Goal: Information Seeking & Learning: Find specific fact

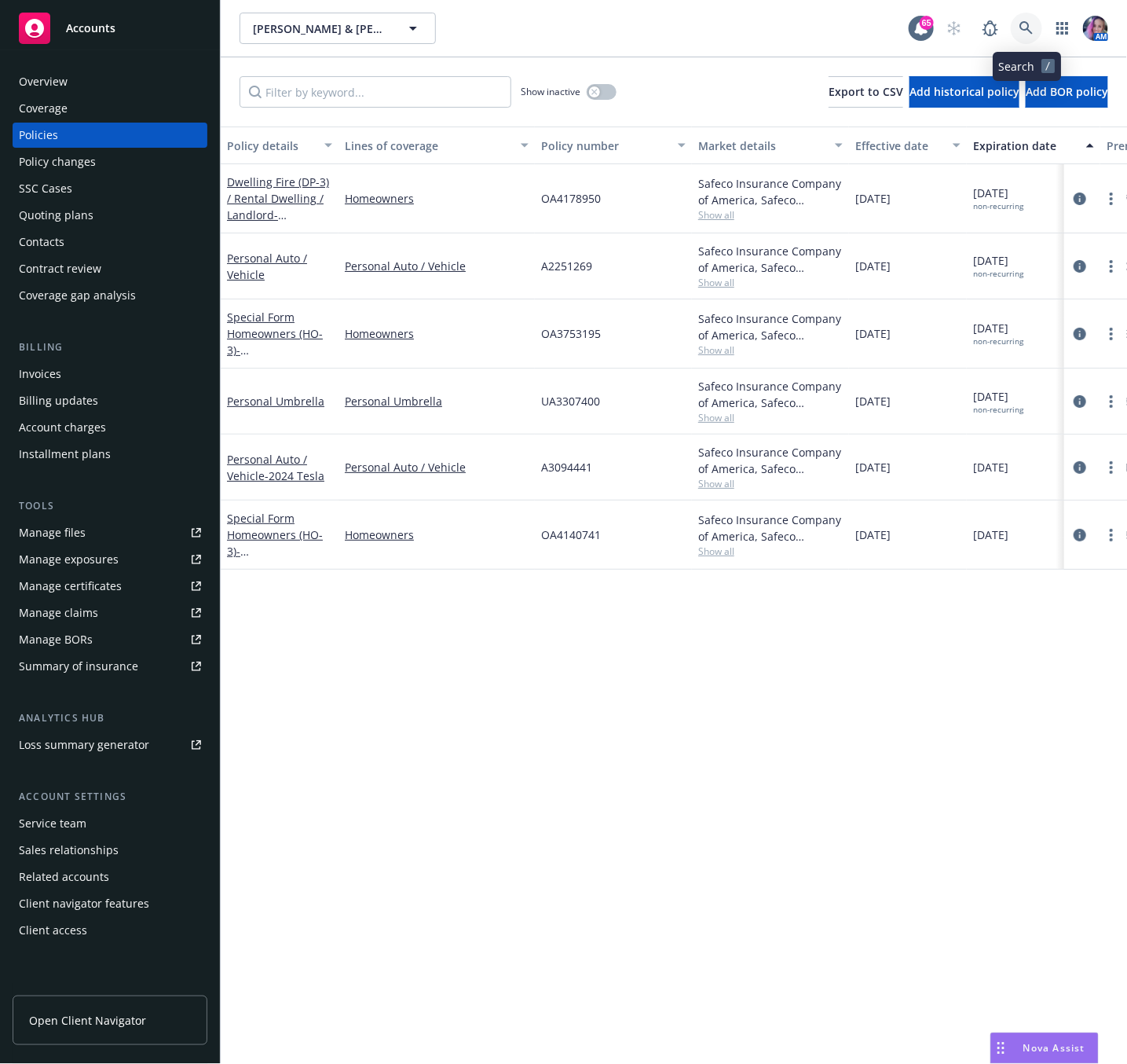
click at [1030, 18] on link at bounding box center [1026, 28] width 31 height 31
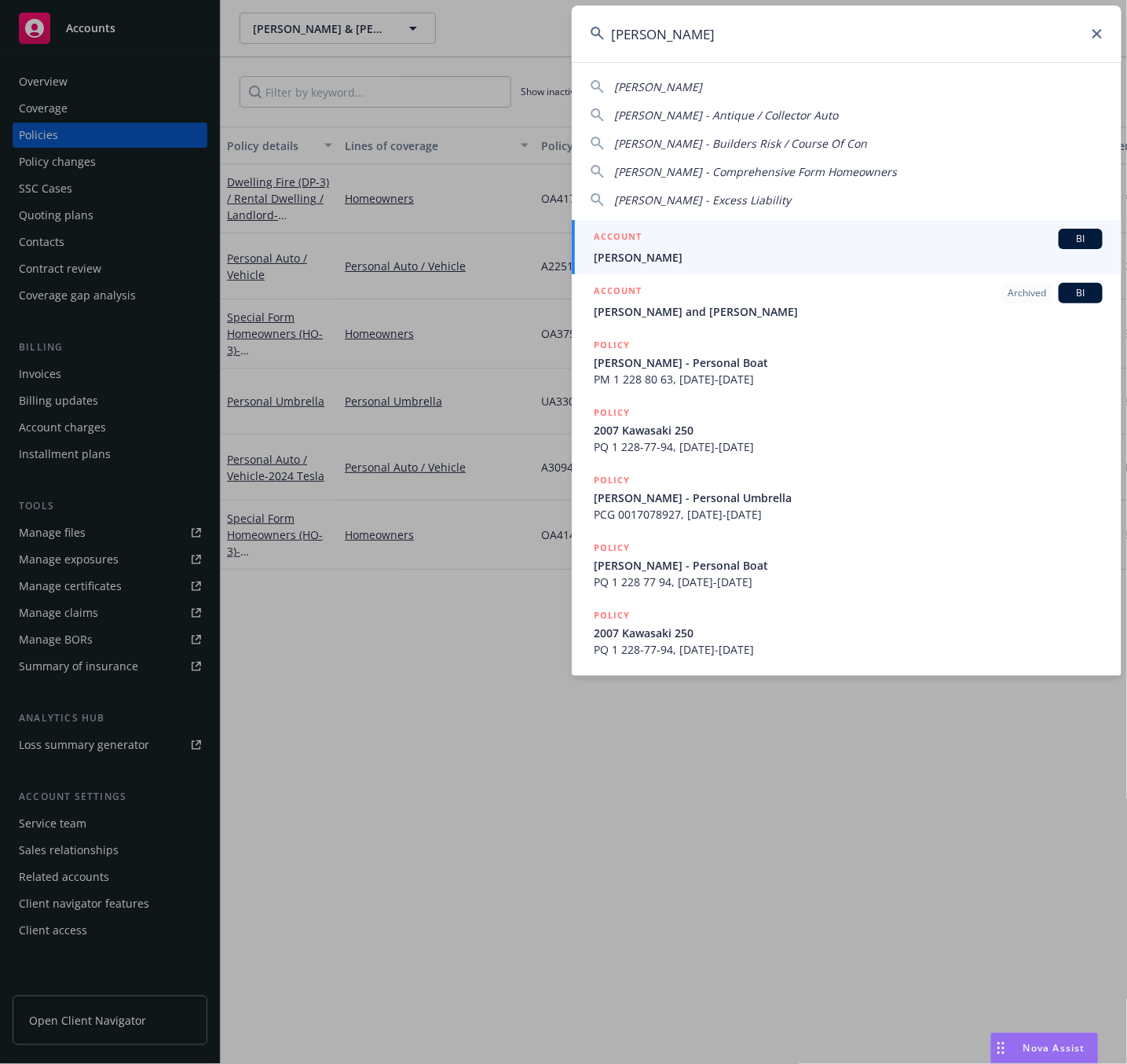
type input "[PERSON_NAME]"
click at [707, 232] on div "ACCOUNT BI" at bounding box center [848, 238] width 509 height 20
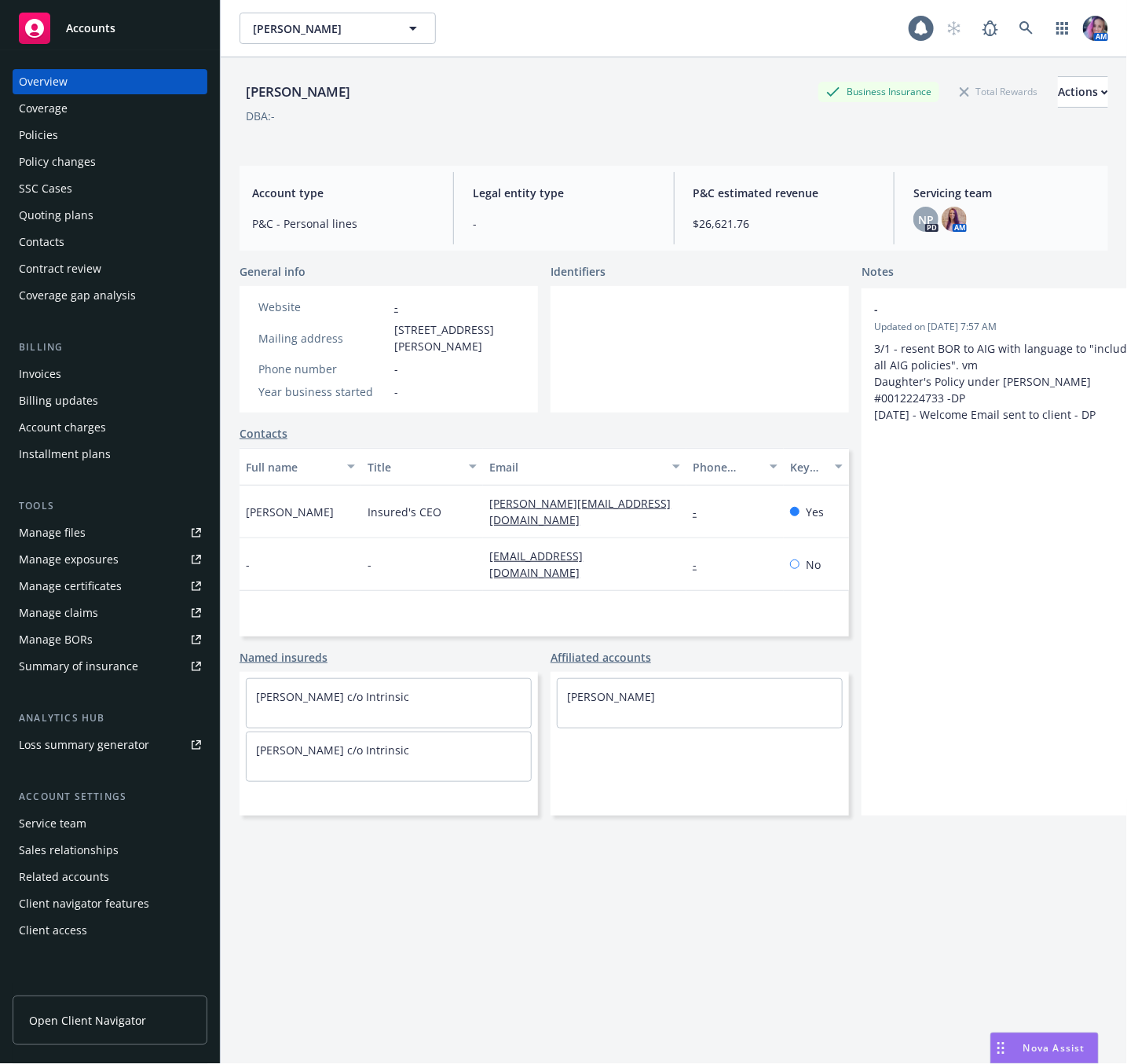
click at [116, 132] on div "Policies" at bounding box center [110, 135] width 182 height 25
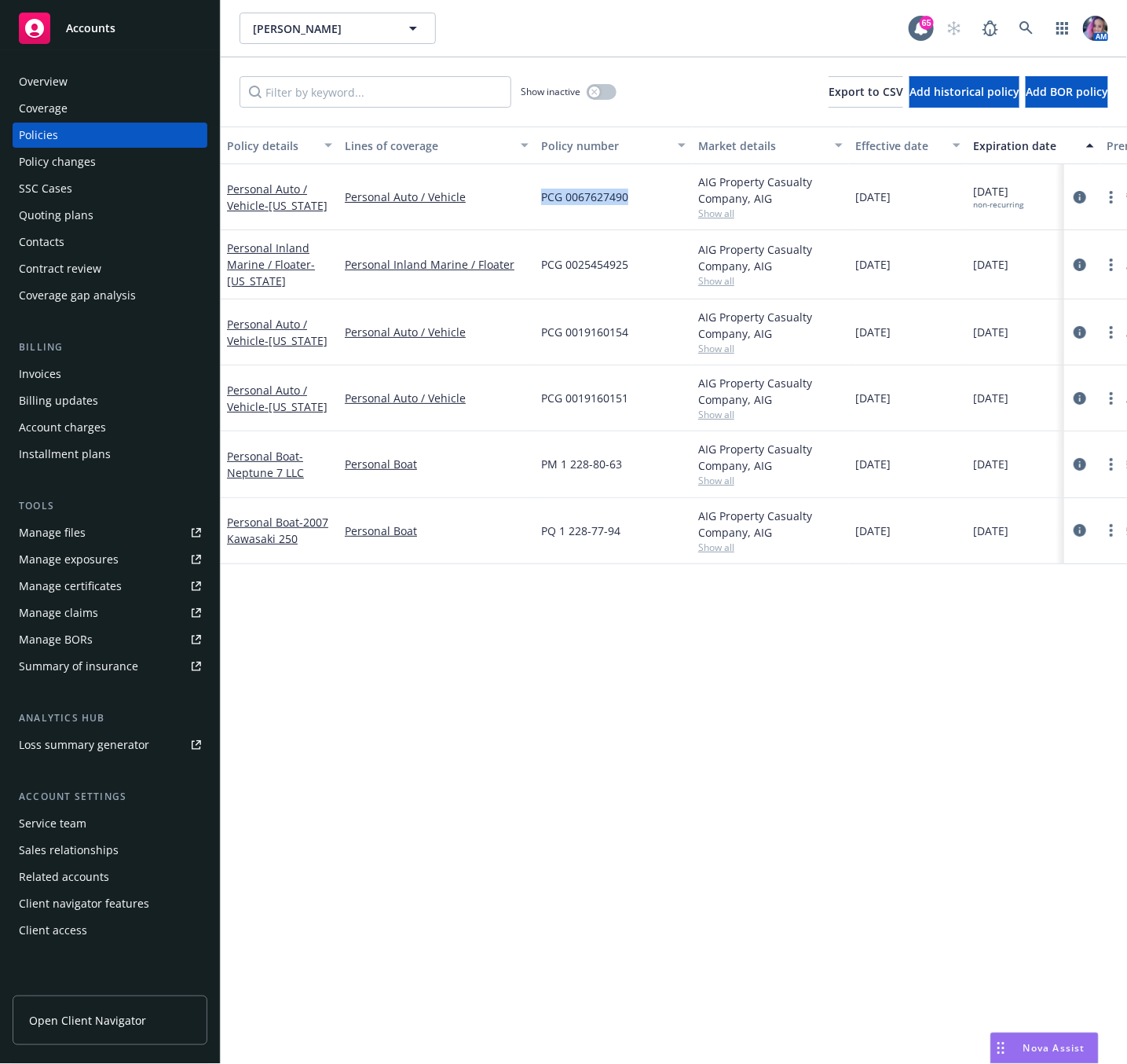
drag, startPoint x: 541, startPoint y: 198, endPoint x: 635, endPoint y: 199, distance: 94.0
click at [635, 199] on div "PCG 0067627490" at bounding box center [613, 197] width 157 height 66
copy span "PCG 0067627490"
click at [1025, 36] on link at bounding box center [1026, 28] width 31 height 31
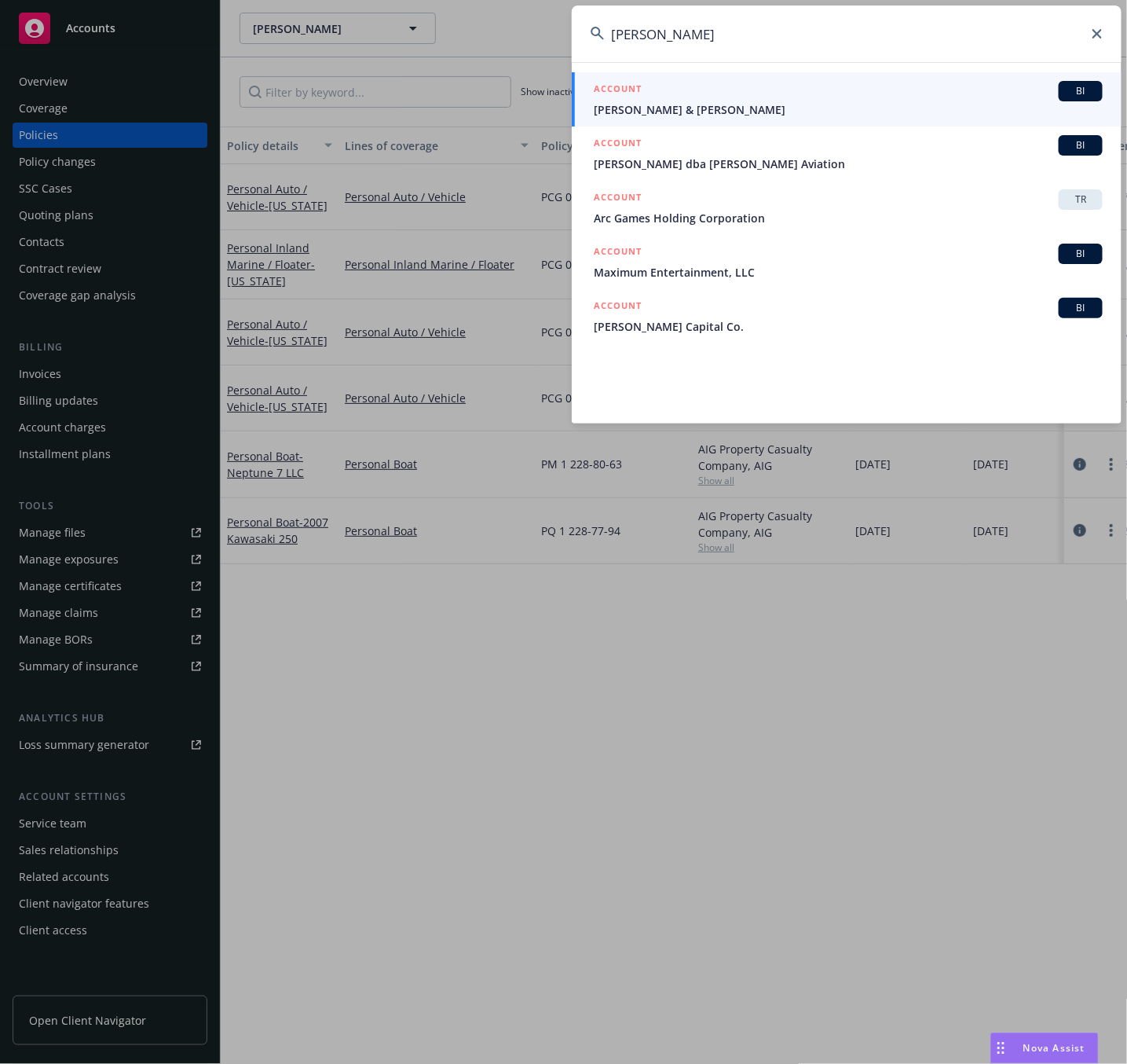
type input "[PERSON_NAME]"
click at [828, 97] on div "ACCOUNT BI" at bounding box center [848, 90] width 509 height 20
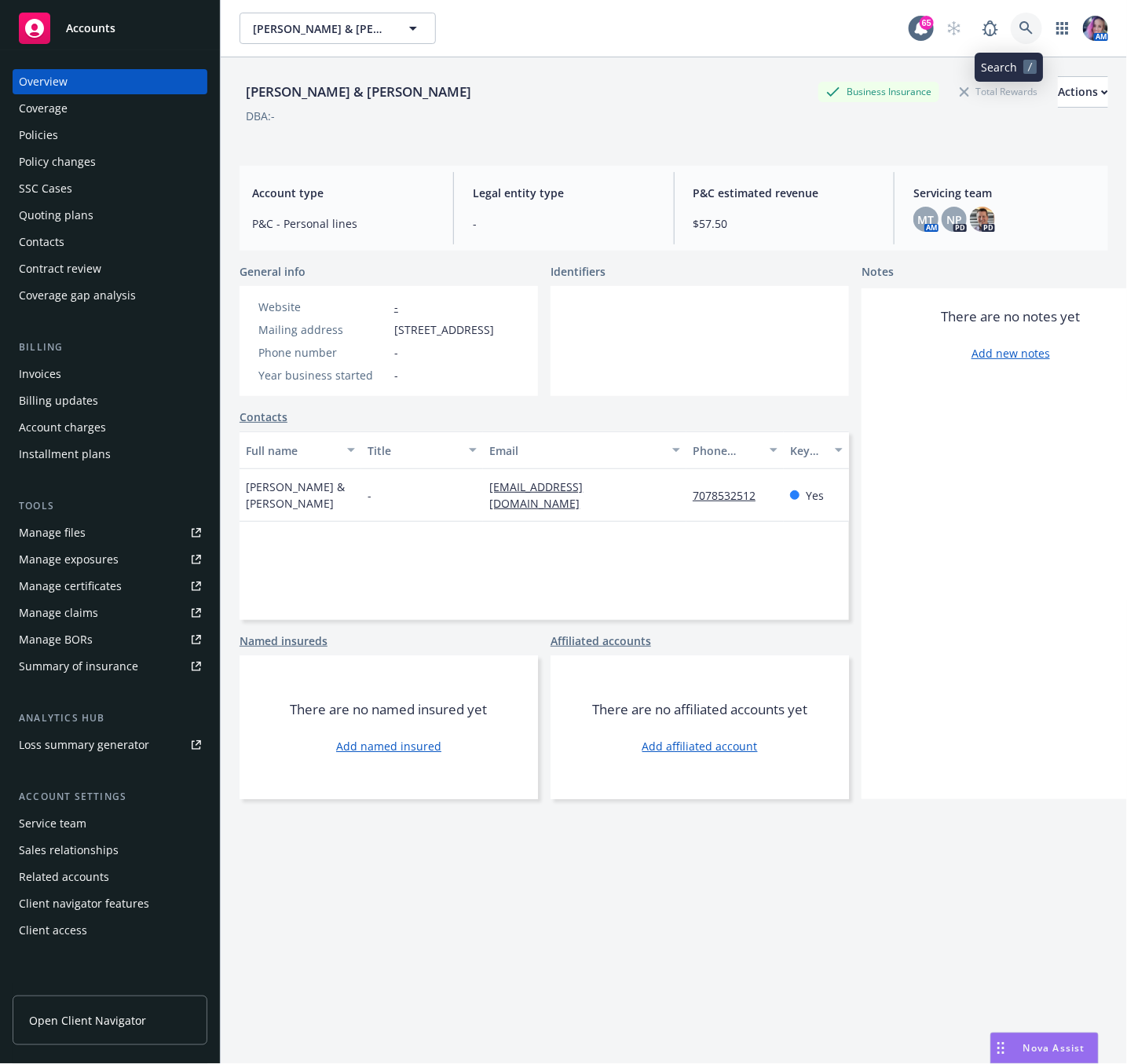
click at [1019, 23] on icon at bounding box center [1026, 28] width 15 height 15
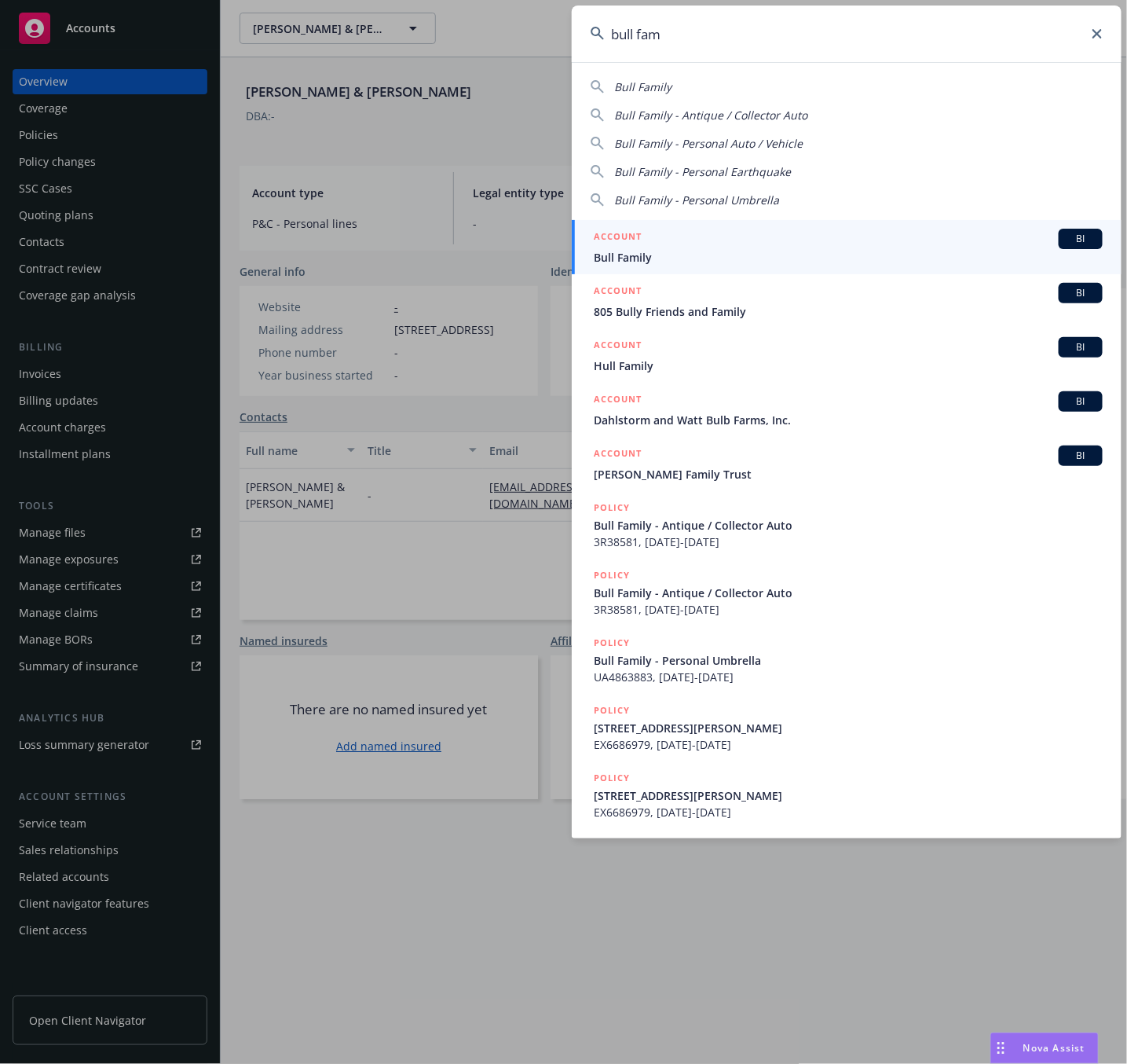
type input "bull fam"
click at [710, 249] on span "Bull Family" at bounding box center [848, 257] width 509 height 16
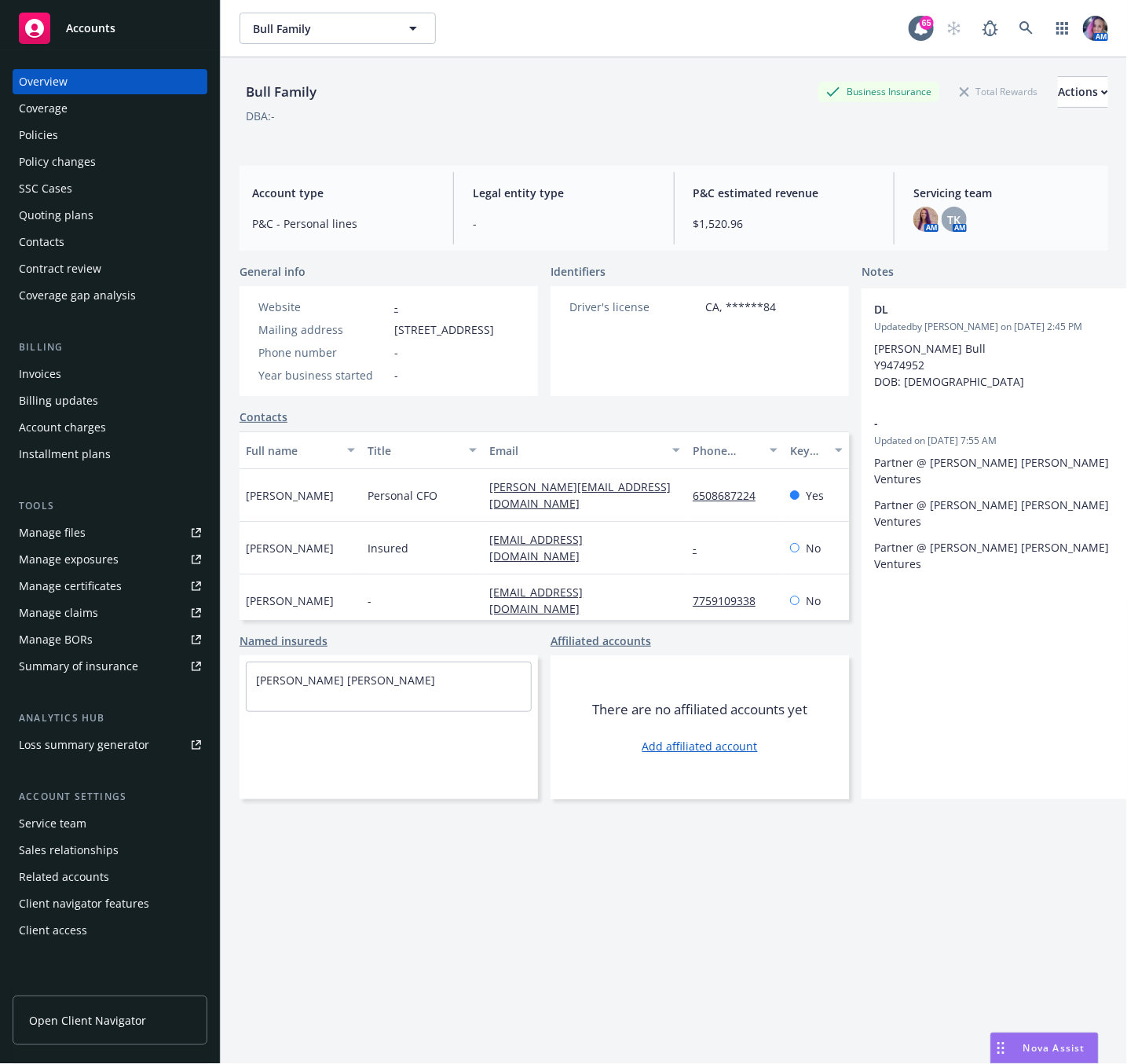
click at [80, 133] on div "Policies" at bounding box center [110, 135] width 182 height 25
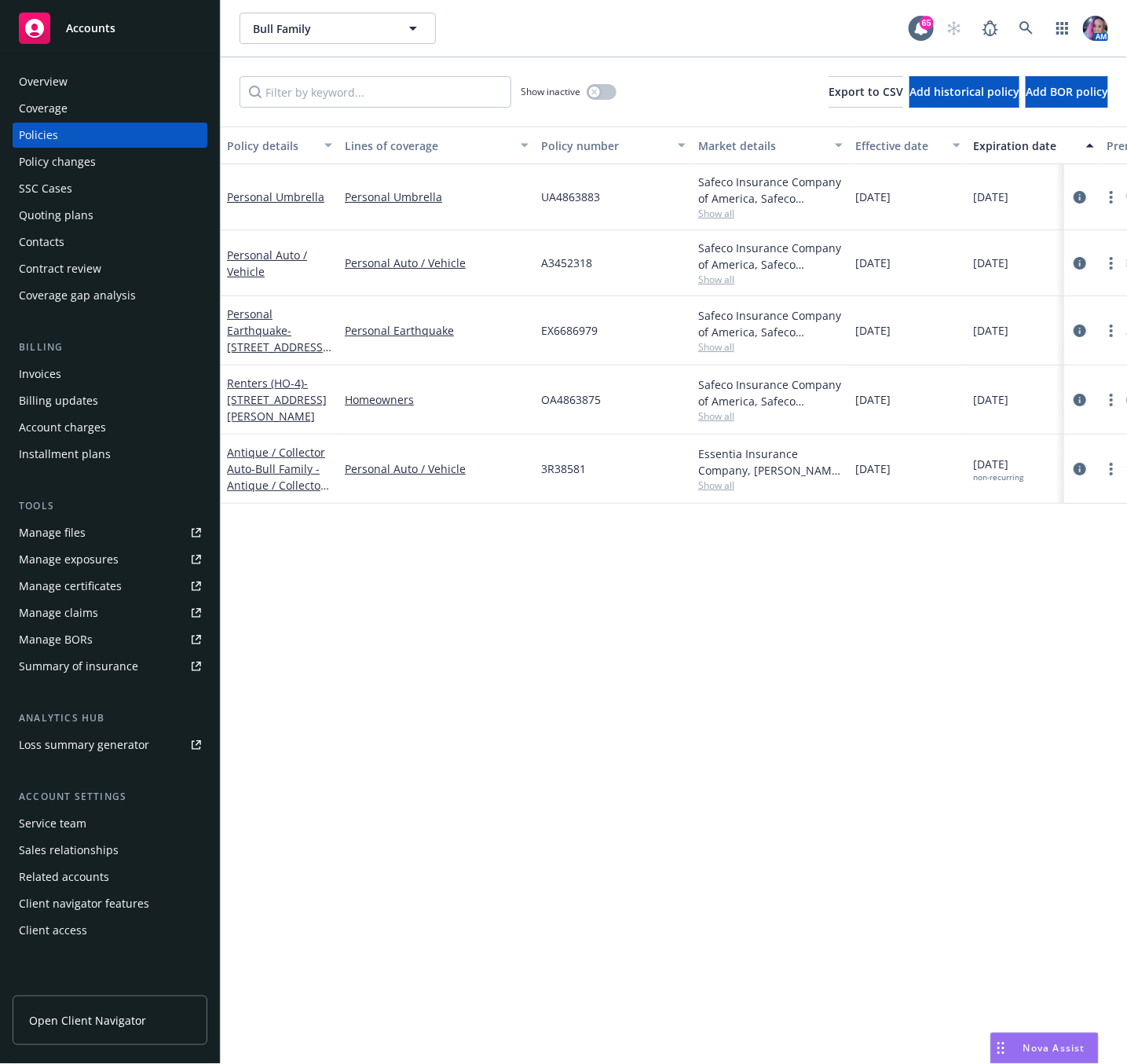
click at [570, 189] on span "UA4863883" at bounding box center [570, 197] width 59 height 16
copy span "UA4863883"
click at [1017, 29] on link at bounding box center [1026, 28] width 31 height 31
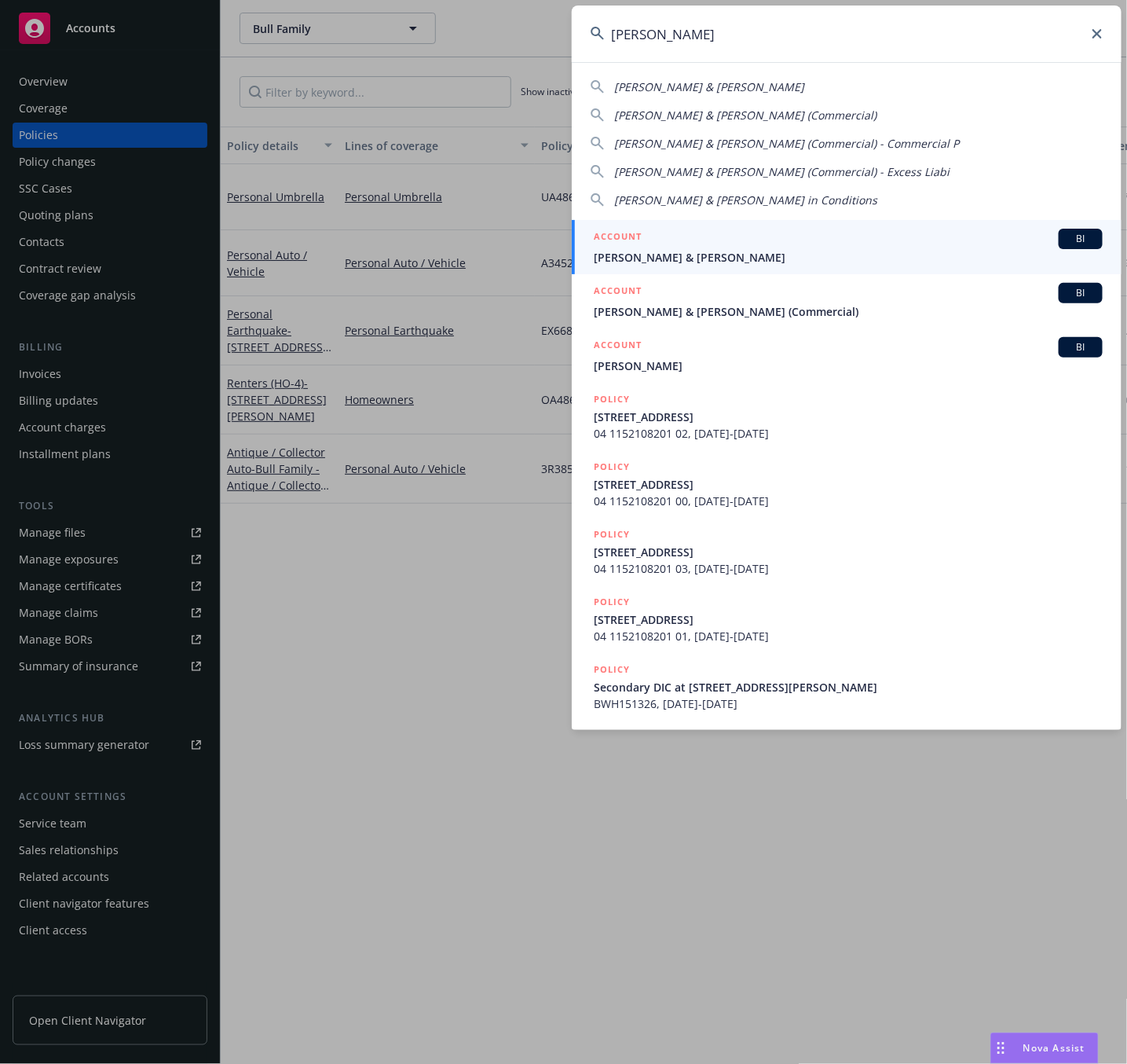
type input "[PERSON_NAME]"
click at [676, 255] on span "[PERSON_NAME] & [PERSON_NAME]" at bounding box center [848, 257] width 509 height 16
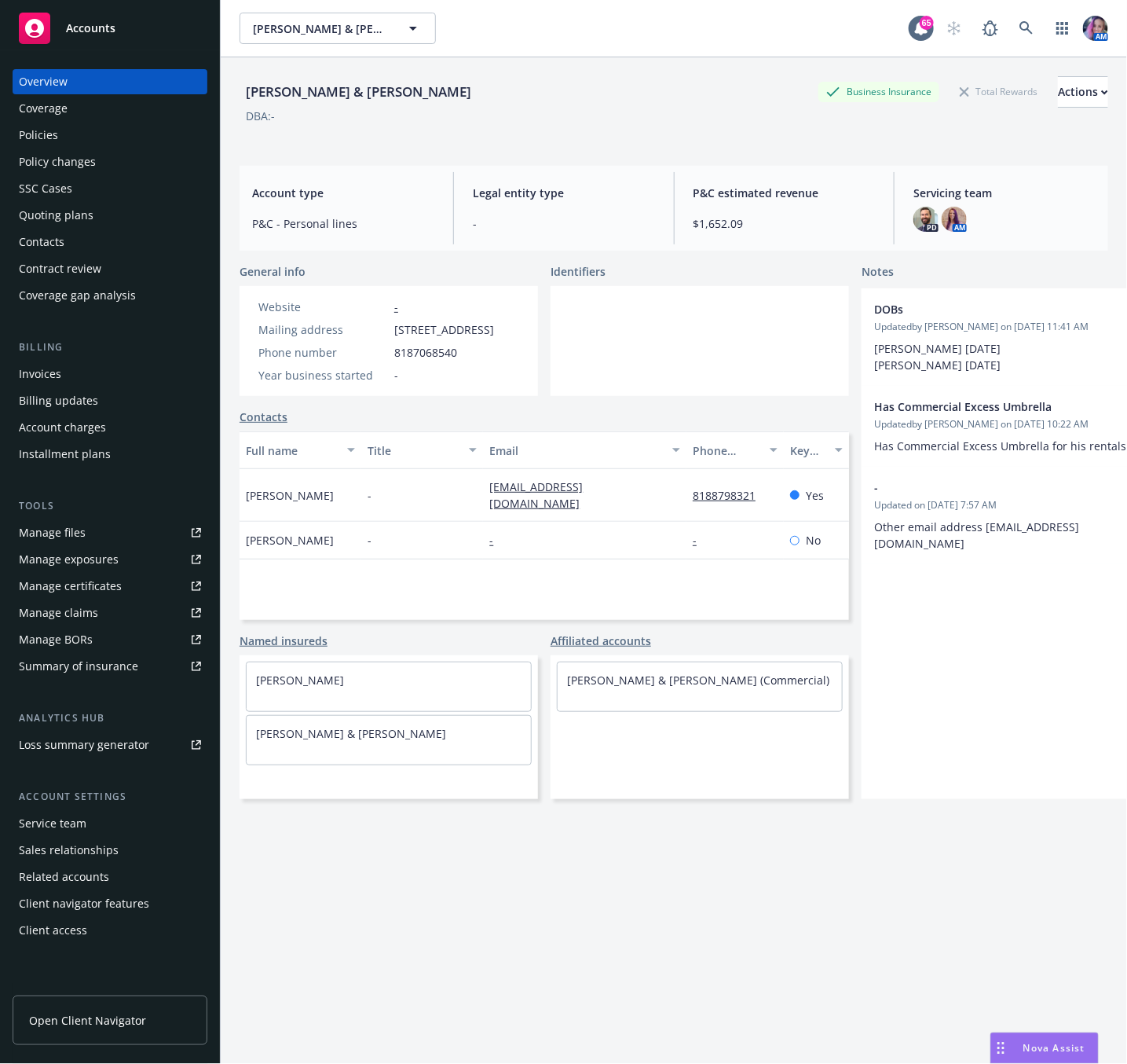
click at [54, 127] on div "Policies" at bounding box center [38, 135] width 40 height 25
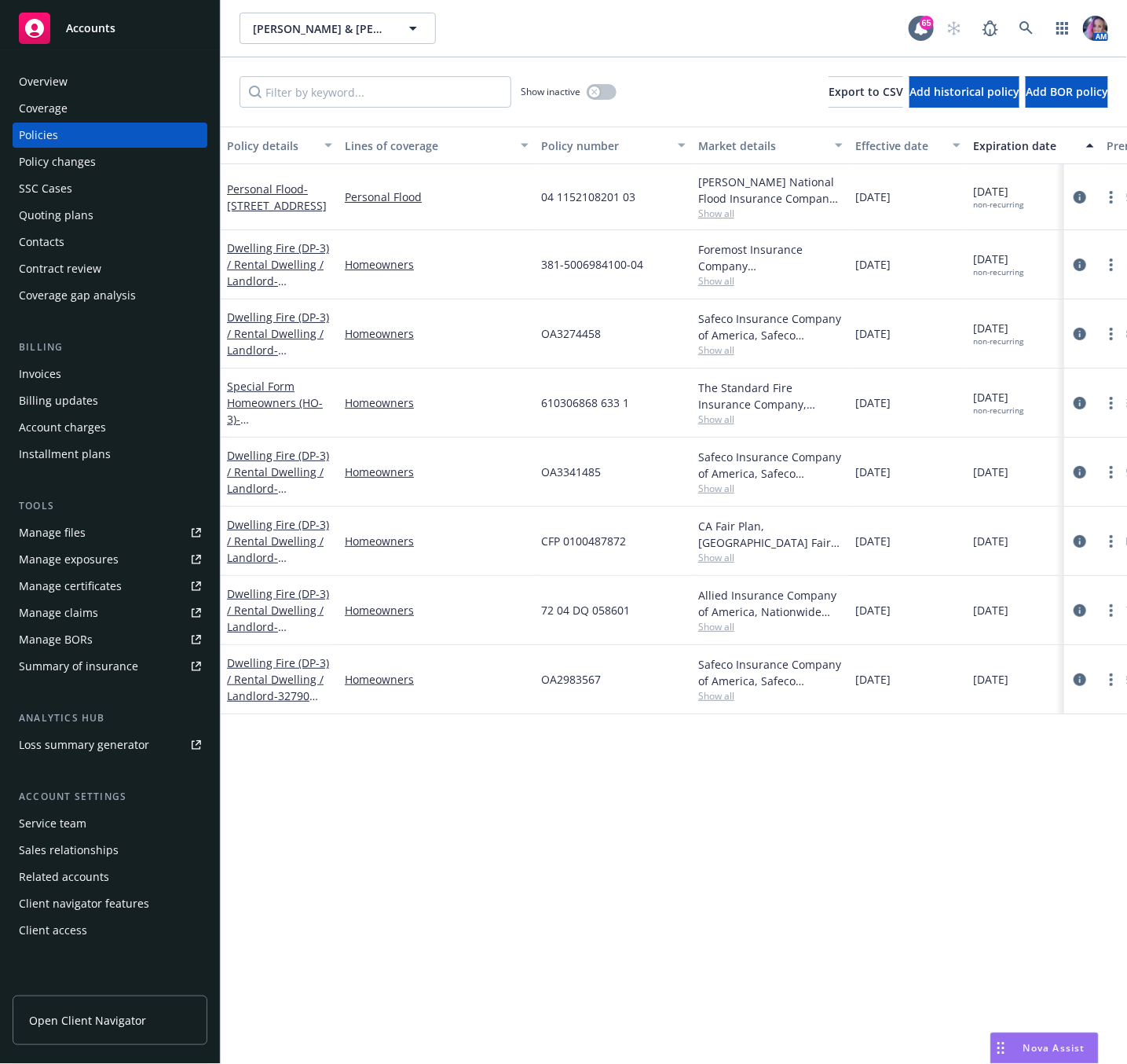
click at [247, 259] on div "Dwelling Fire (DP-3) / Rental Dwelling / Landlord - [STREET_ADDRESS]" at bounding box center [279, 264] width 106 height 49
click at [247, 248] on link "Dwelling Fire (DP-3) / Rental Dwelling / Landlord - [STREET_ADDRESS]" at bounding box center [277, 272] width 102 height 64
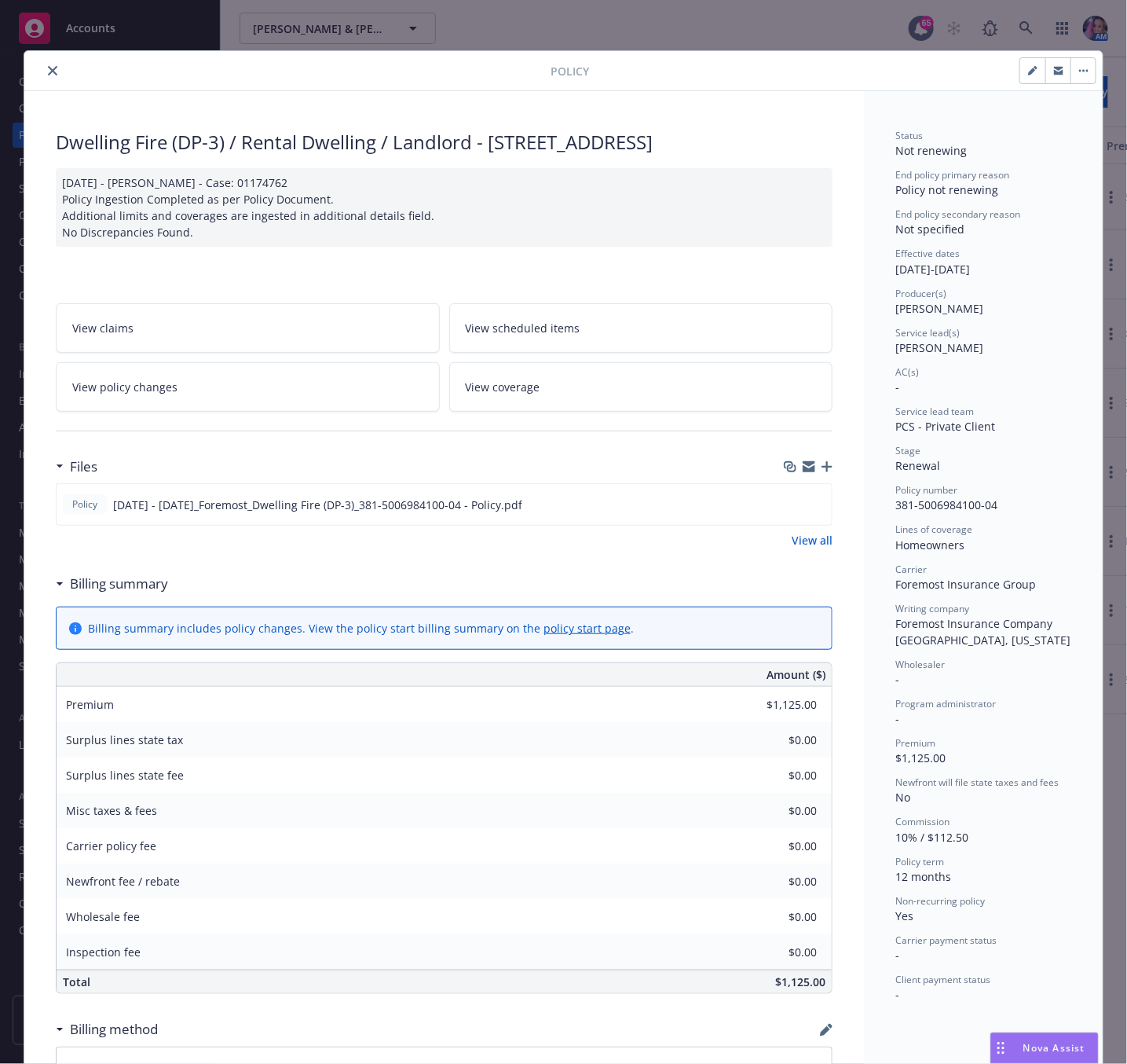
drag, startPoint x: 1049, startPoint y: 73, endPoint x: 830, endPoint y: 164, distance: 237.2
click at [1054, 73] on icon "button" at bounding box center [1059, 72] width 10 height 6
drag, startPoint x: 910, startPoint y: 504, endPoint x: 972, endPoint y: 509, distance: 62.2
click at [972, 509] on span "381-5006984100-04" at bounding box center [946, 504] width 102 height 15
copy span "5006984100"
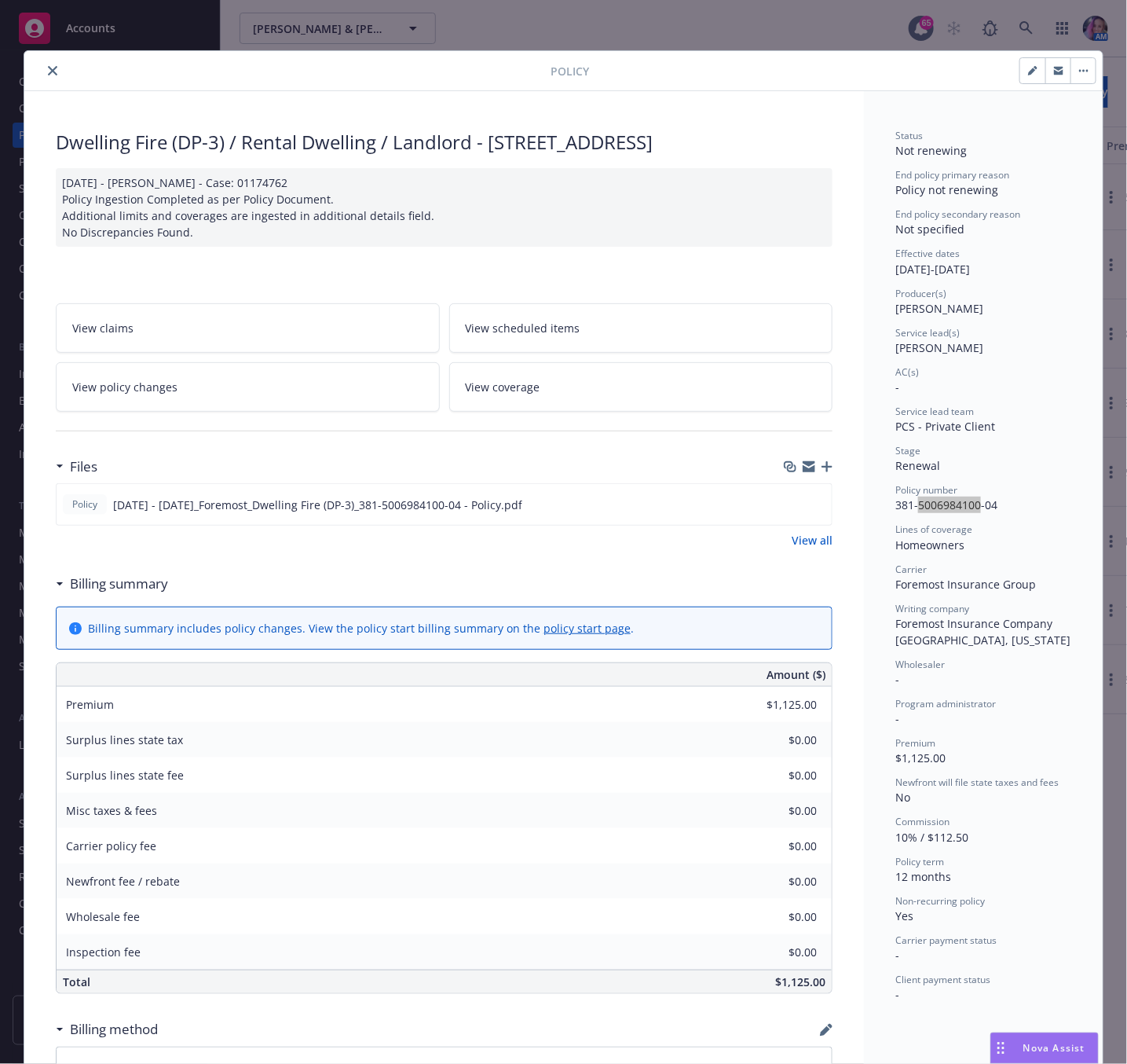
drag, startPoint x: 482, startPoint y: 140, endPoint x: 533, endPoint y: 165, distance: 56.8
click at [533, 155] on div "Dwelling Fire (DP-3) / Rental Dwelling / Landlord - [STREET_ADDRESS]" at bounding box center [445, 142] width 777 height 27
copy div "[STREET_ADDRESS]"
click at [908, 502] on span "381-5006984100-04" at bounding box center [946, 504] width 102 height 15
drag, startPoint x: 908, startPoint y: 507, endPoint x: 969, endPoint y: 504, distance: 61.1
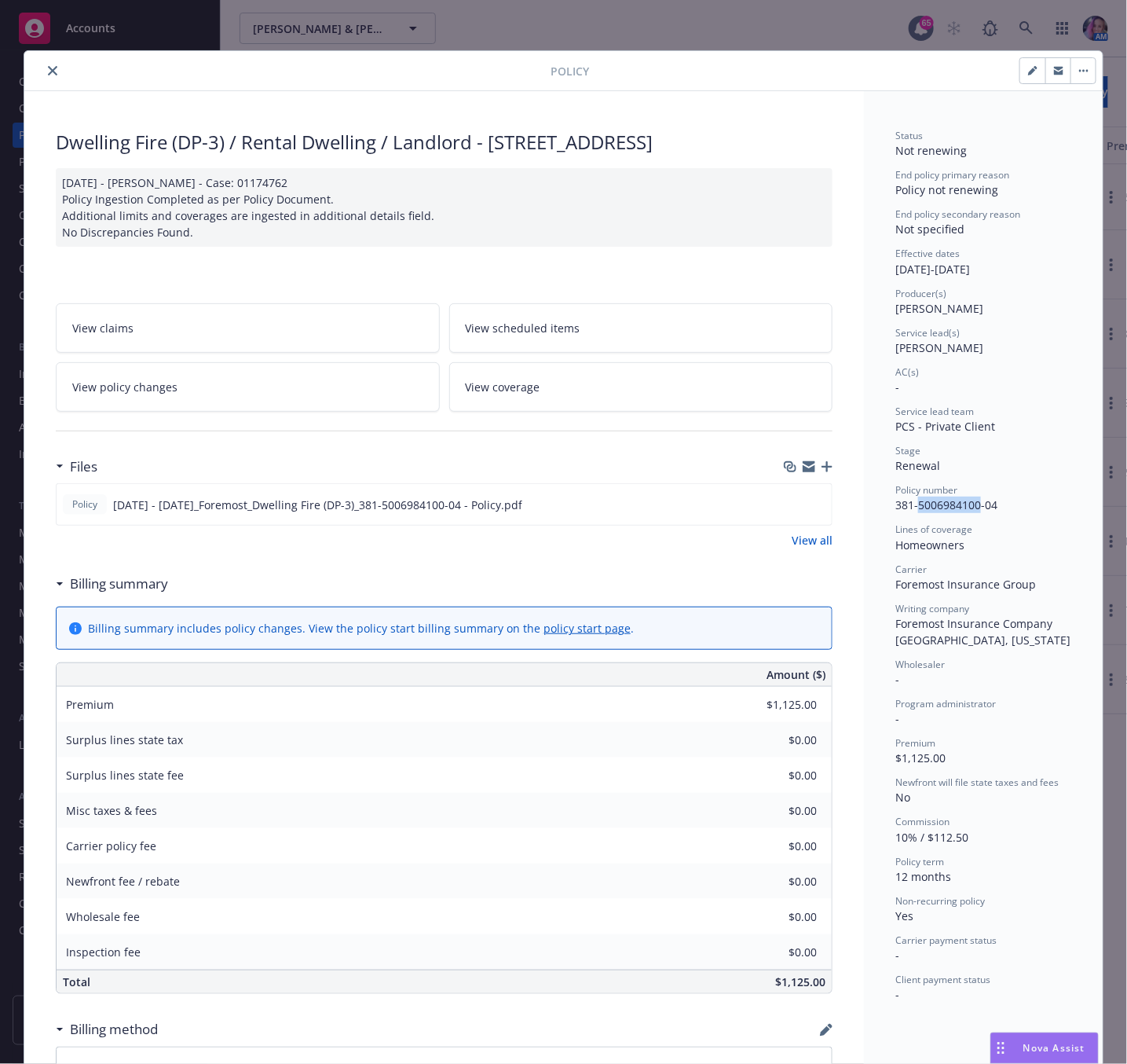
click at [969, 504] on span "381-5006984100-04" at bounding box center [946, 504] width 102 height 15
copy span "5006984100"
click at [47, 66] on icon "close" at bounding box center [52, 71] width 10 height 10
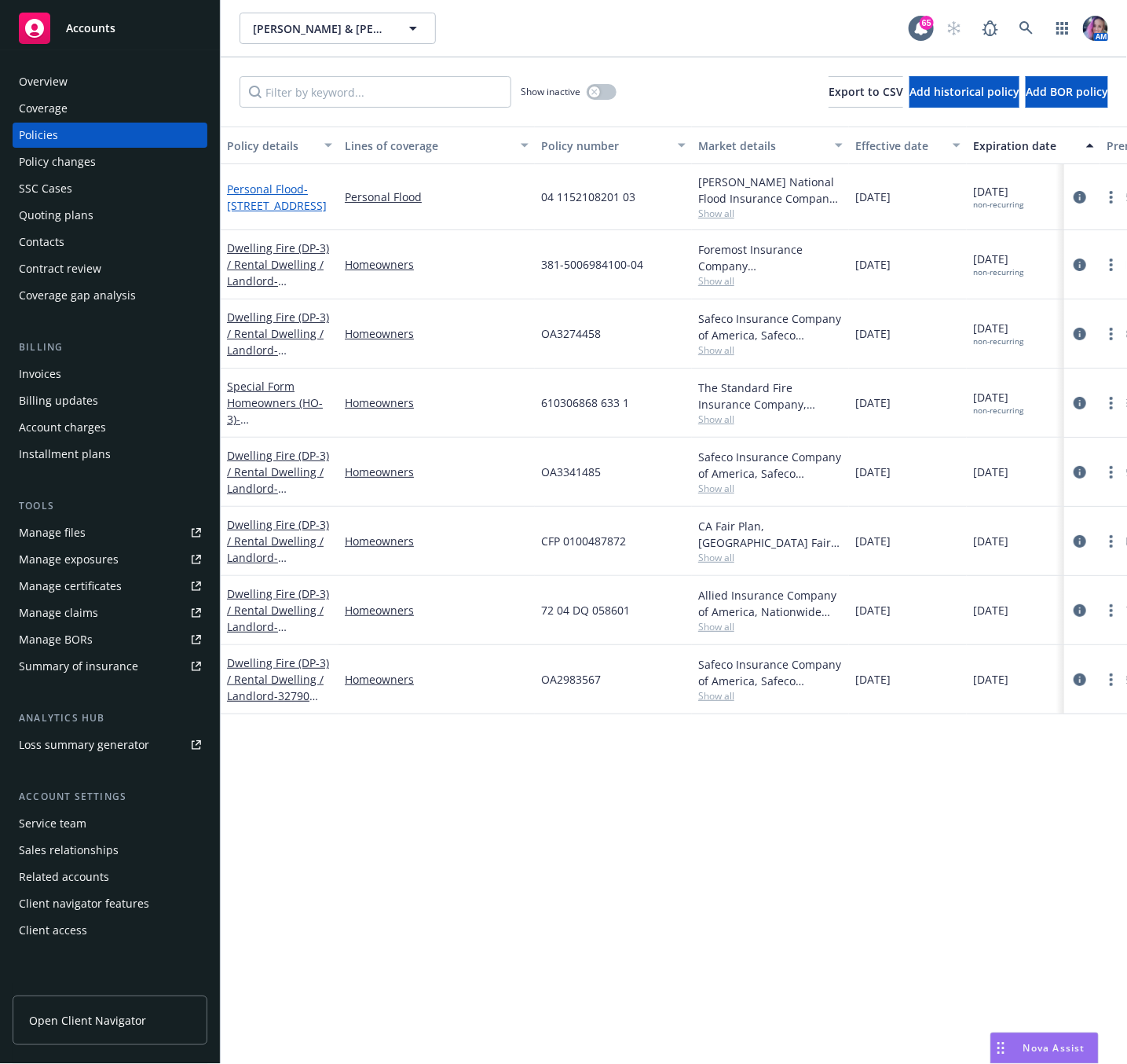
click at [307, 189] on span "- [STREET_ADDRESS]" at bounding box center [276, 197] width 100 height 31
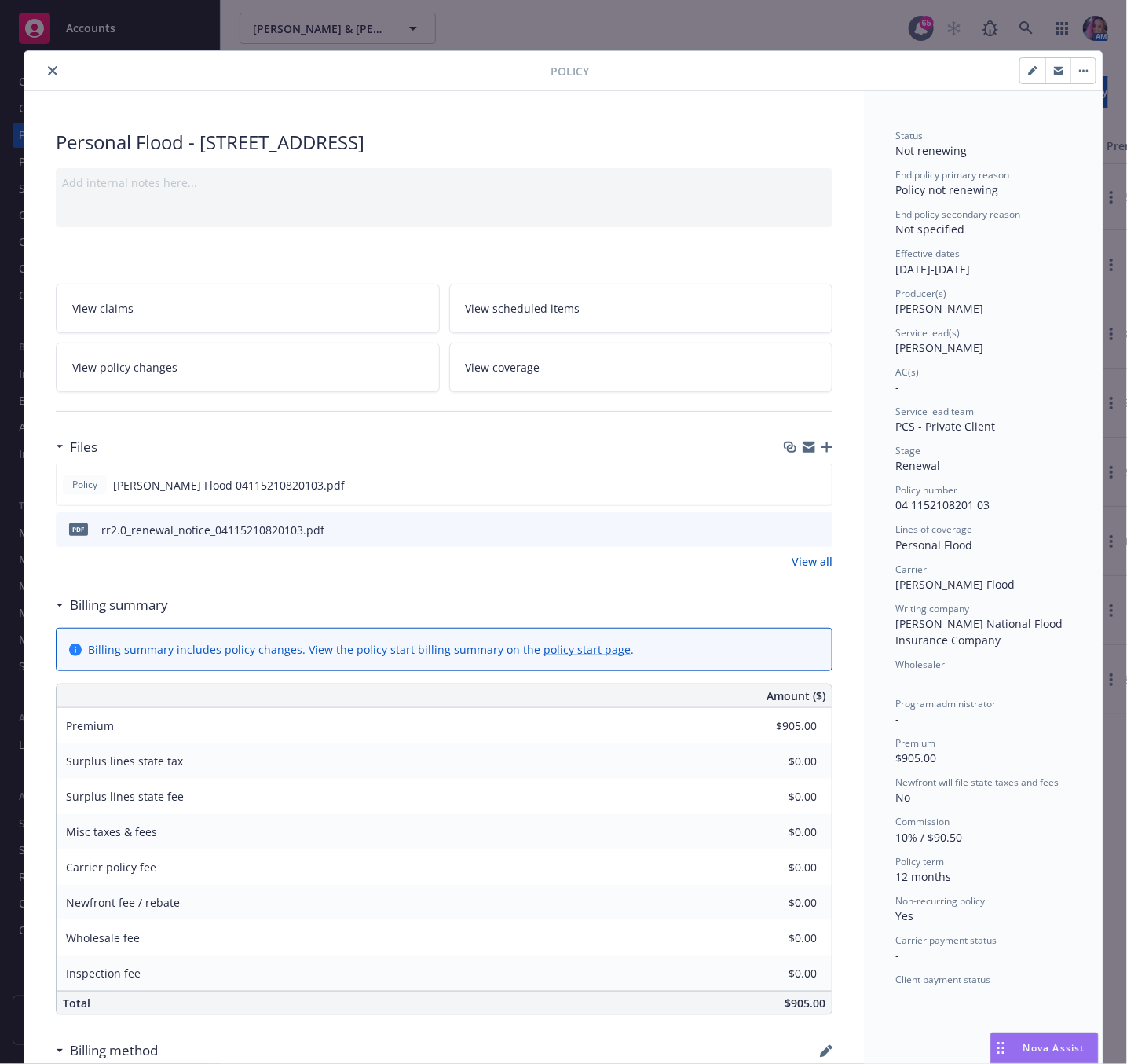
click at [884, 505] on div "Status Not renewing End policy primary reason Policy not renewing End policy se…" at bounding box center [984, 784] width 238 height 1387
drag, startPoint x: 889, startPoint y: 505, endPoint x: 981, endPoint y: 508, distance: 92.0
click at [981, 508] on div "Policy number 04 1152108201 03" at bounding box center [984, 498] width 176 height 30
copy span "04 1152108201 03"
click at [1054, 71] on icon "button" at bounding box center [1059, 72] width 10 height 6
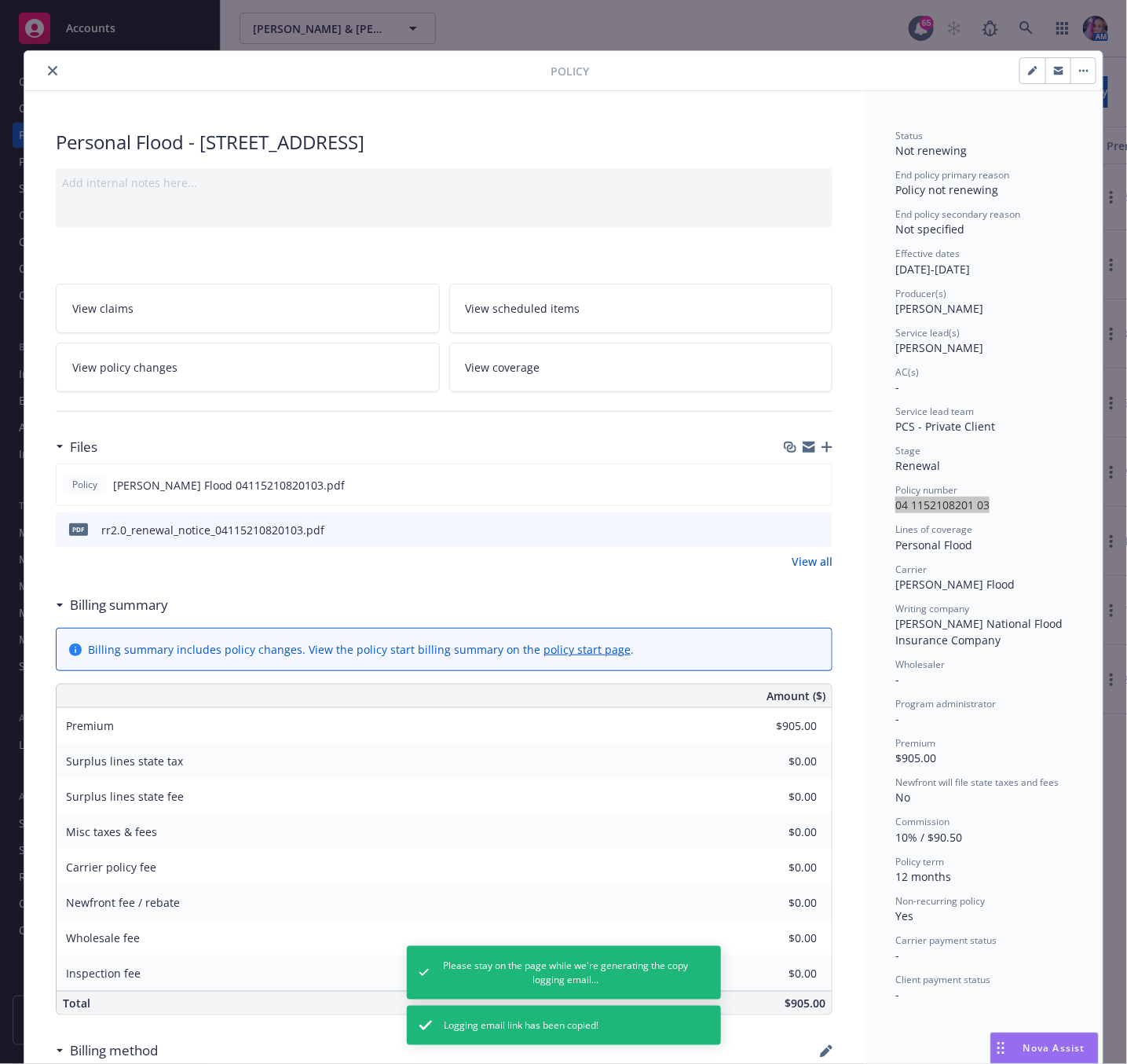
click at [47, 74] on icon "close" at bounding box center [52, 71] width 10 height 10
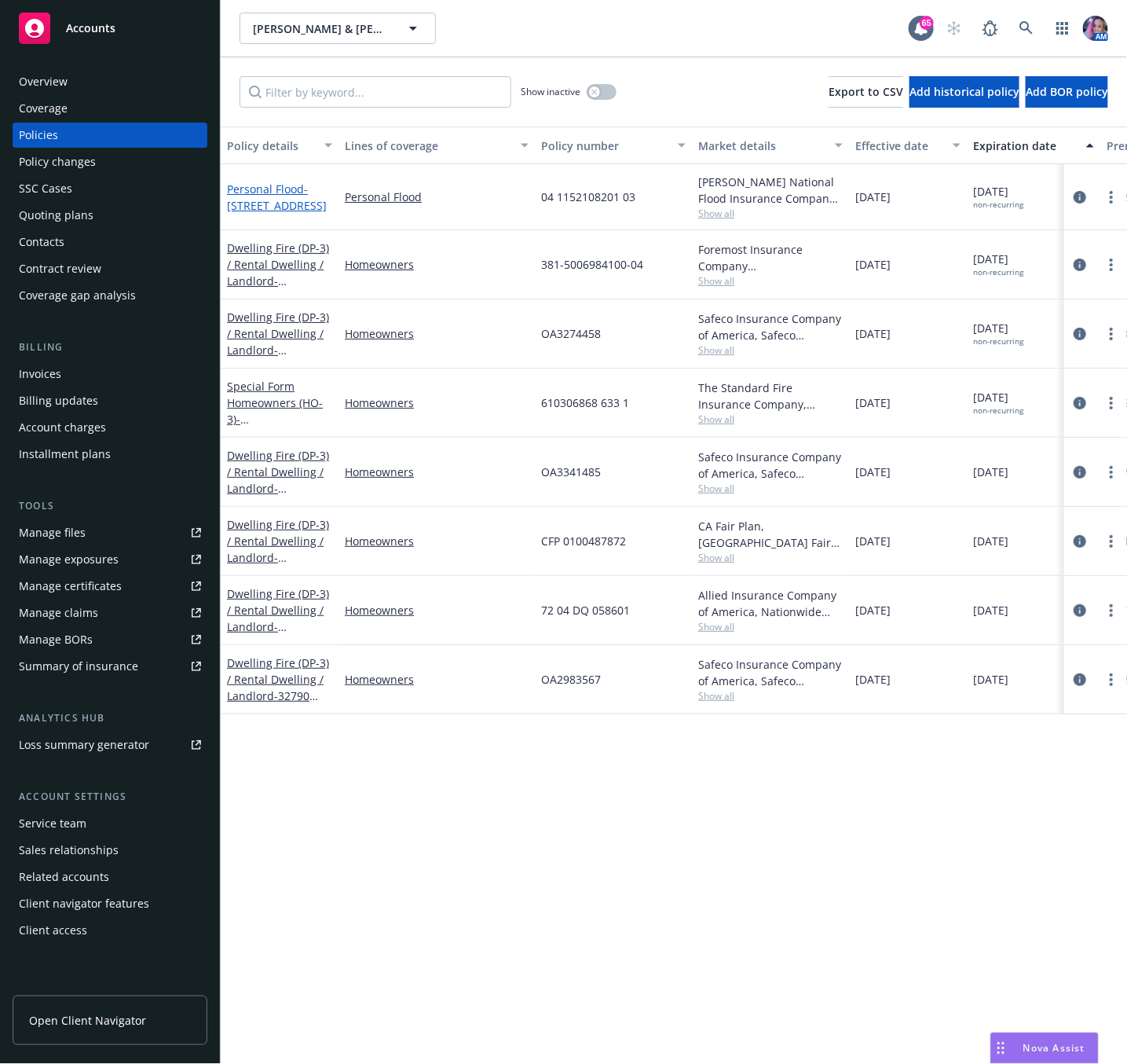
click at [291, 202] on span "- [STREET_ADDRESS]" at bounding box center [276, 197] width 100 height 31
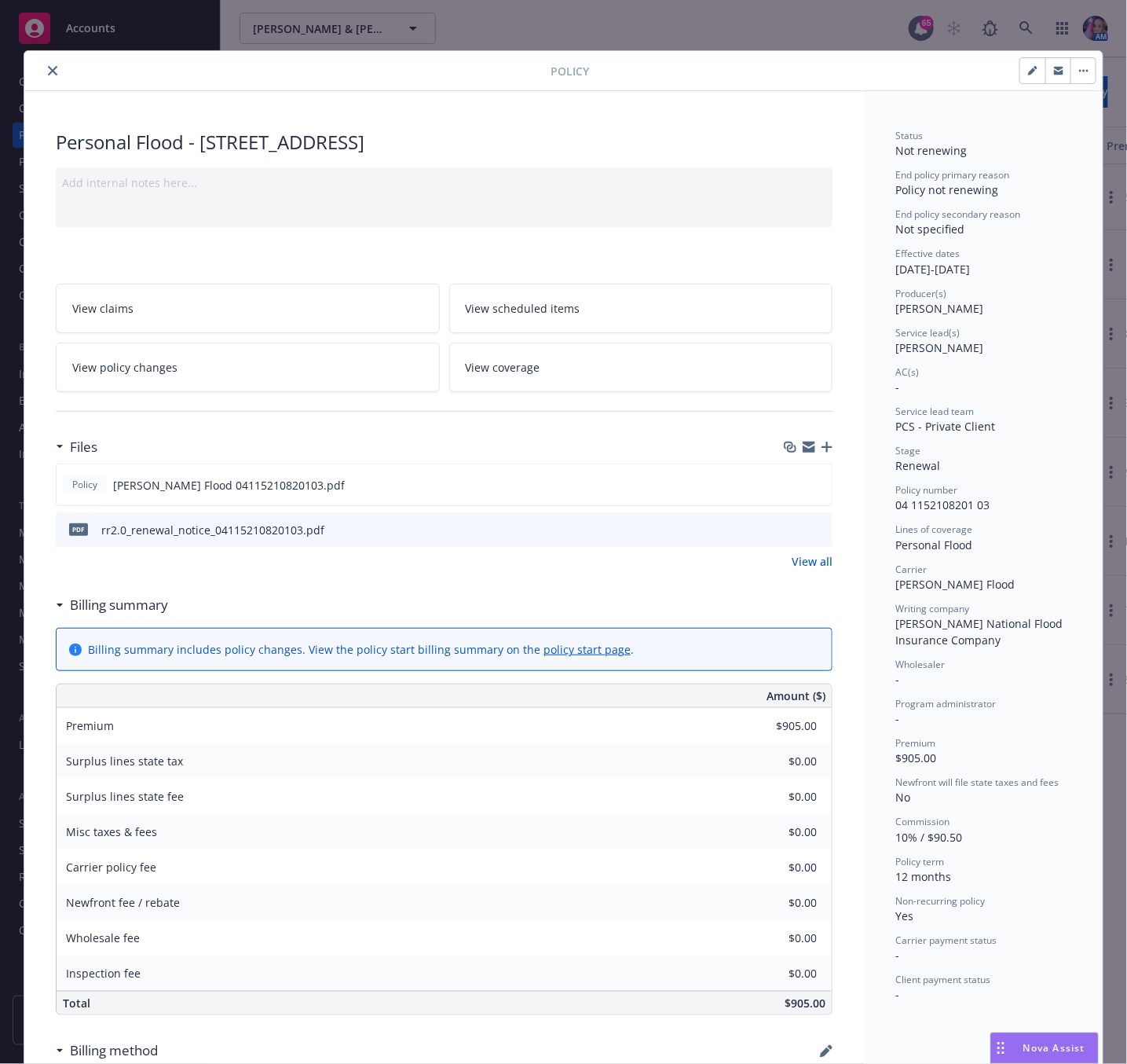
scroll to position [47, 0]
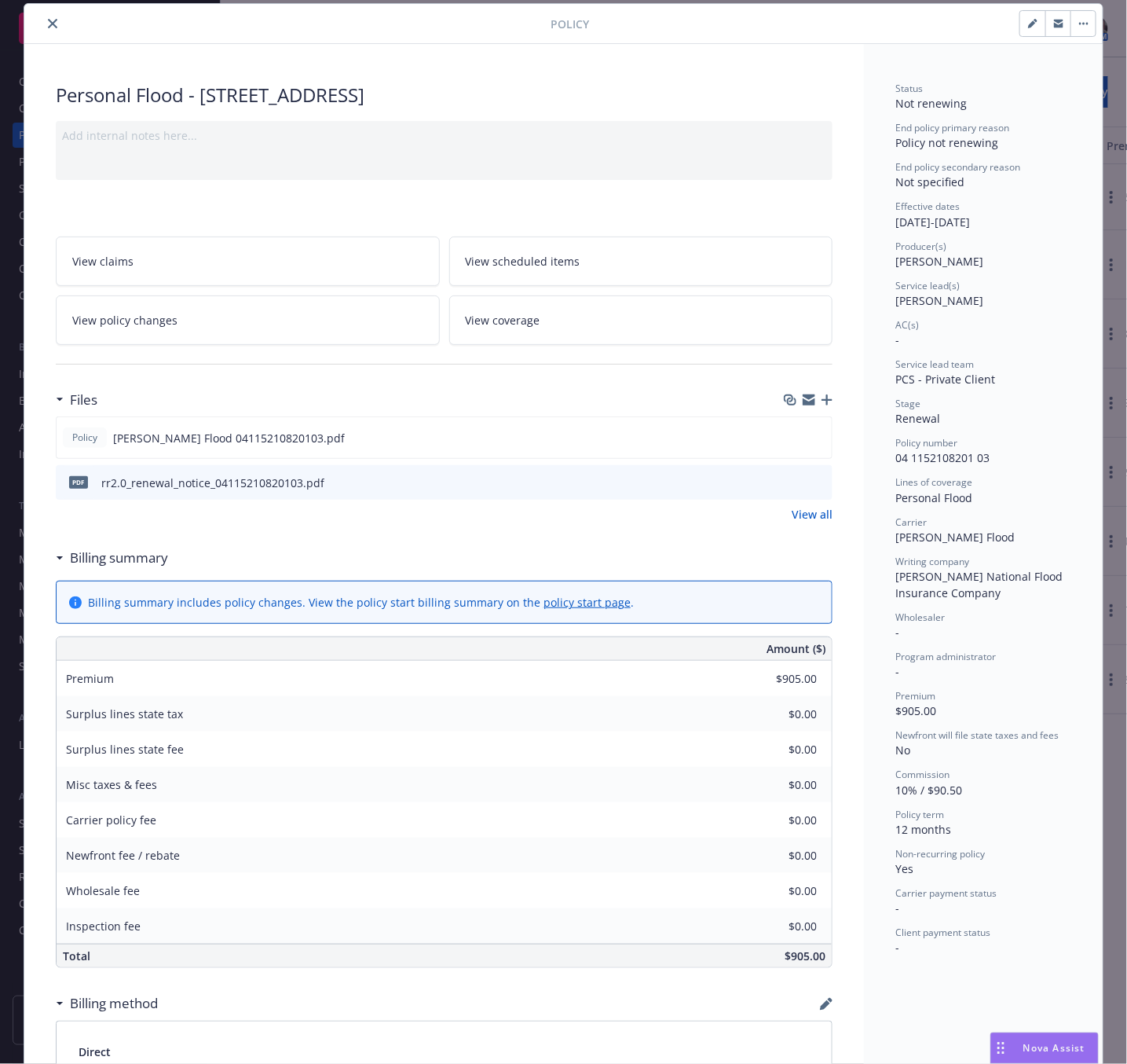
drag, startPoint x: 192, startPoint y: 93, endPoint x: 390, endPoint y: 98, distance: 198.1
click at [390, 98] on div "Personal Flood - [STREET_ADDRESS]" at bounding box center [445, 95] width 777 height 27
click at [49, 24] on button "close" at bounding box center [52, 23] width 18 height 18
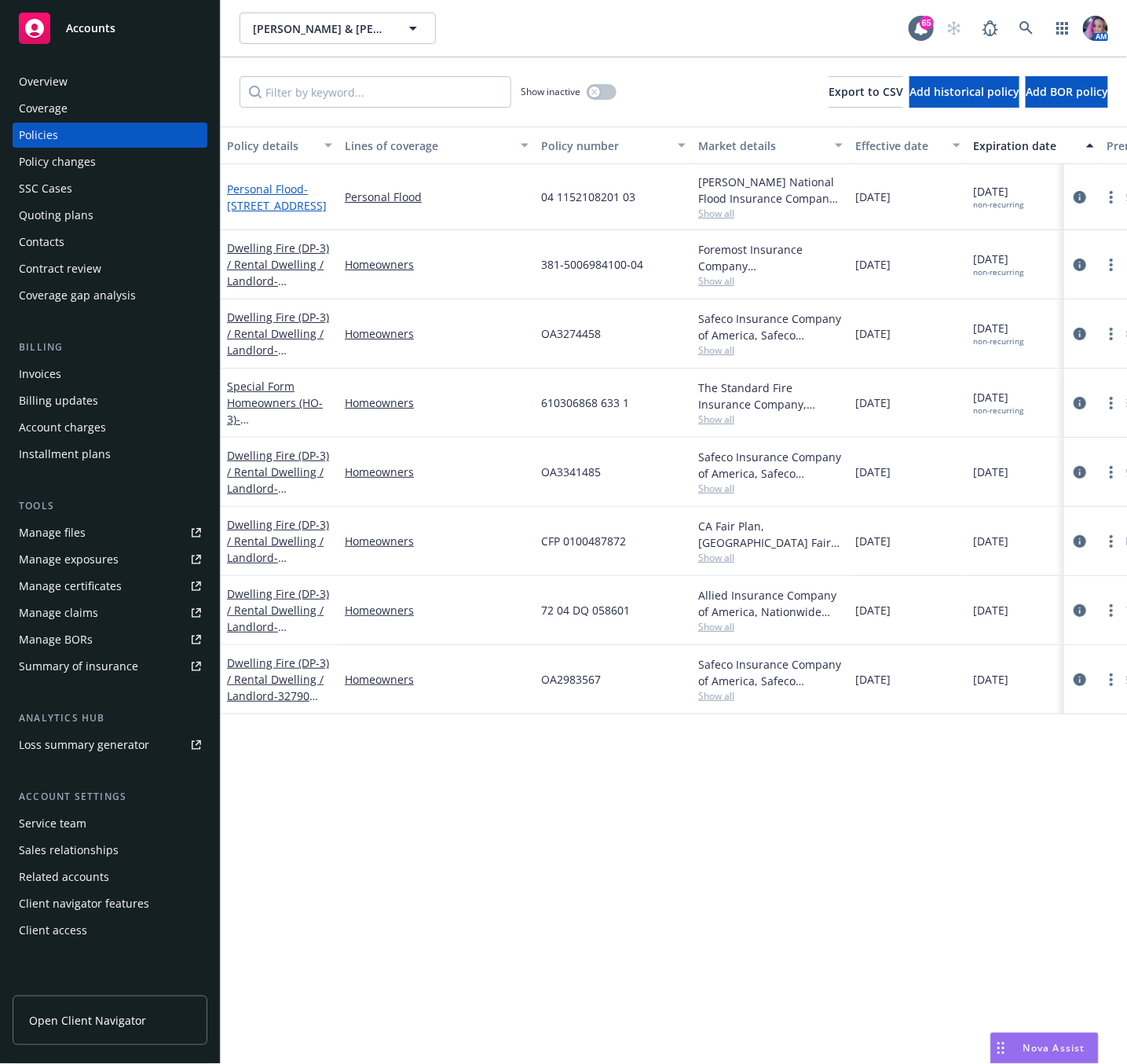
click at [288, 205] on span "- [STREET_ADDRESS]" at bounding box center [276, 197] width 100 height 31
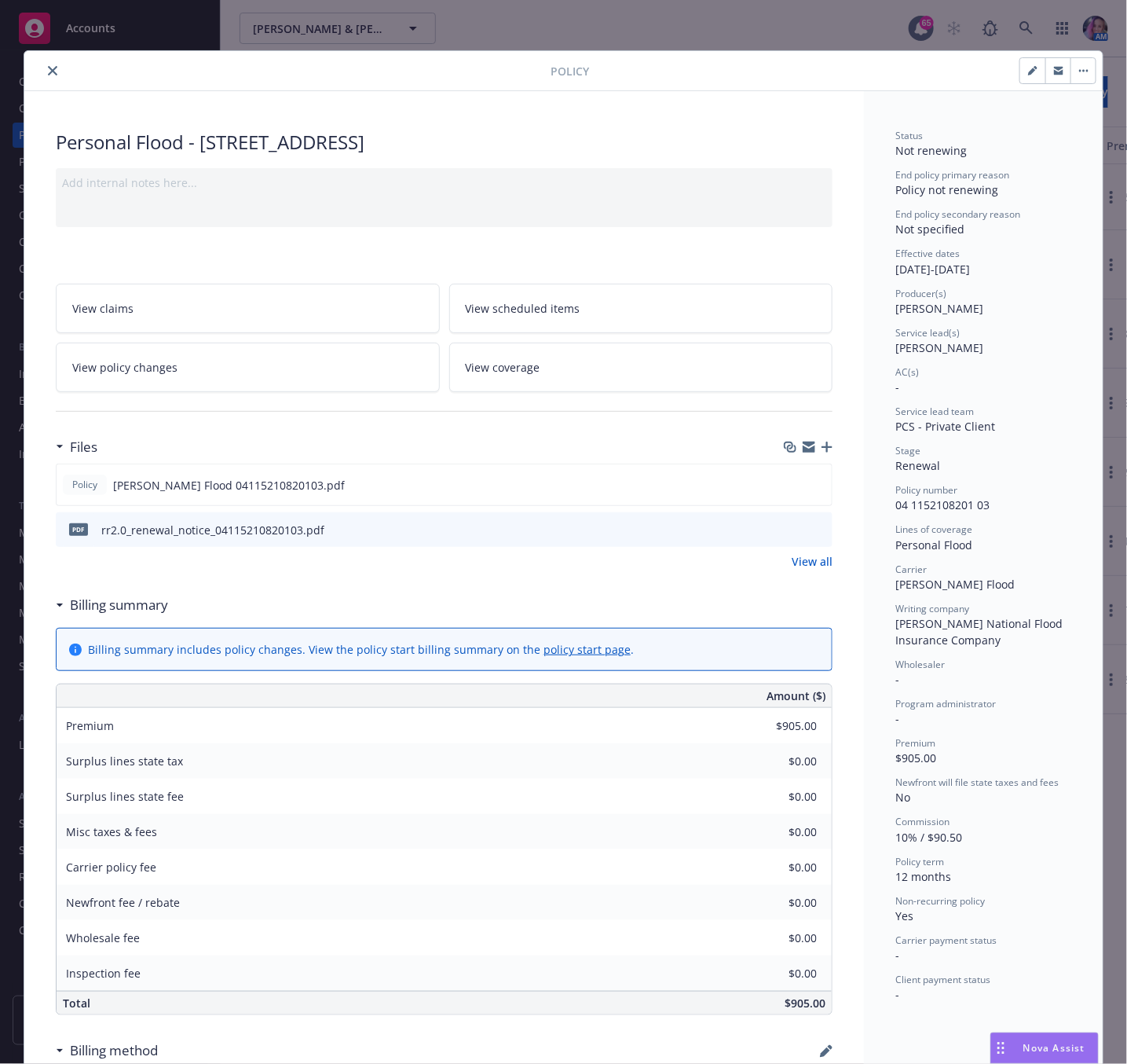
scroll to position [47, 0]
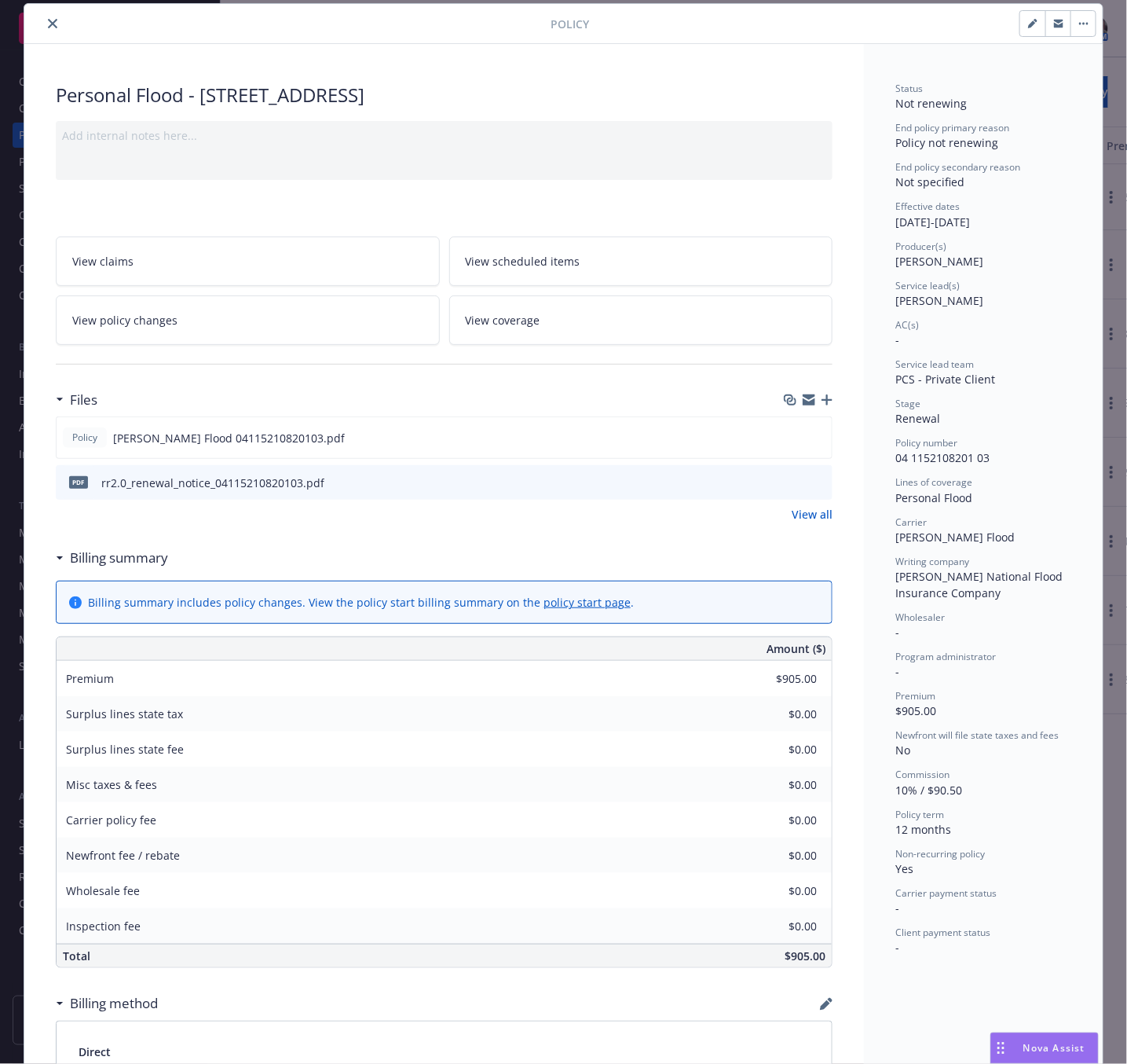
click at [47, 23] on icon "close" at bounding box center [52, 23] width 10 height 10
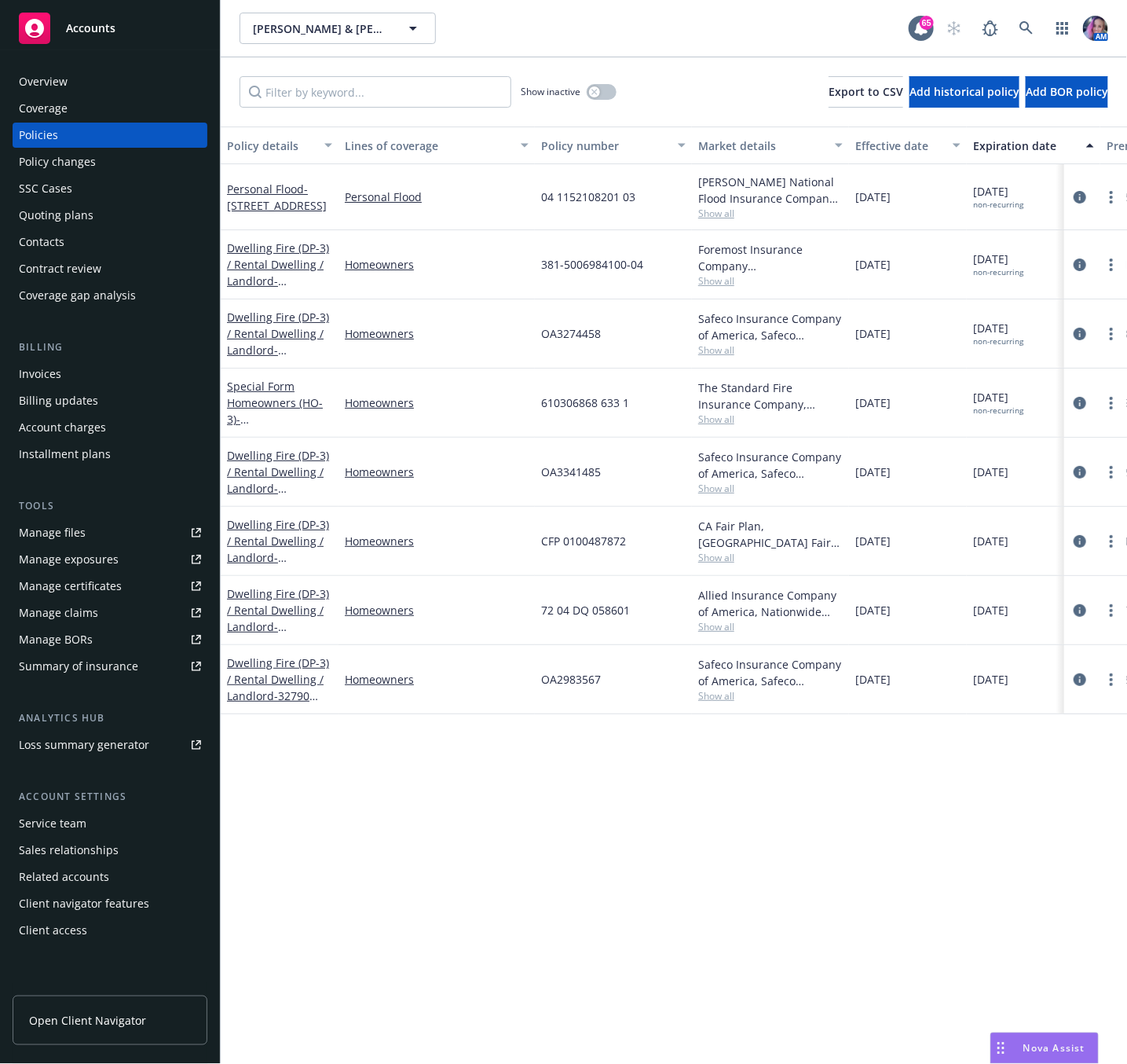
click at [64, 218] on div "Quoting plans" at bounding box center [55, 215] width 75 height 25
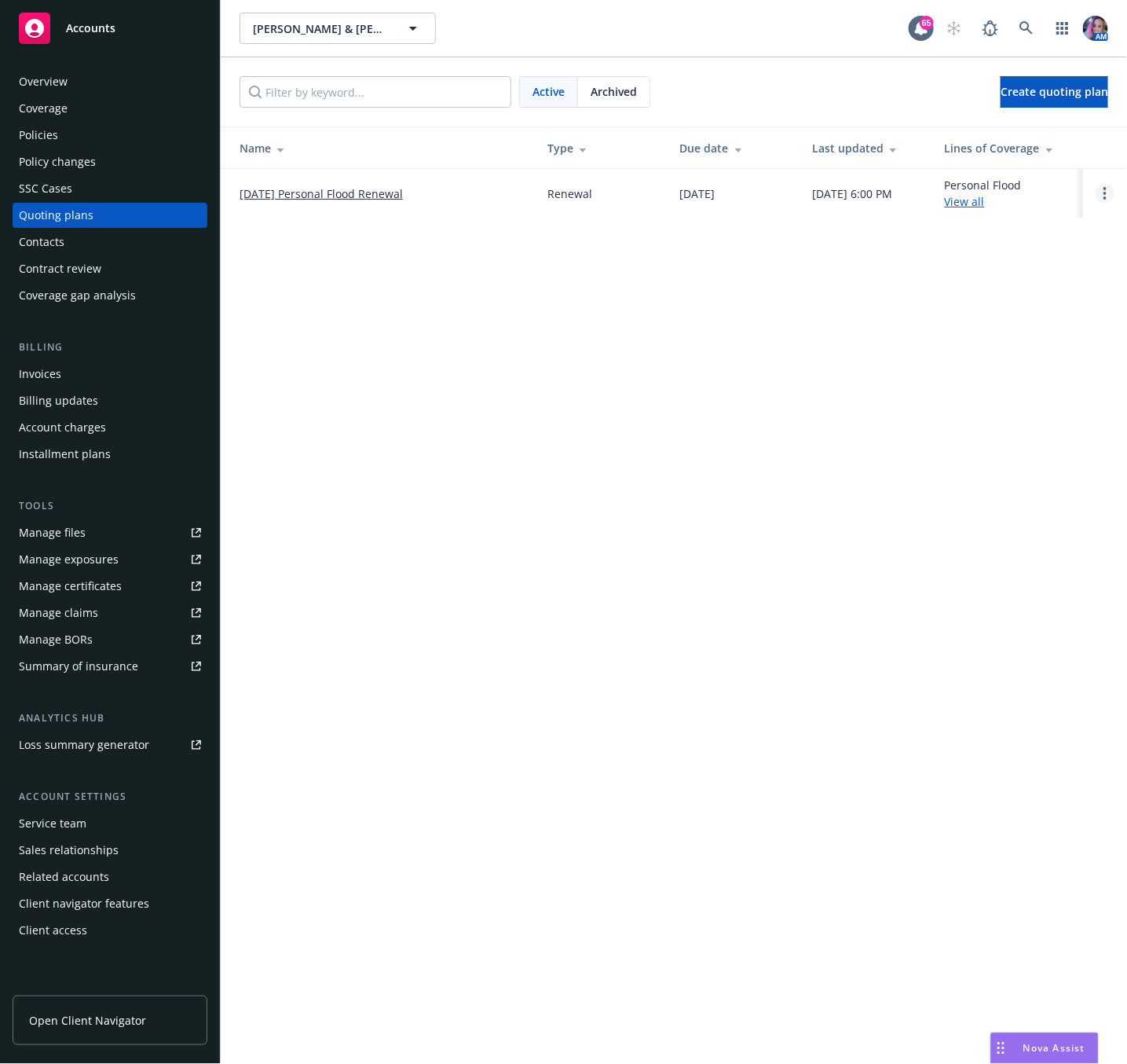
click at [1105, 189] on circle "Open options" at bounding box center [1105, 188] width 3 height 3
click at [1000, 176] on span "Archive" at bounding box center [994, 182] width 77 height 15
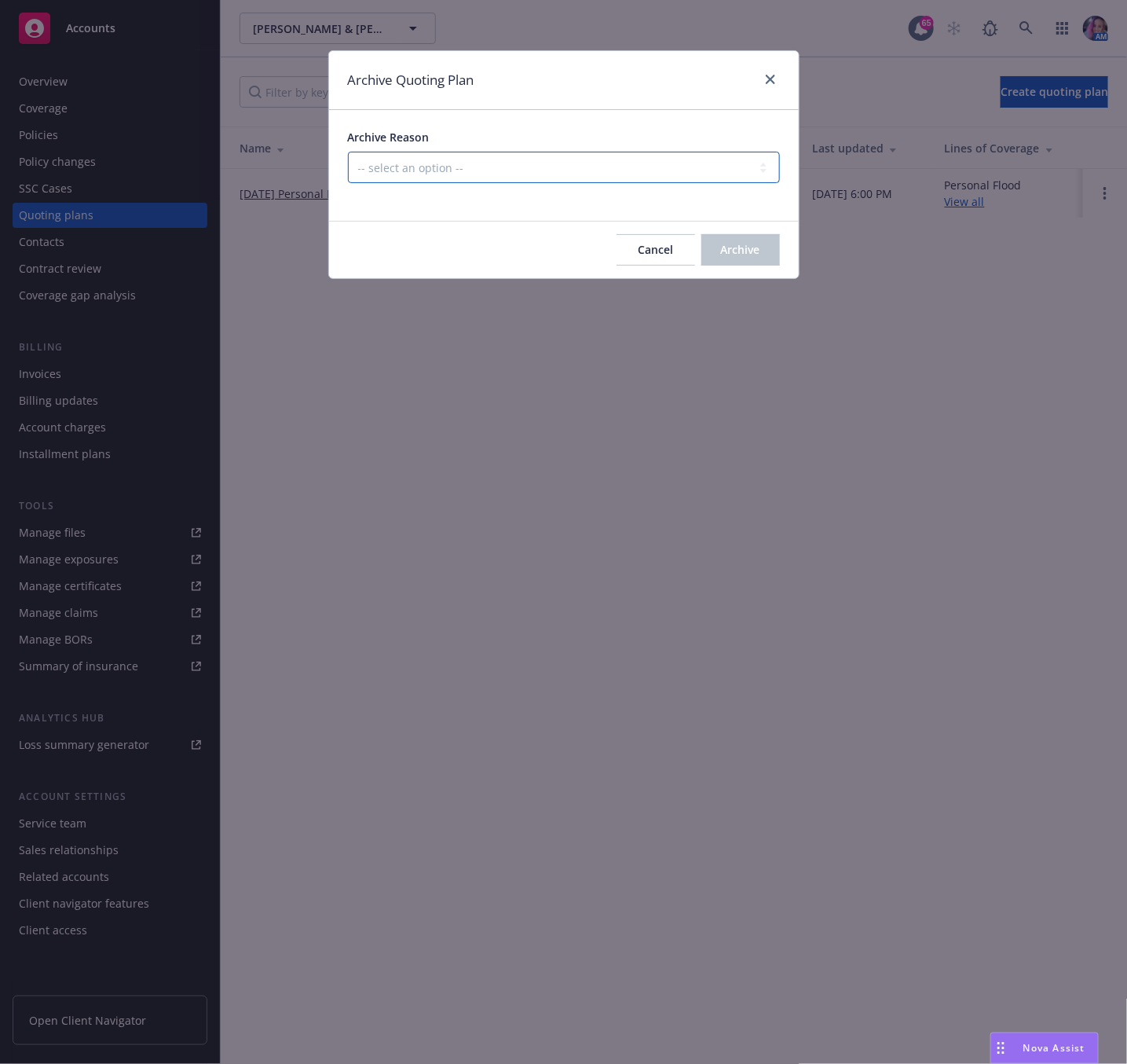
drag, startPoint x: 504, startPoint y: 164, endPoint x: 505, endPoint y: 181, distance: 17.0
click at [504, 164] on select "-- select an option -- All policies in this renewal plan are auto-renewed Creat…" at bounding box center [564, 167] width 432 height 31
select select "ARCHIVED_RENEWAL_POLICY_AUTO_RENEWED"
click at [348, 152] on select "-- select an option -- All policies in this renewal plan are auto-renewed Creat…" at bounding box center [564, 167] width 432 height 31
click at [707, 248] on button "Archive" at bounding box center [740, 250] width 78 height 31
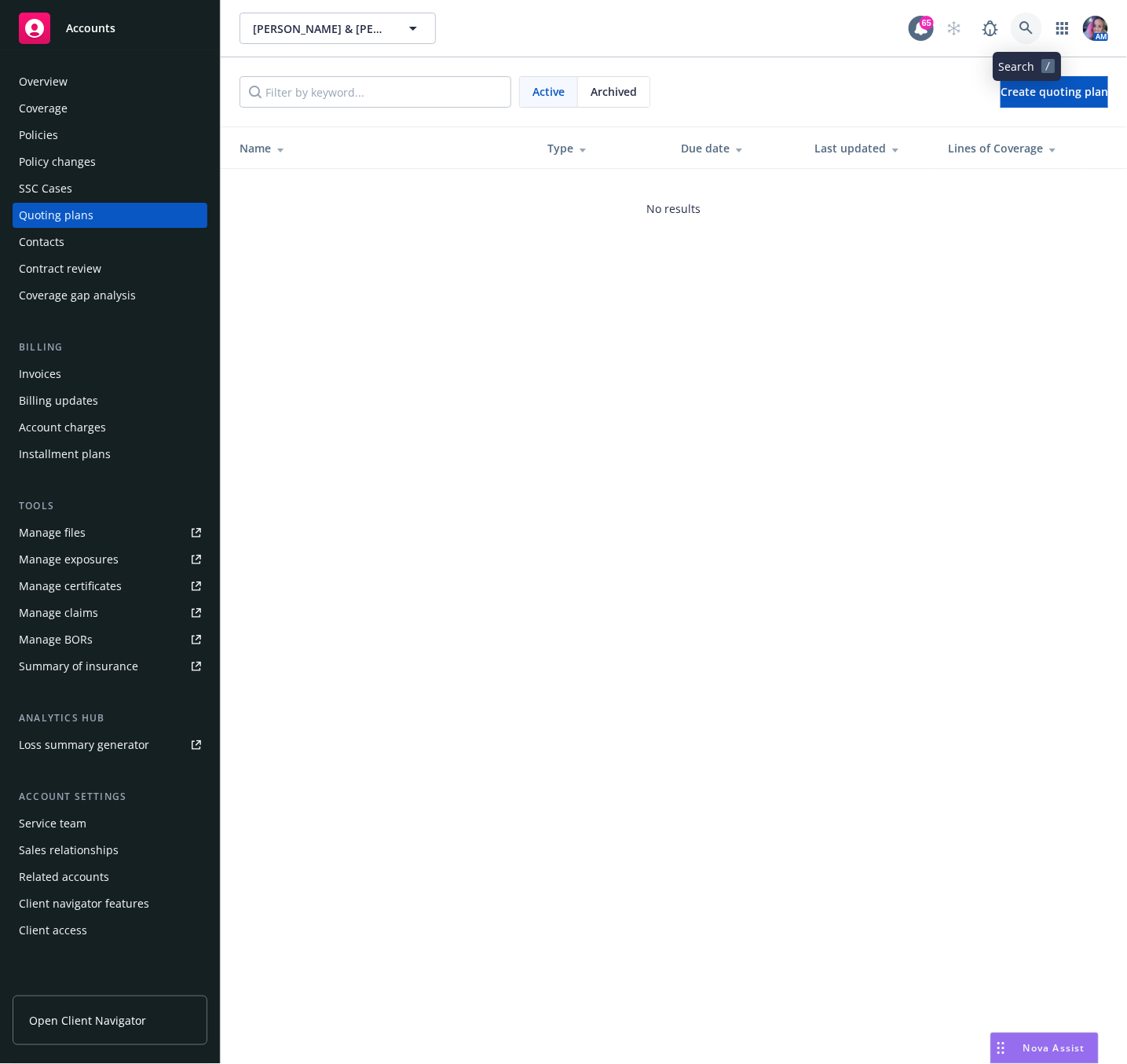
click at [1022, 28] on icon at bounding box center [1026, 28] width 14 height 14
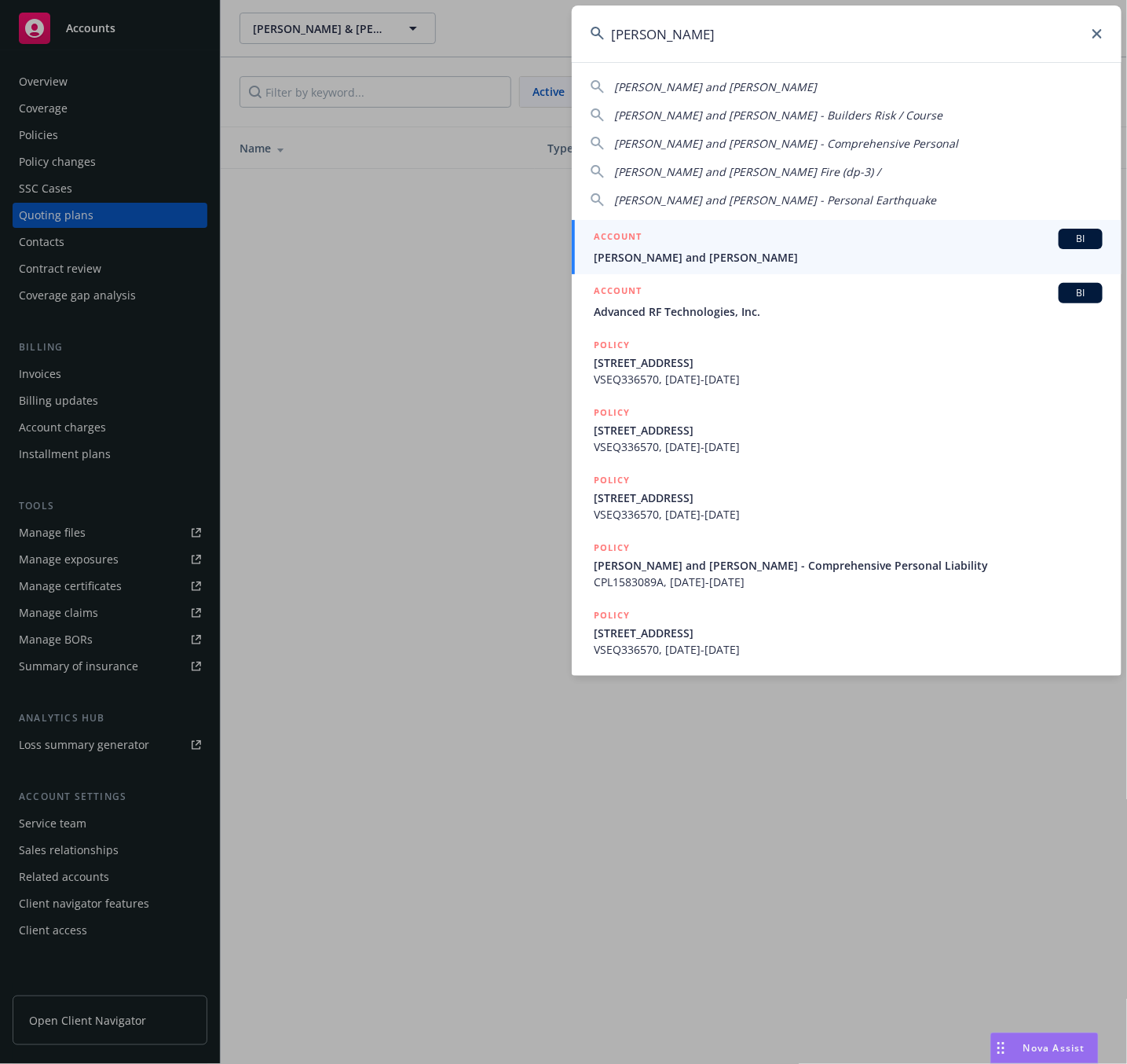
type input "[PERSON_NAME]"
click at [650, 249] on span "[PERSON_NAME] and [PERSON_NAME]" at bounding box center [848, 257] width 509 height 16
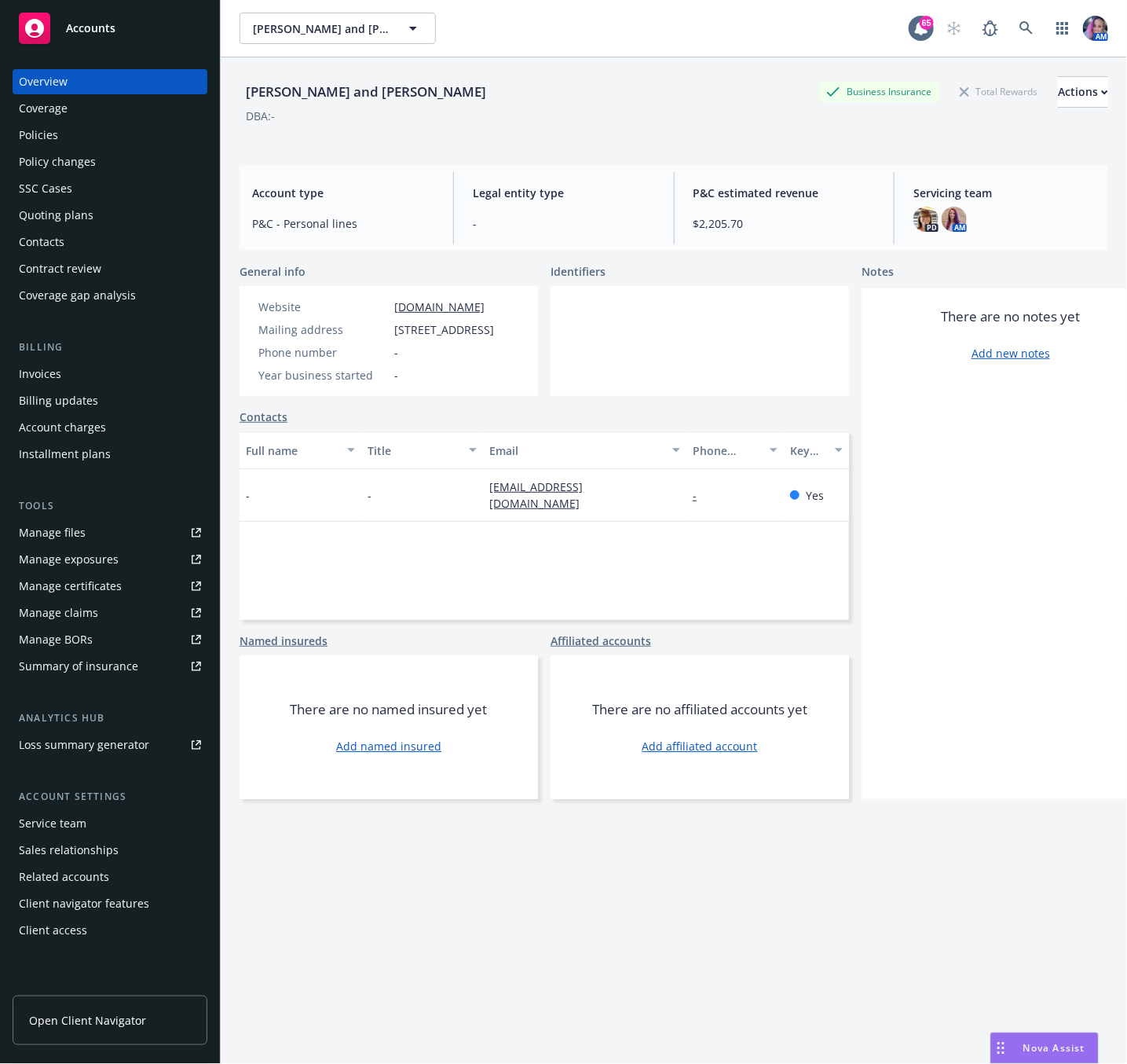
click at [57, 122] on div "Policies" at bounding box center [110, 135] width 182 height 25
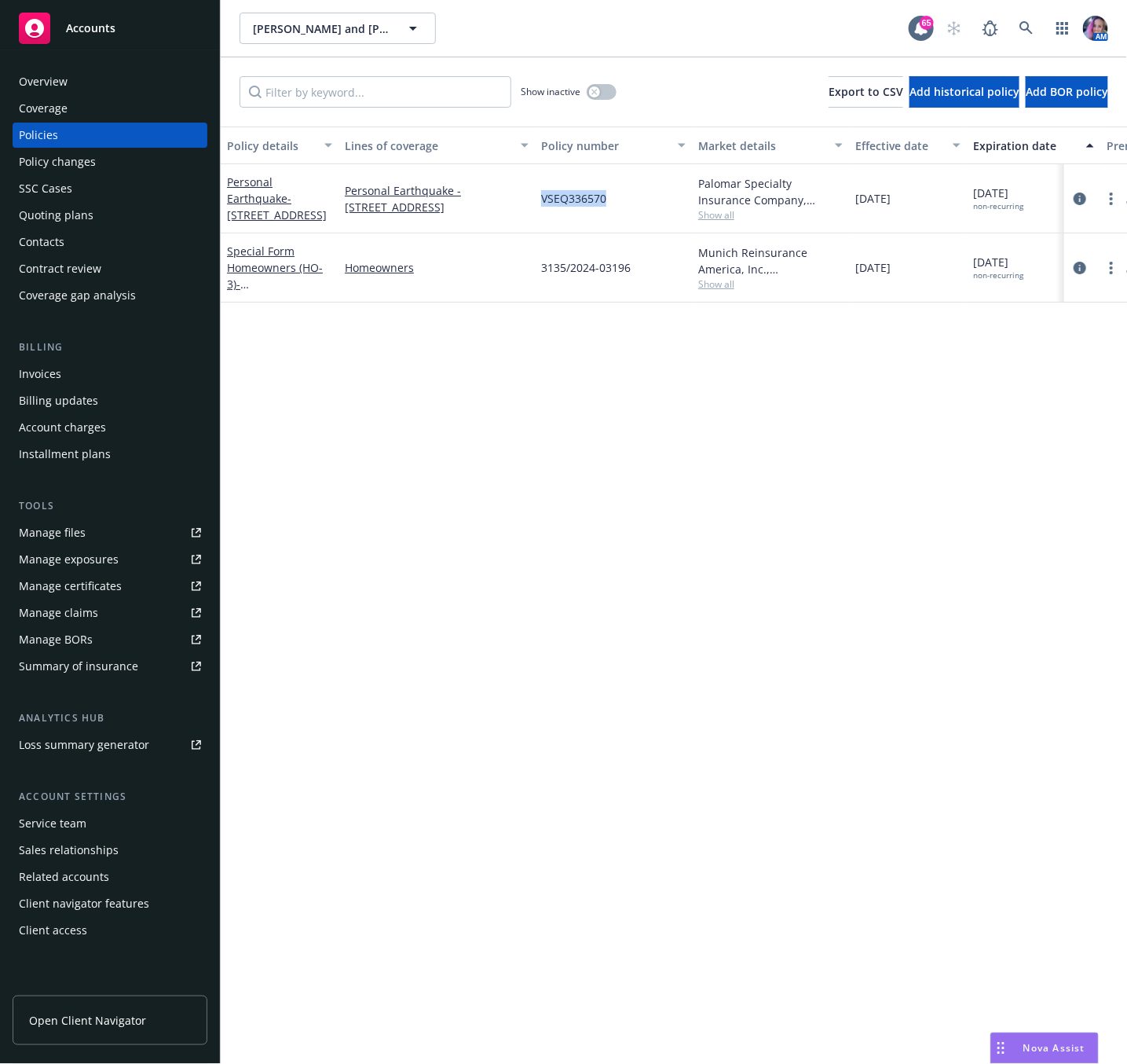
drag, startPoint x: 543, startPoint y: 193, endPoint x: 604, endPoint y: 198, distance: 61.2
click at [604, 198] on span "VSEQ336570" at bounding box center [573, 198] width 65 height 16
copy span "VSEQ336570"
click at [286, 205] on span "- [STREET_ADDRESS]" at bounding box center [276, 206] width 100 height 31
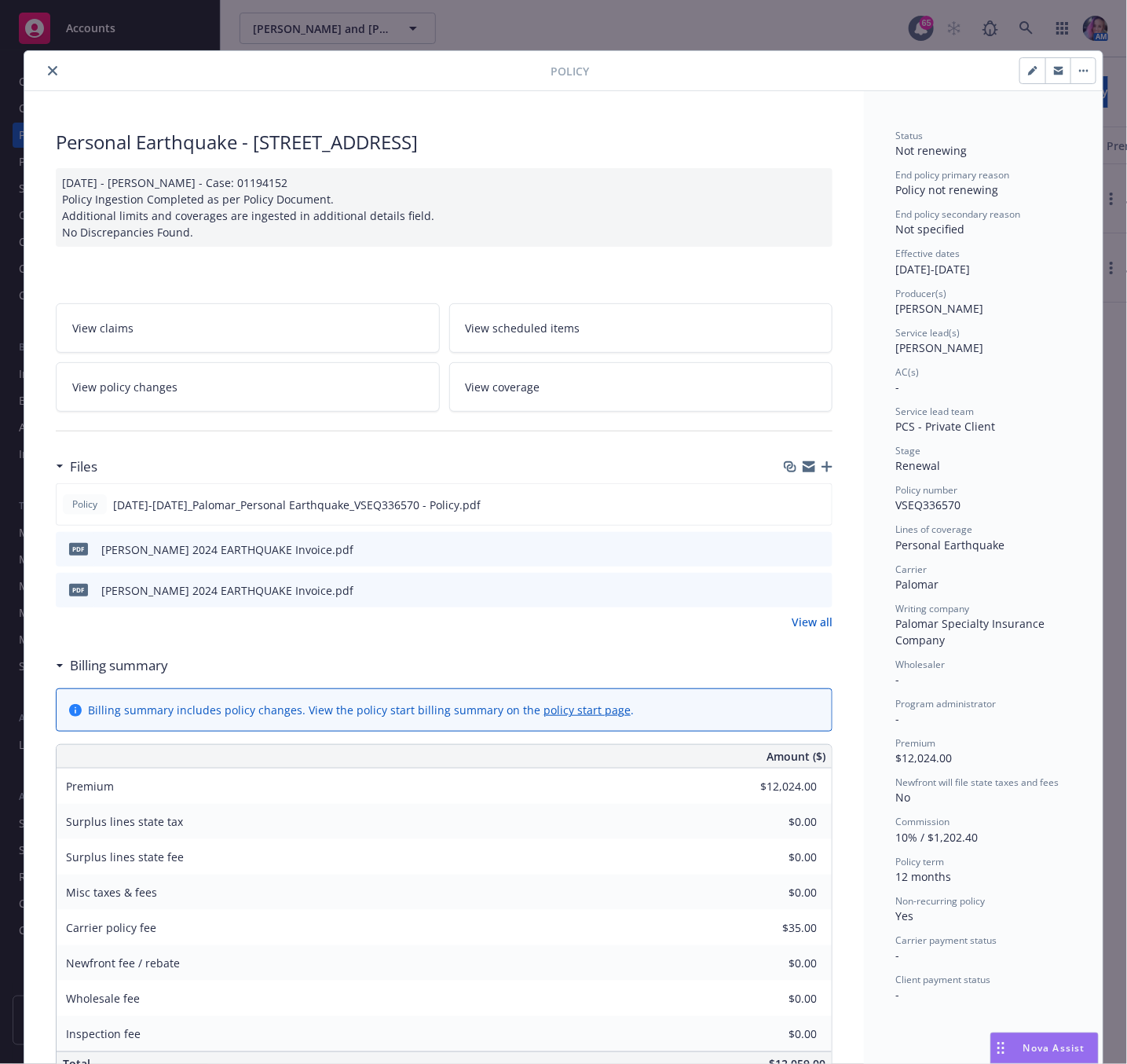
click at [1054, 69] on icon "button" at bounding box center [1059, 69] width 10 height 4
click at [919, 498] on span "VSEQ336570" at bounding box center [927, 504] width 65 height 15
copy span "VSEQ336570"
click at [241, 148] on div "Personal Earthquake - [STREET_ADDRESS]" at bounding box center [445, 142] width 777 height 27
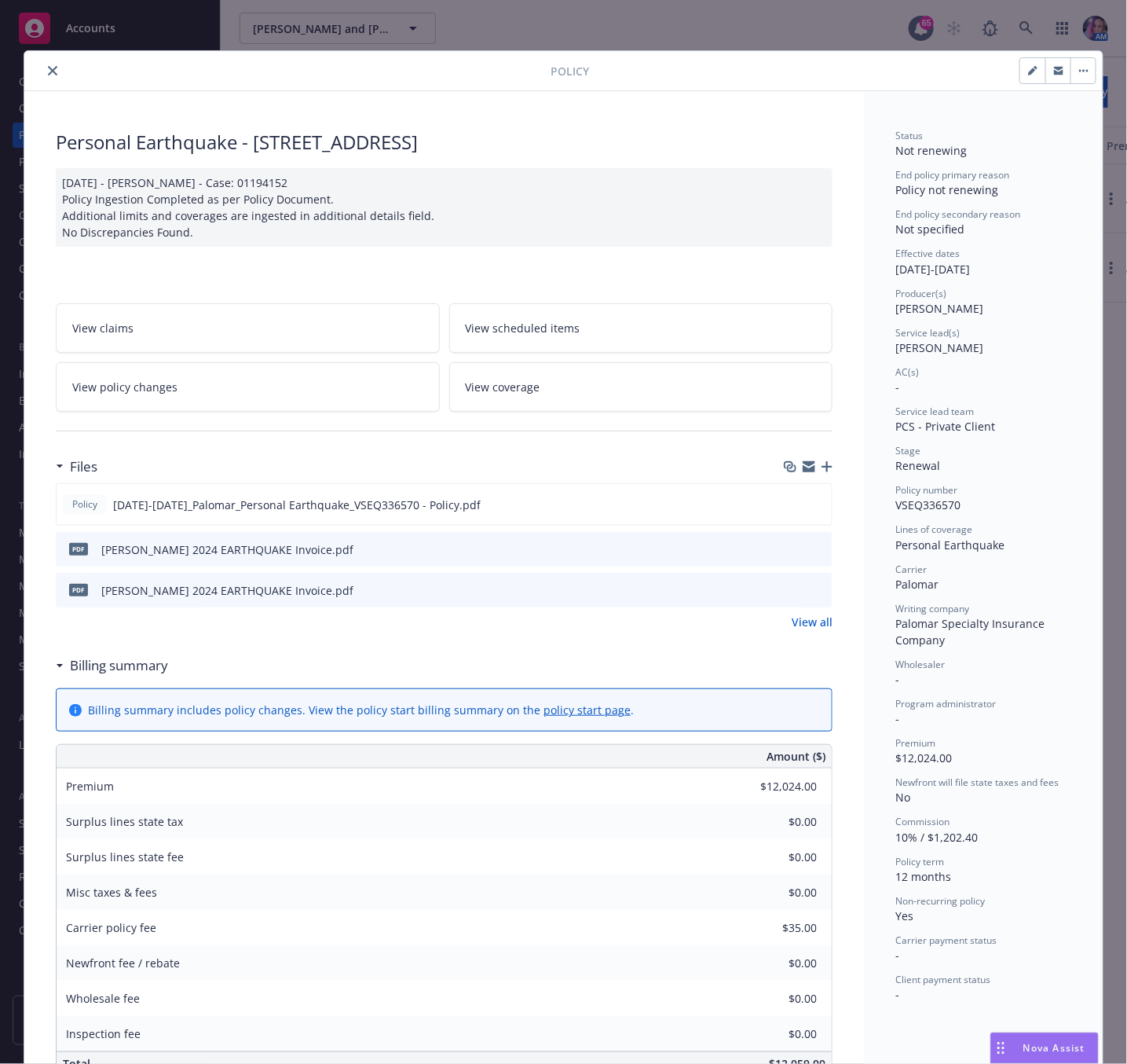
drag, startPoint x: 252, startPoint y: 143, endPoint x: 677, endPoint y: 149, distance: 425.0
click at [677, 149] on div "Personal Earthquake - [STREET_ADDRESS]" at bounding box center [445, 142] width 777 height 27
copy div "[STREET_ADDRESS]"
drag, startPoint x: 1047, startPoint y: 72, endPoint x: 854, endPoint y: 144, distance: 206.0
click at [1054, 72] on icon "button" at bounding box center [1059, 72] width 10 height 6
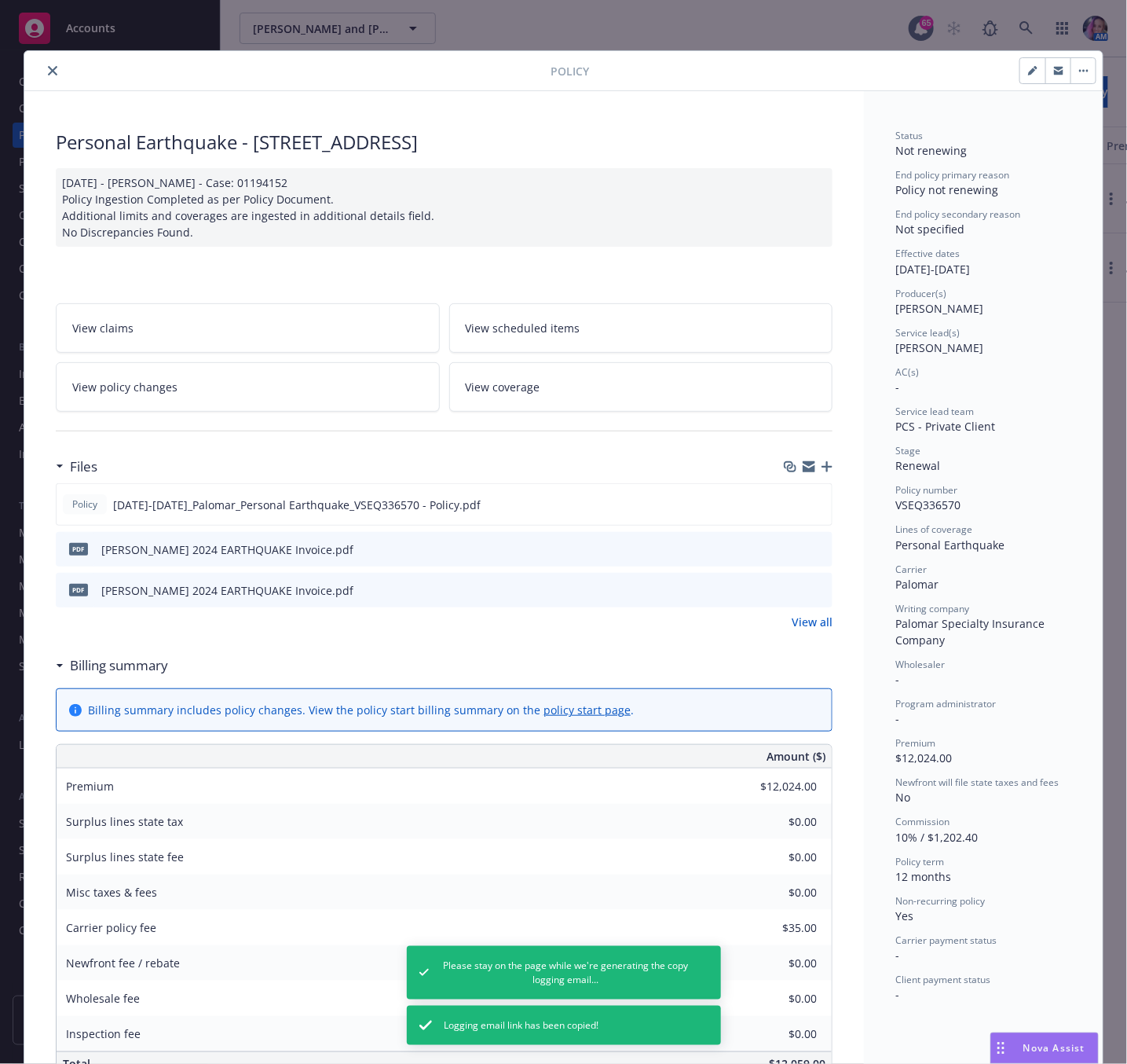
click at [47, 69] on icon "close" at bounding box center [52, 71] width 10 height 10
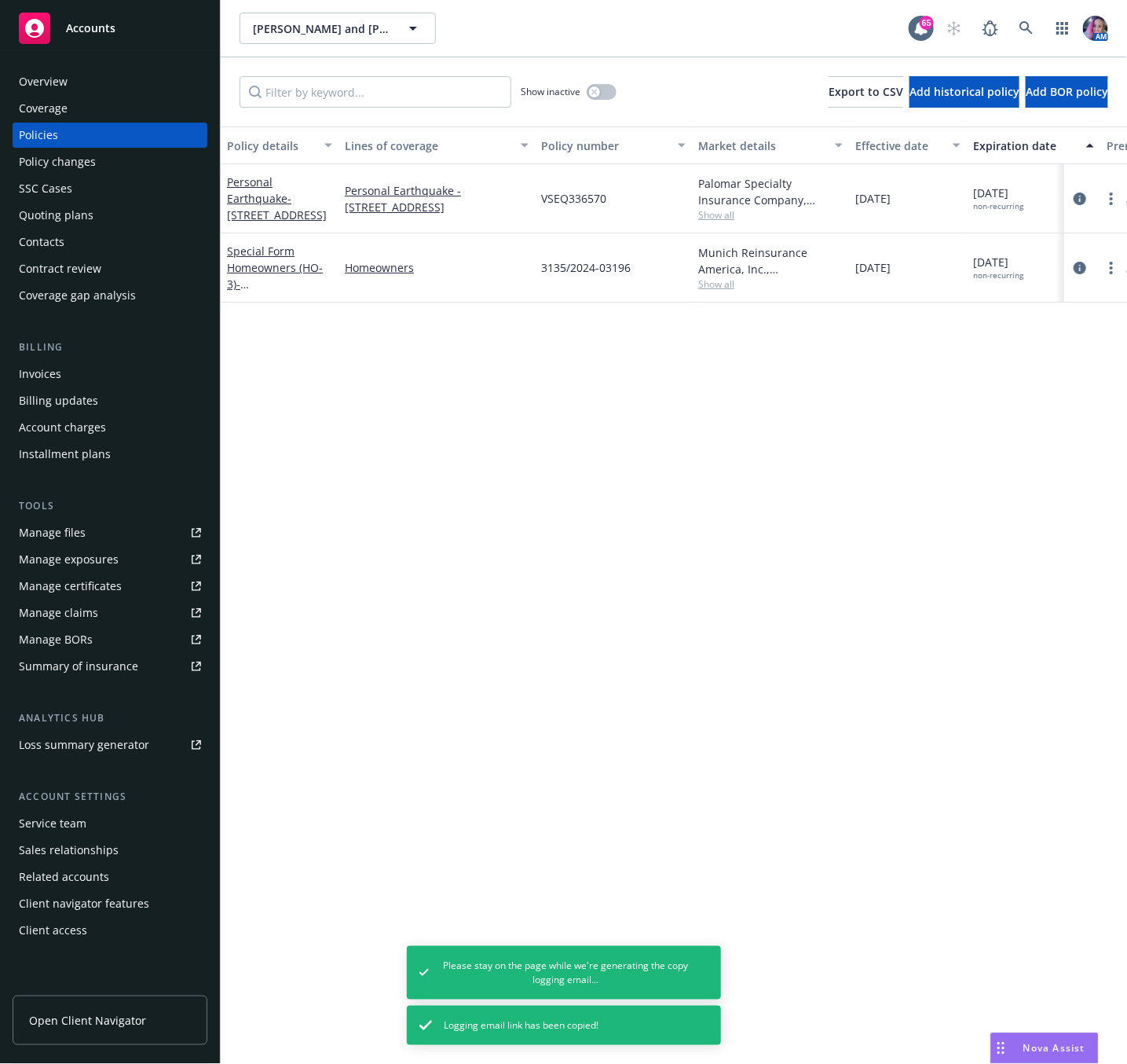
click at [47, 78] on div "Overview" at bounding box center [43, 81] width 48 height 25
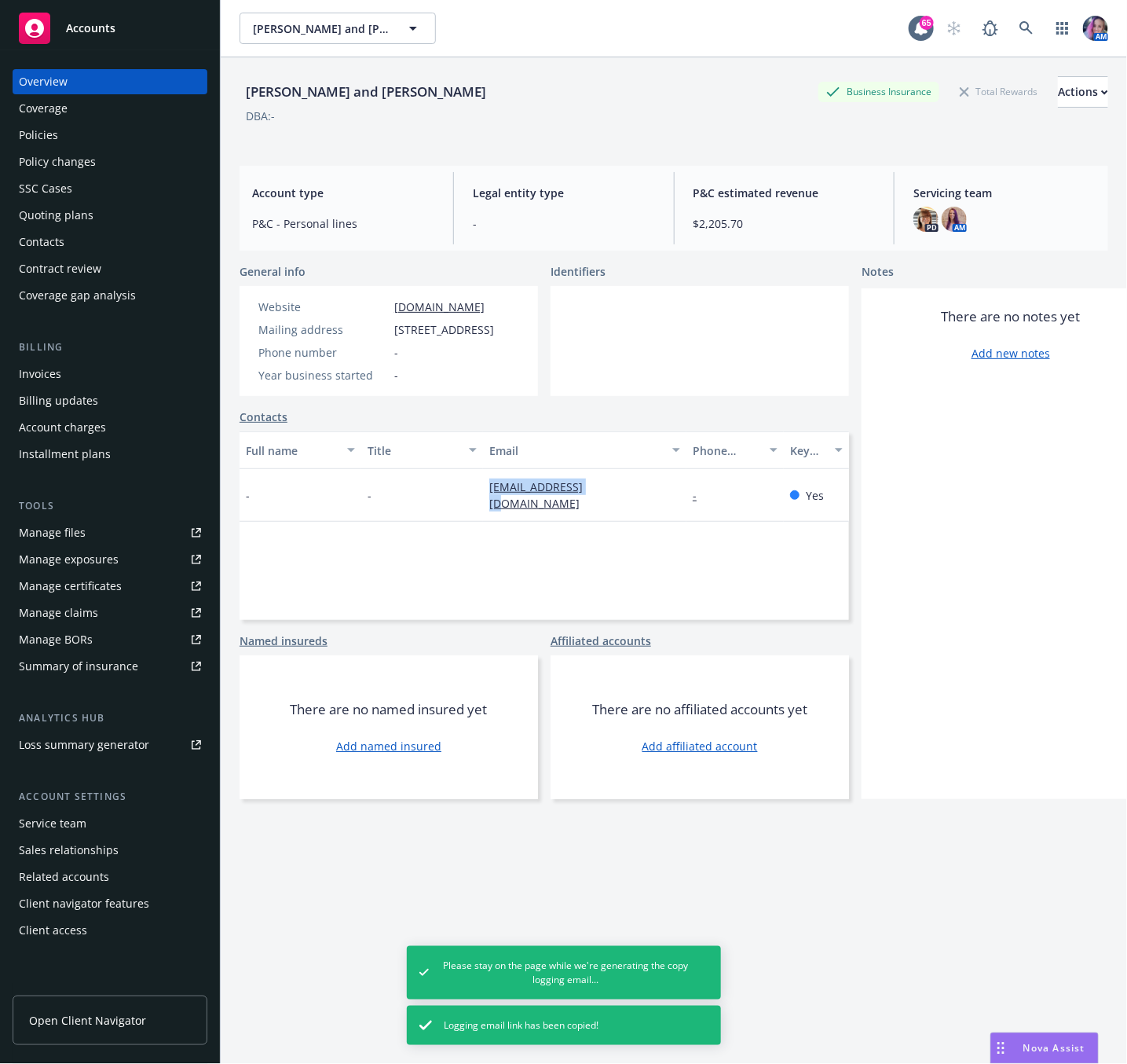
drag, startPoint x: 479, startPoint y: 526, endPoint x: 630, endPoint y: 521, distance: 151.1
click at [630, 521] on div "- - [EMAIL_ADDRESS][DOMAIN_NAME] - Yes" at bounding box center [544, 495] width 610 height 52
copy div "[EMAIL_ADDRESS][DOMAIN_NAME]"
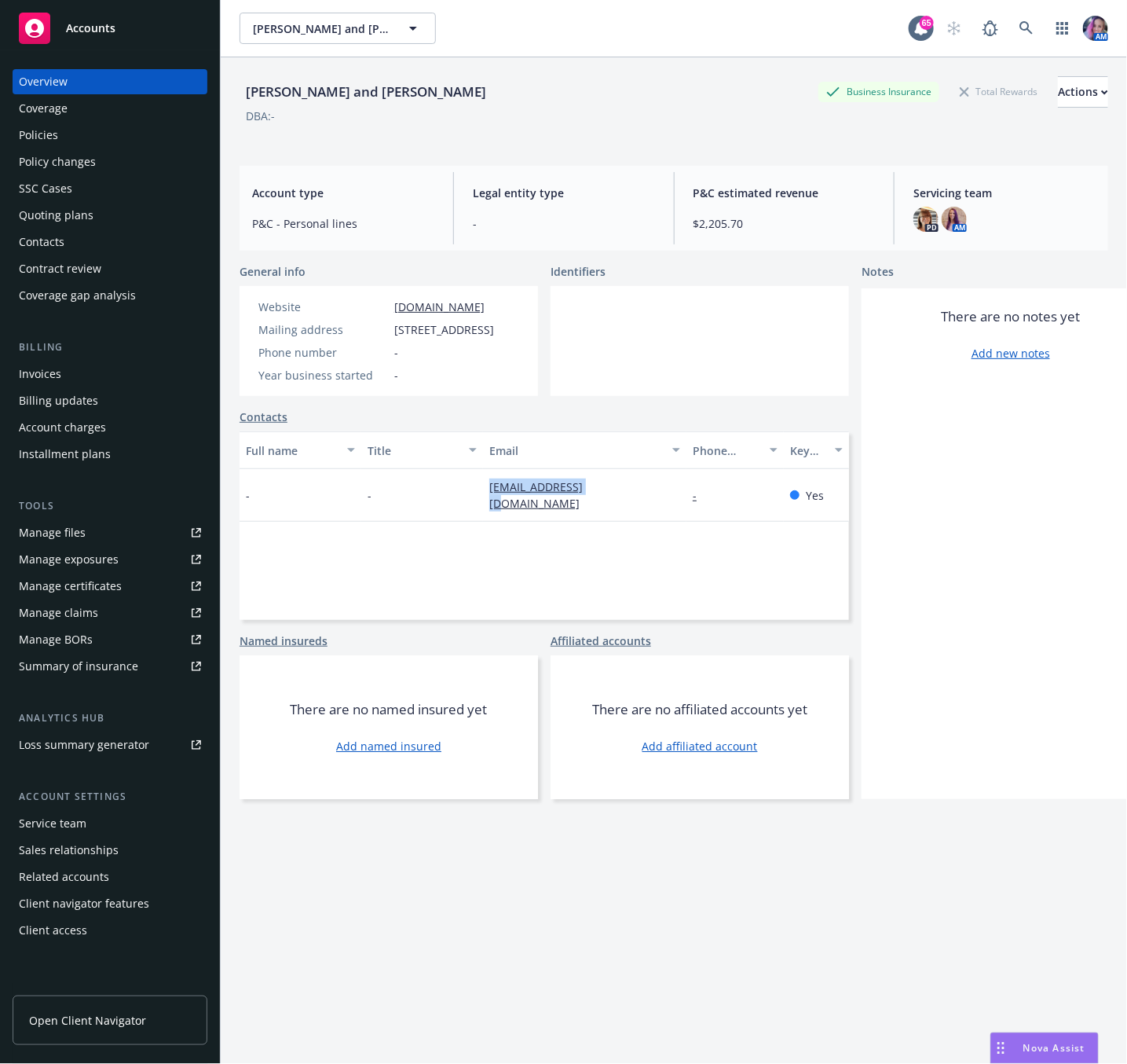
click at [309, 110] on div "DBA: -" at bounding box center [673, 115] width 869 height 16
click at [64, 212] on div "Quoting plans" at bounding box center [55, 215] width 75 height 25
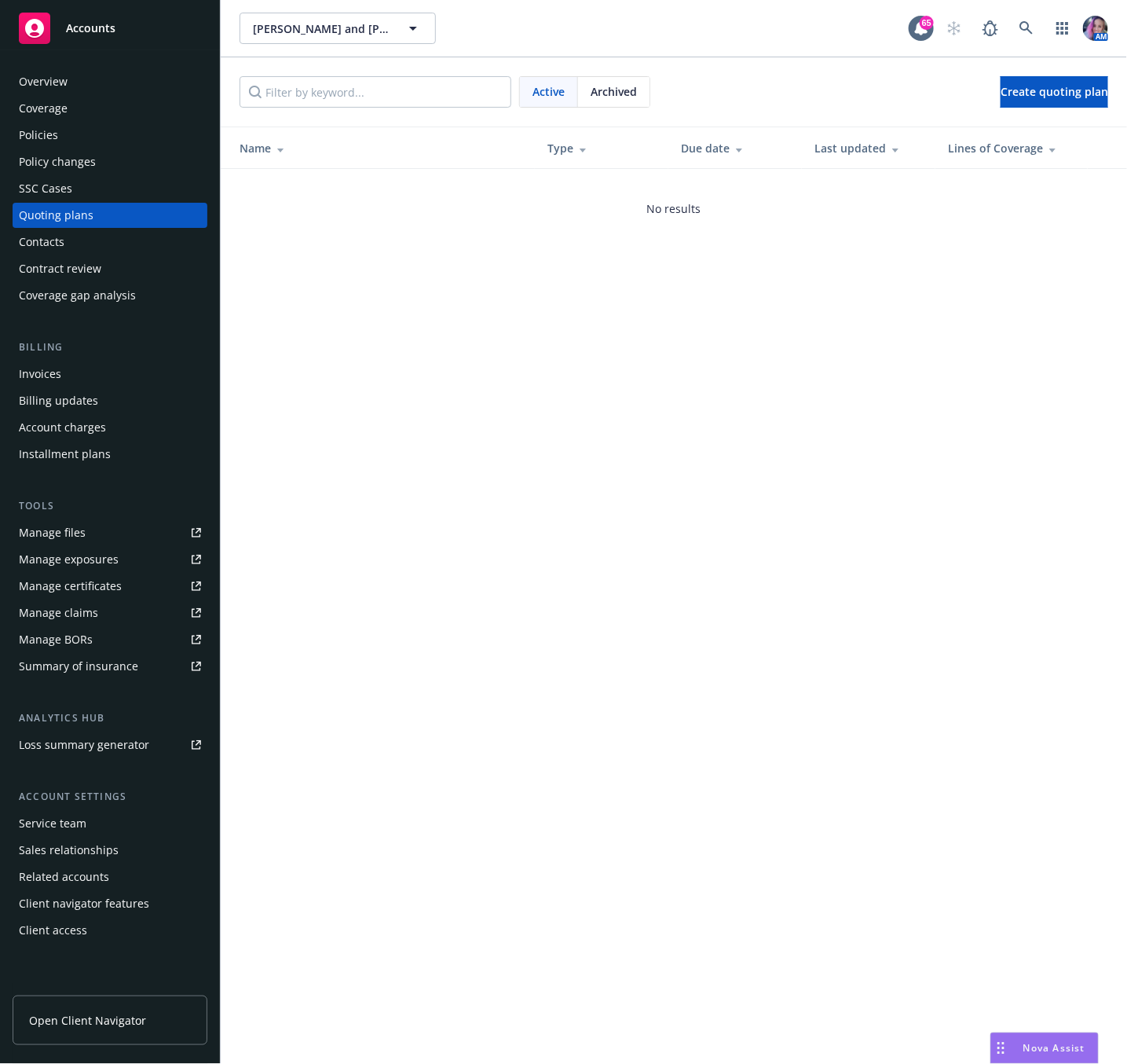
click at [39, 125] on div "Policies" at bounding box center [38, 135] width 40 height 25
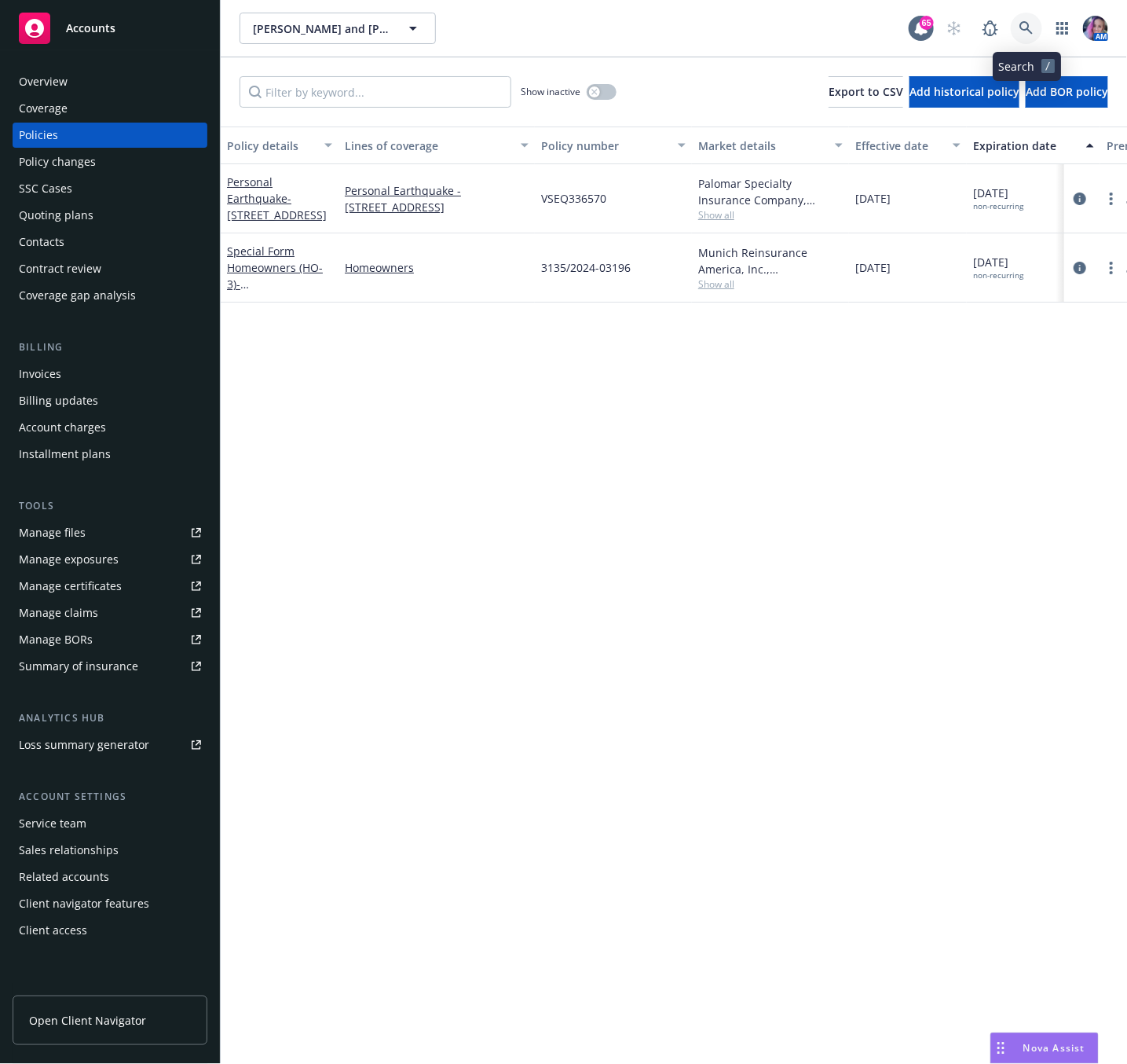
click at [1030, 28] on icon at bounding box center [1026, 28] width 15 height 15
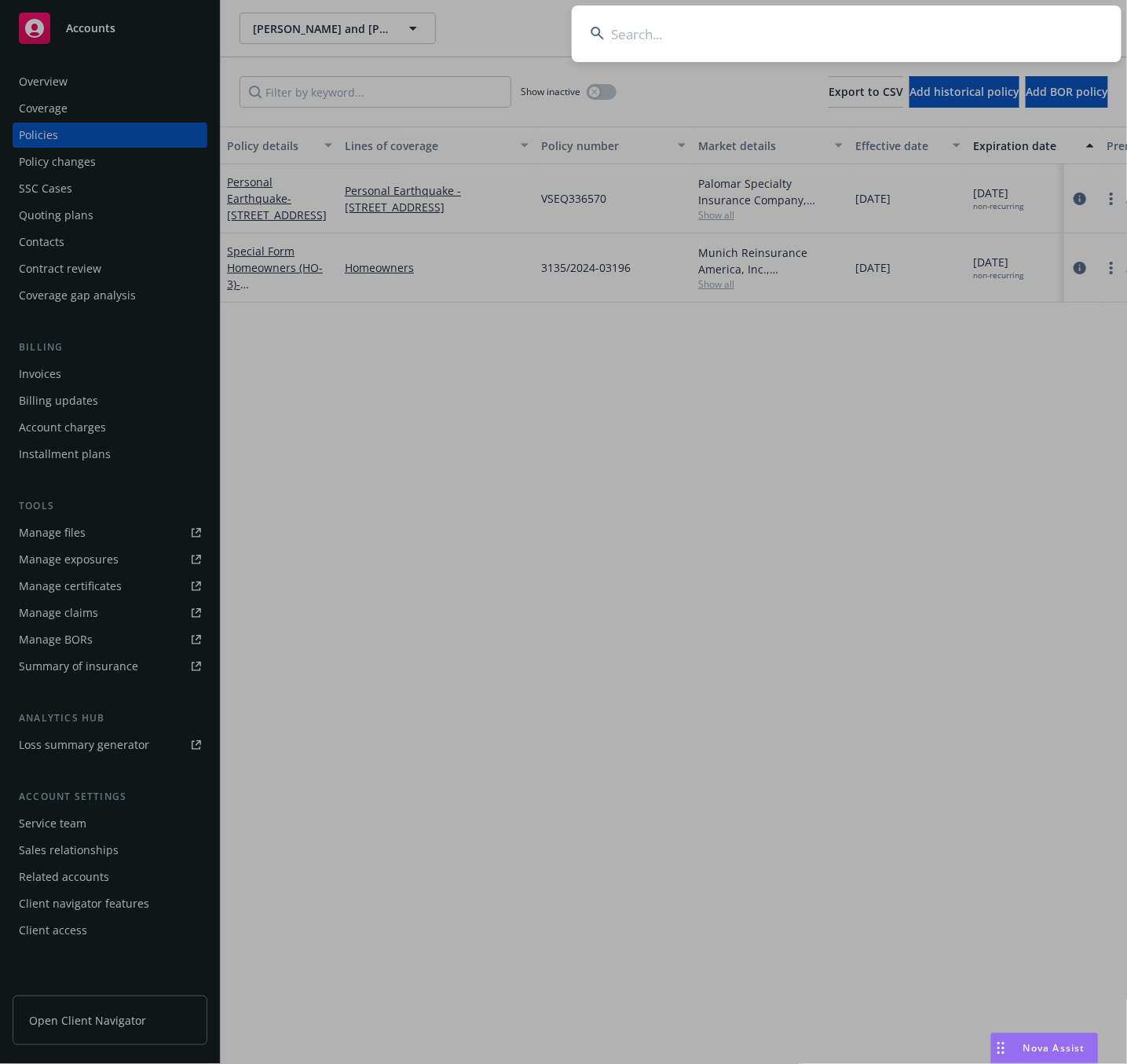
click at [688, 47] on input at bounding box center [846, 34] width 549 height 56
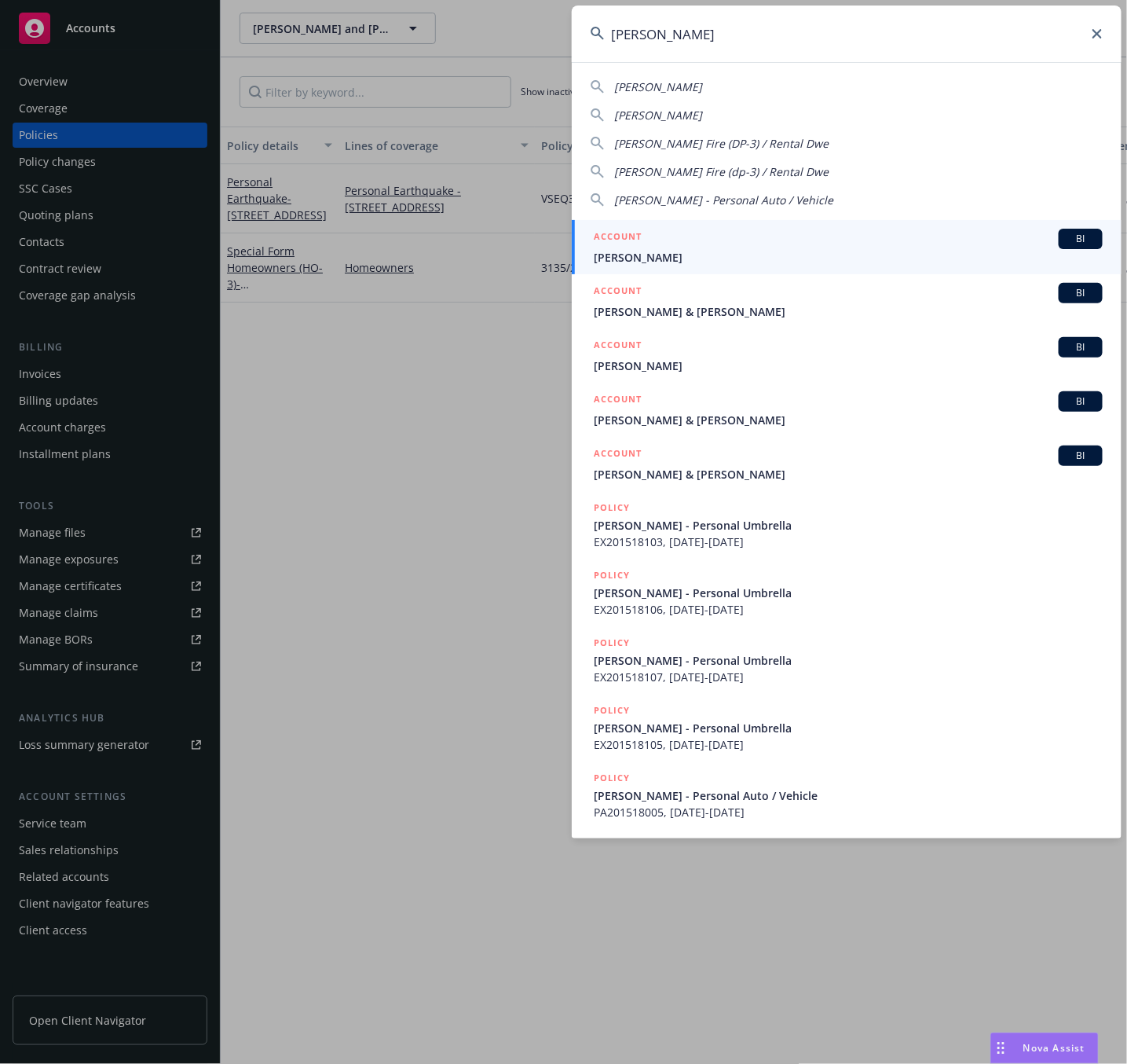
type input "[PERSON_NAME]"
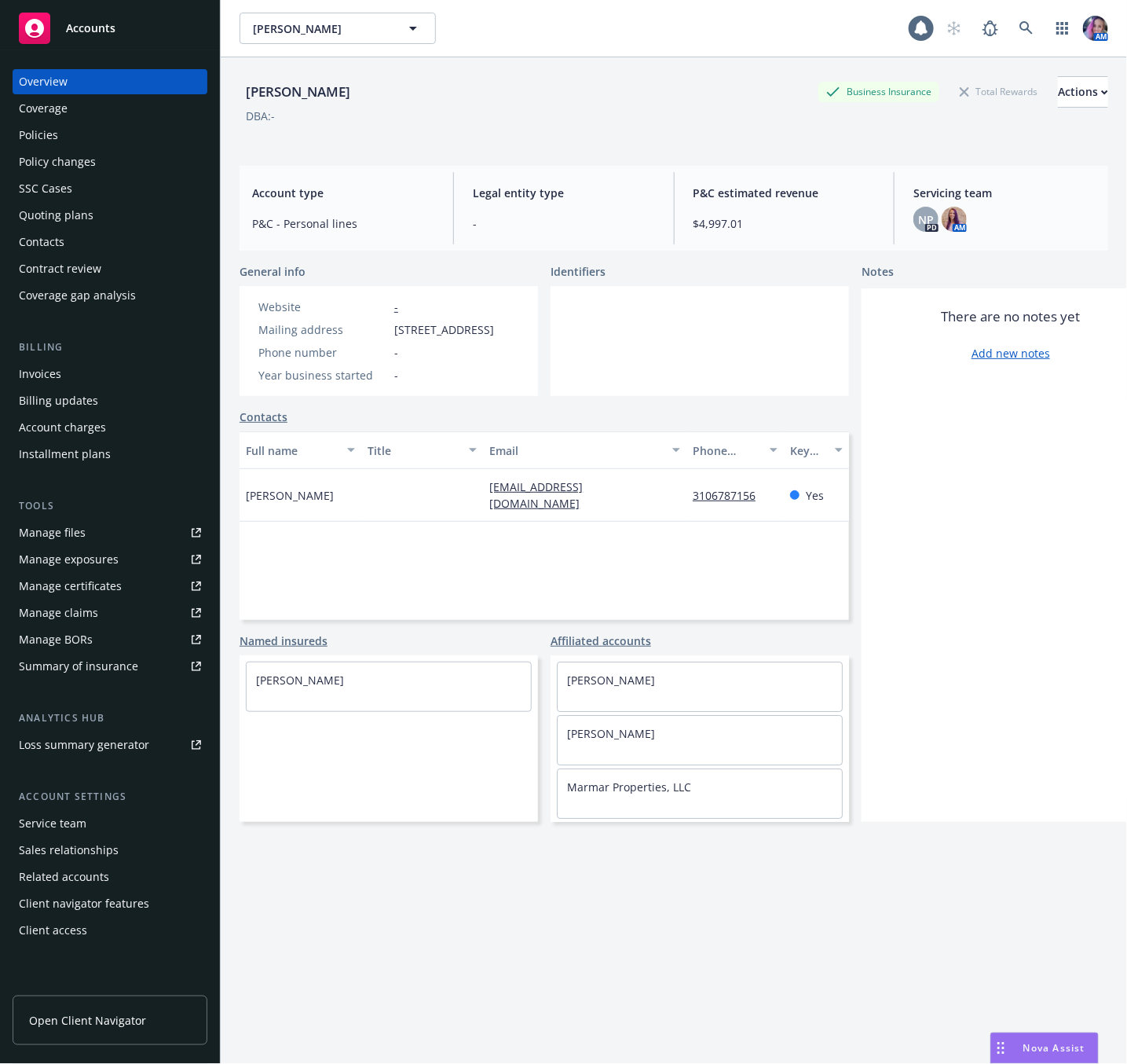
click at [78, 132] on div "Policies" at bounding box center [110, 135] width 182 height 25
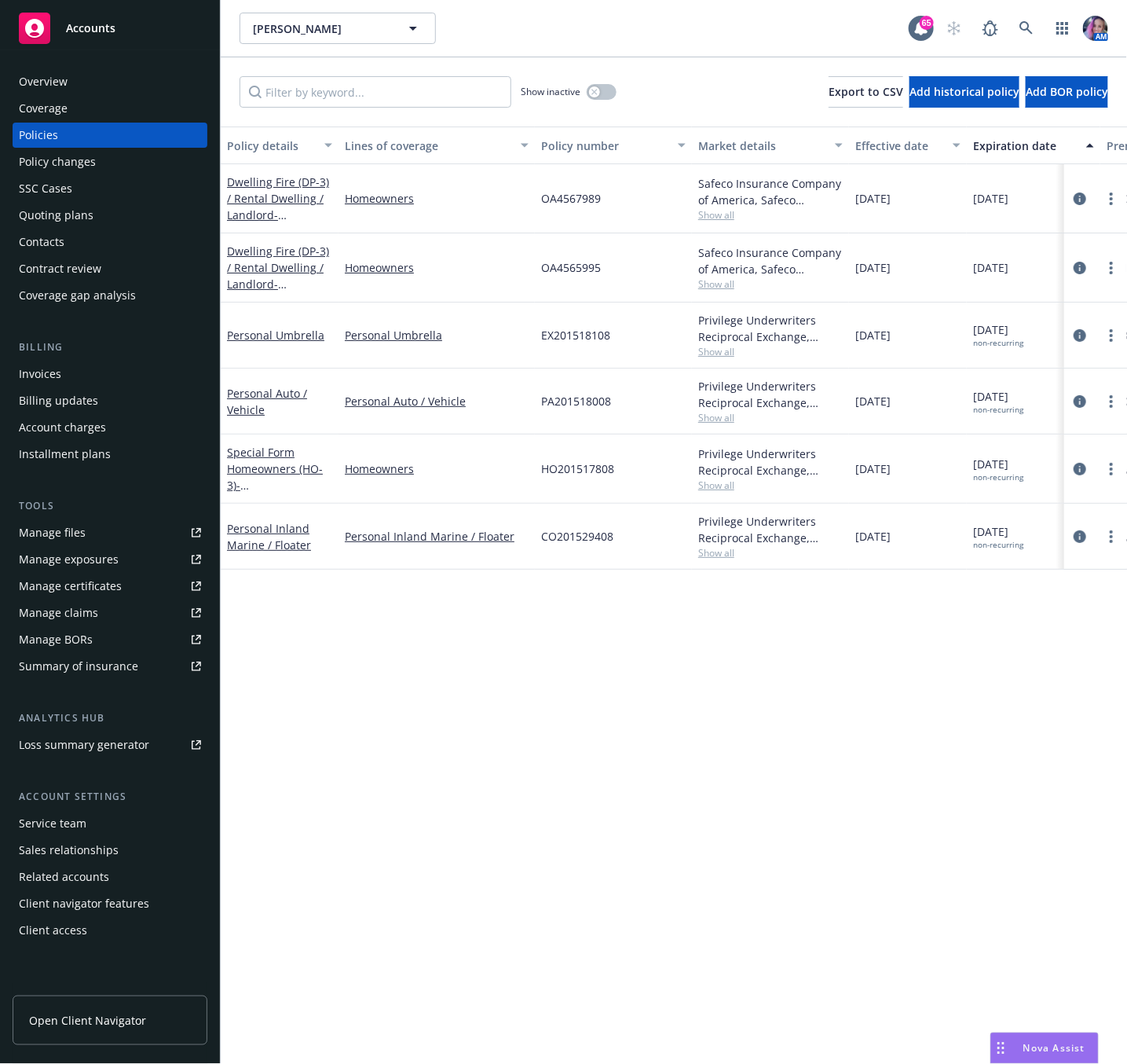
click at [549, 199] on span "OA4567989" at bounding box center [571, 198] width 60 height 16
click at [1027, 18] on link at bounding box center [1026, 28] width 31 height 31
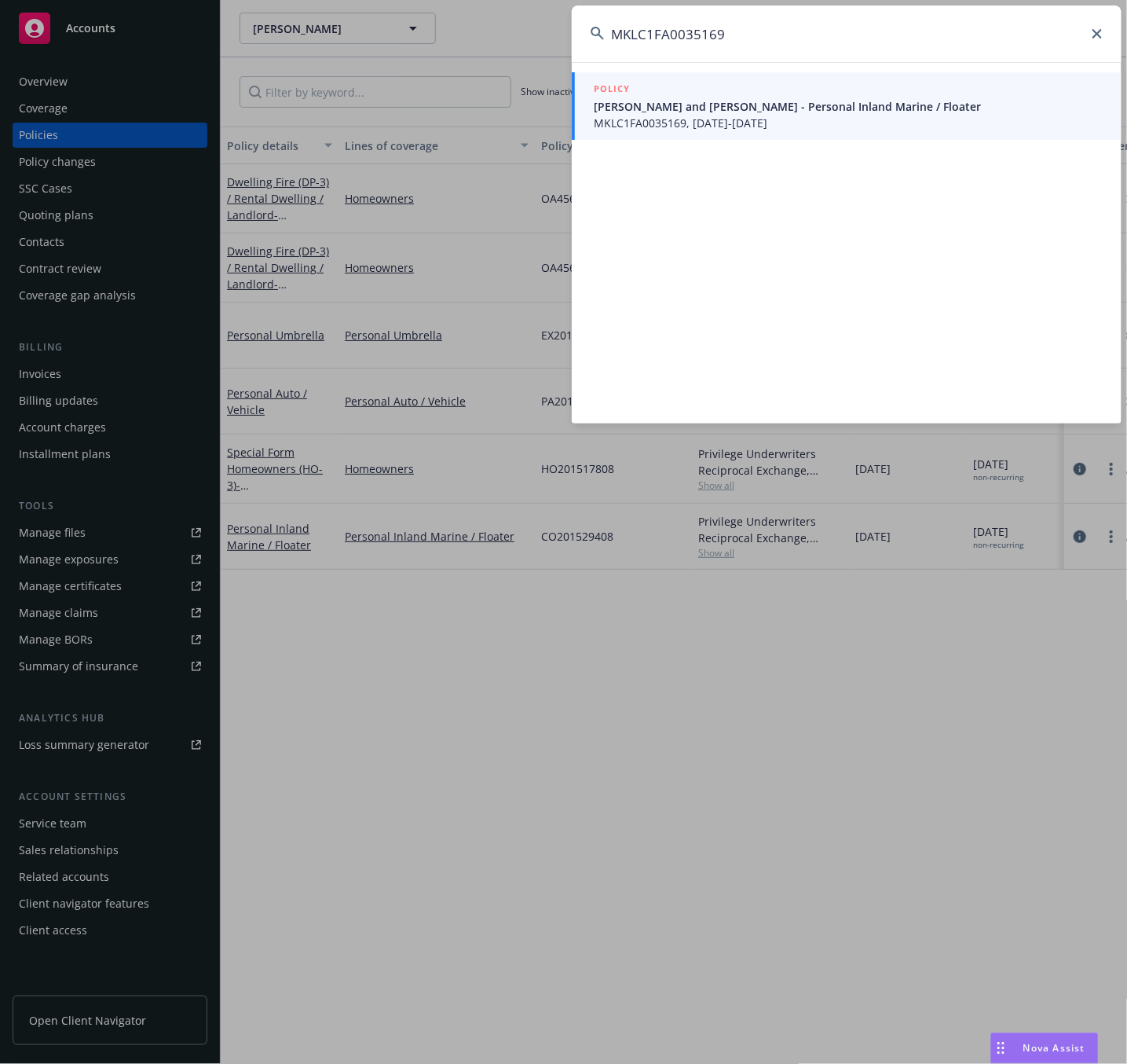
type input "MKLC1FA0035169"
click at [781, 130] on span "MKLC1FA0035169, [DATE]-[DATE]" at bounding box center [848, 122] width 509 height 16
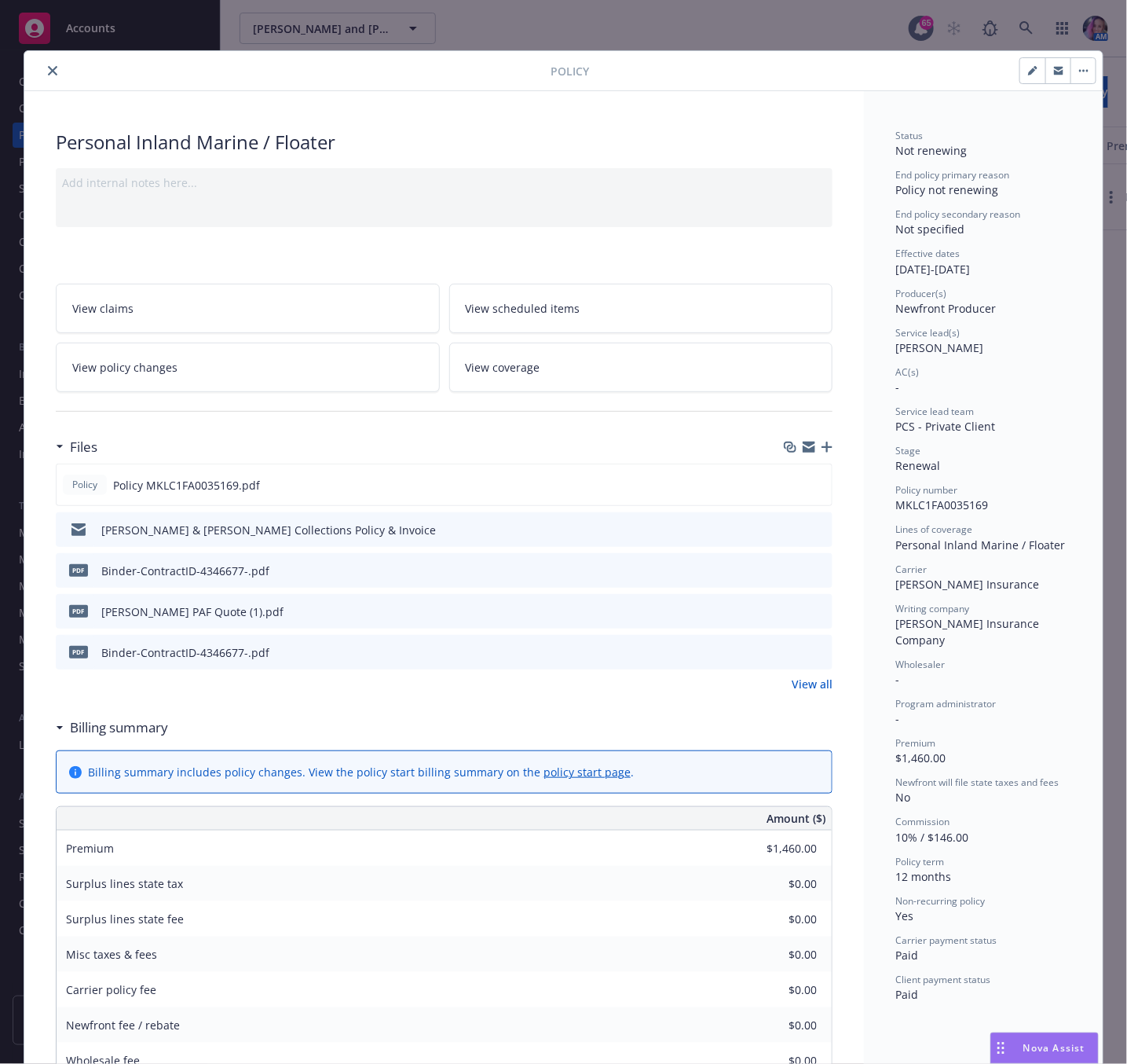
click at [1054, 75] on icon "button" at bounding box center [1059, 72] width 10 height 6
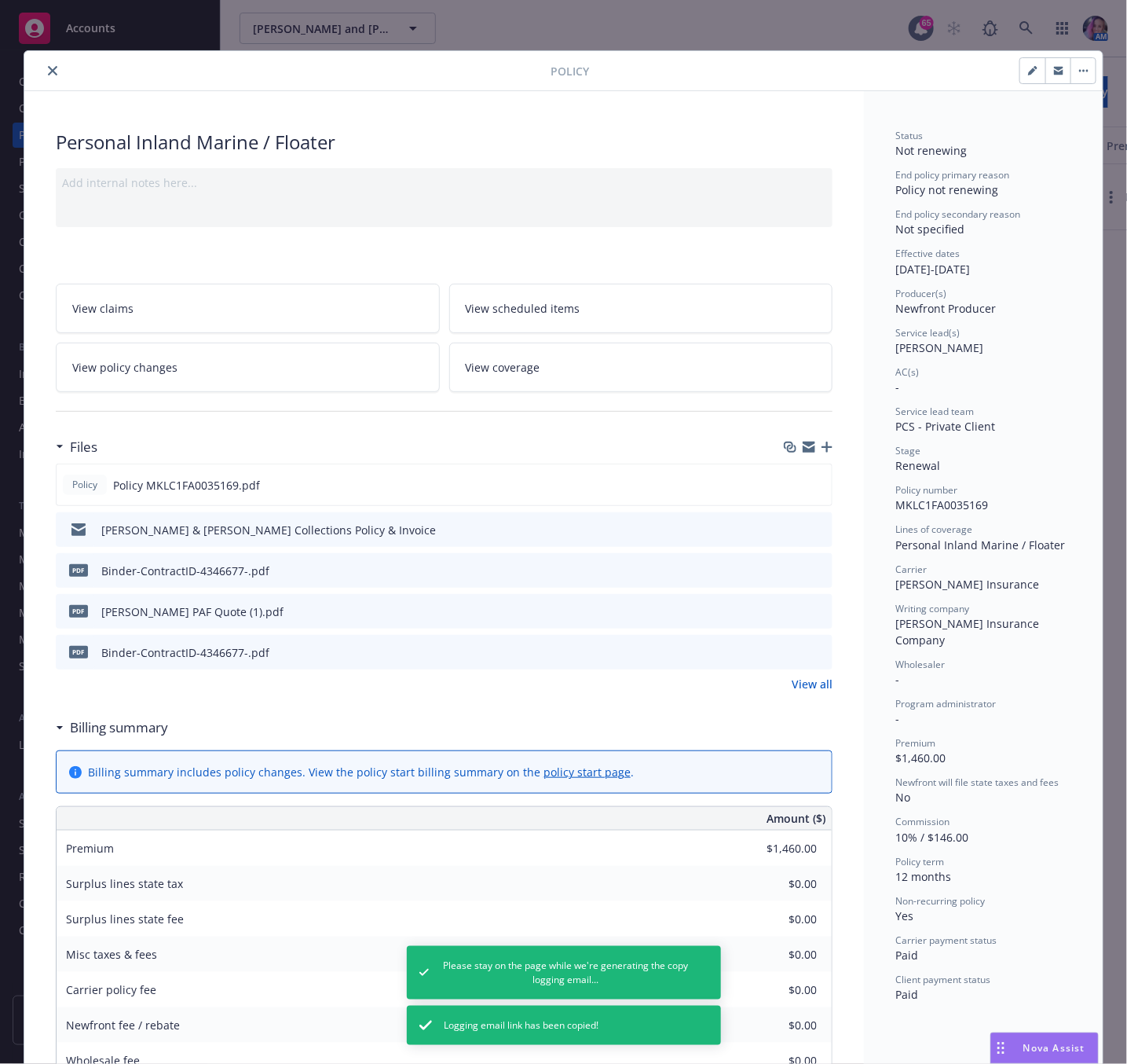
click at [47, 69] on icon "close" at bounding box center [52, 71] width 10 height 10
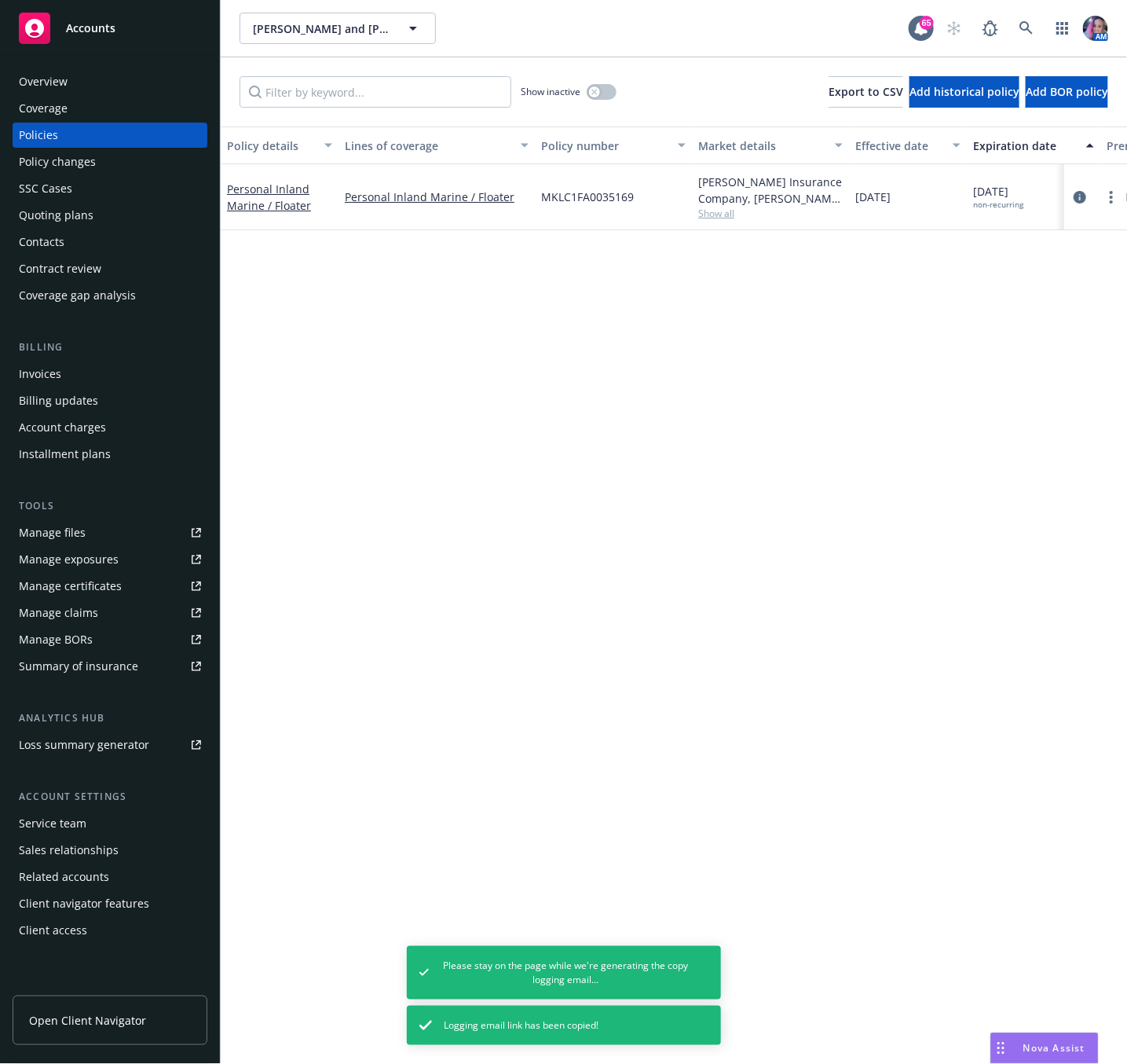
click at [45, 69] on div "Overview" at bounding box center [43, 81] width 48 height 25
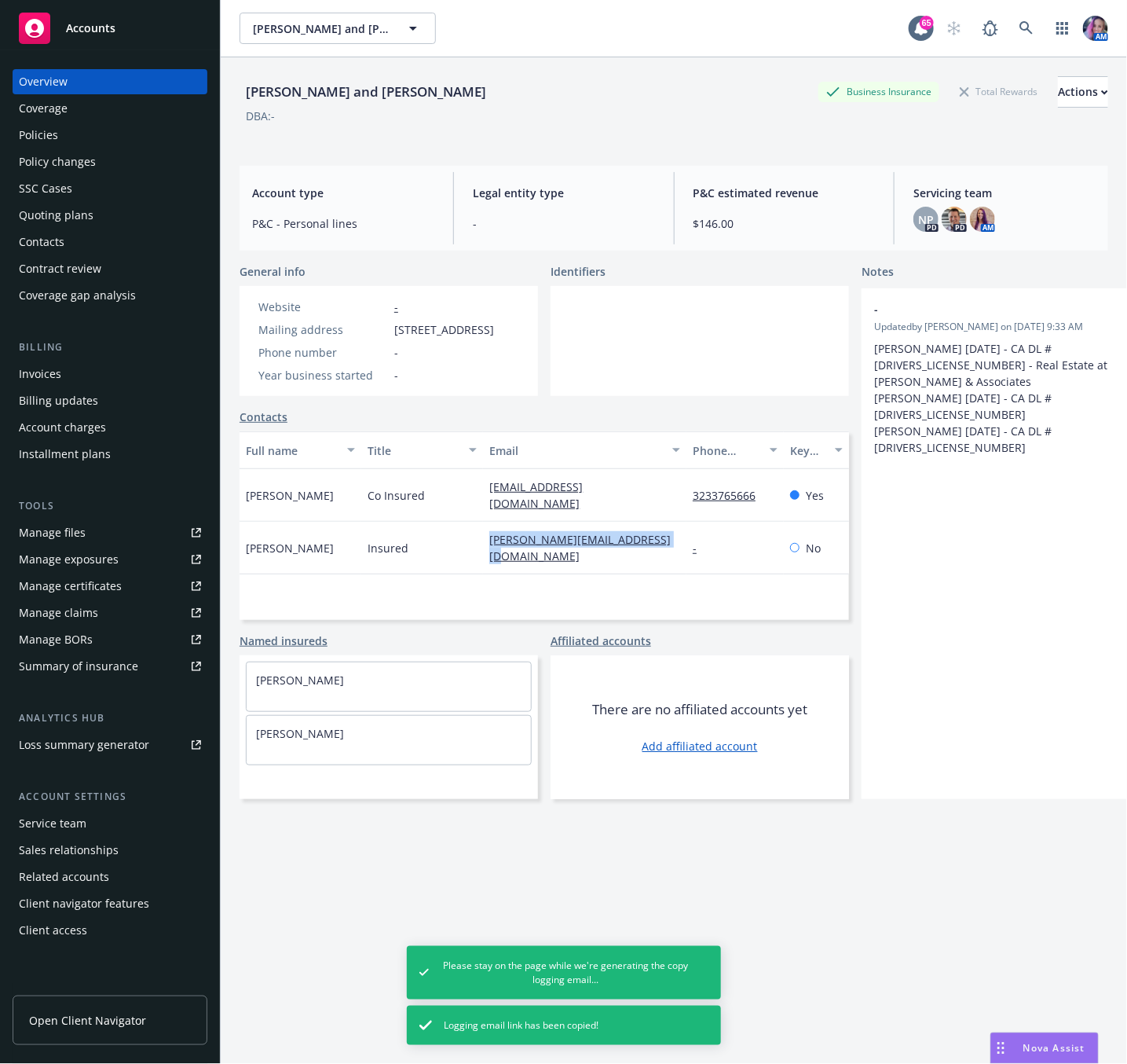
drag, startPoint x: 481, startPoint y: 543, endPoint x: 525, endPoint y: 561, distance: 47.5
click at [525, 561] on div "[PERSON_NAME] Insured [PERSON_NAME][EMAIL_ADDRESS][DOMAIN_NAME] - No" at bounding box center [544, 548] width 610 height 52
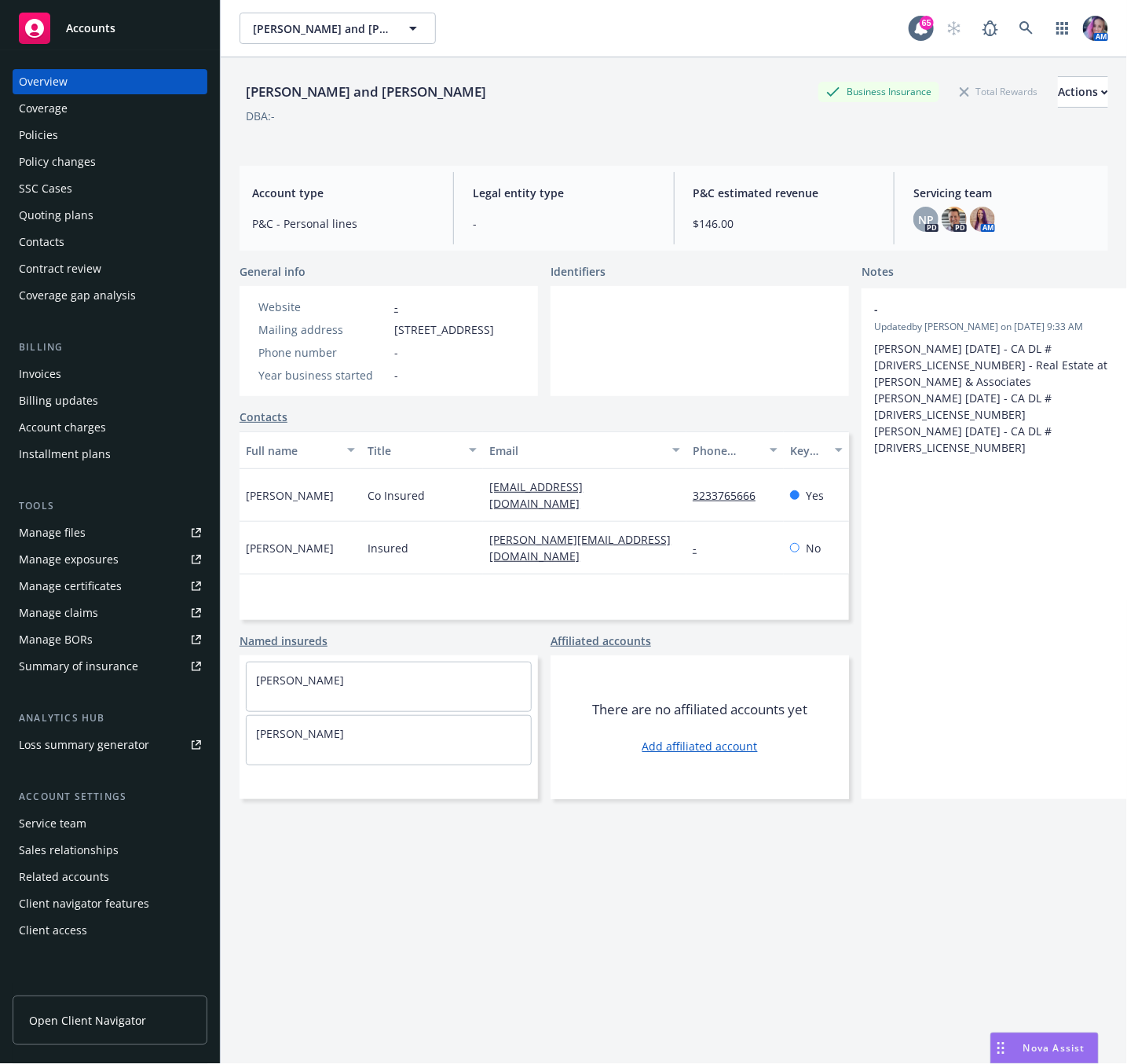
click at [479, 508] on div "Co Insured" at bounding box center [423, 495] width 122 height 52
drag, startPoint x: 479, startPoint y: 508, endPoint x: 639, endPoint y: 512, distance: 160.0
click at [639, 512] on div "[PERSON_NAME] Co Insured [EMAIL_ADDRESS][DOMAIN_NAME] 3233765666 Yes" at bounding box center [544, 495] width 610 height 52
click at [69, 212] on div "Quoting plans" at bounding box center [55, 215] width 75 height 25
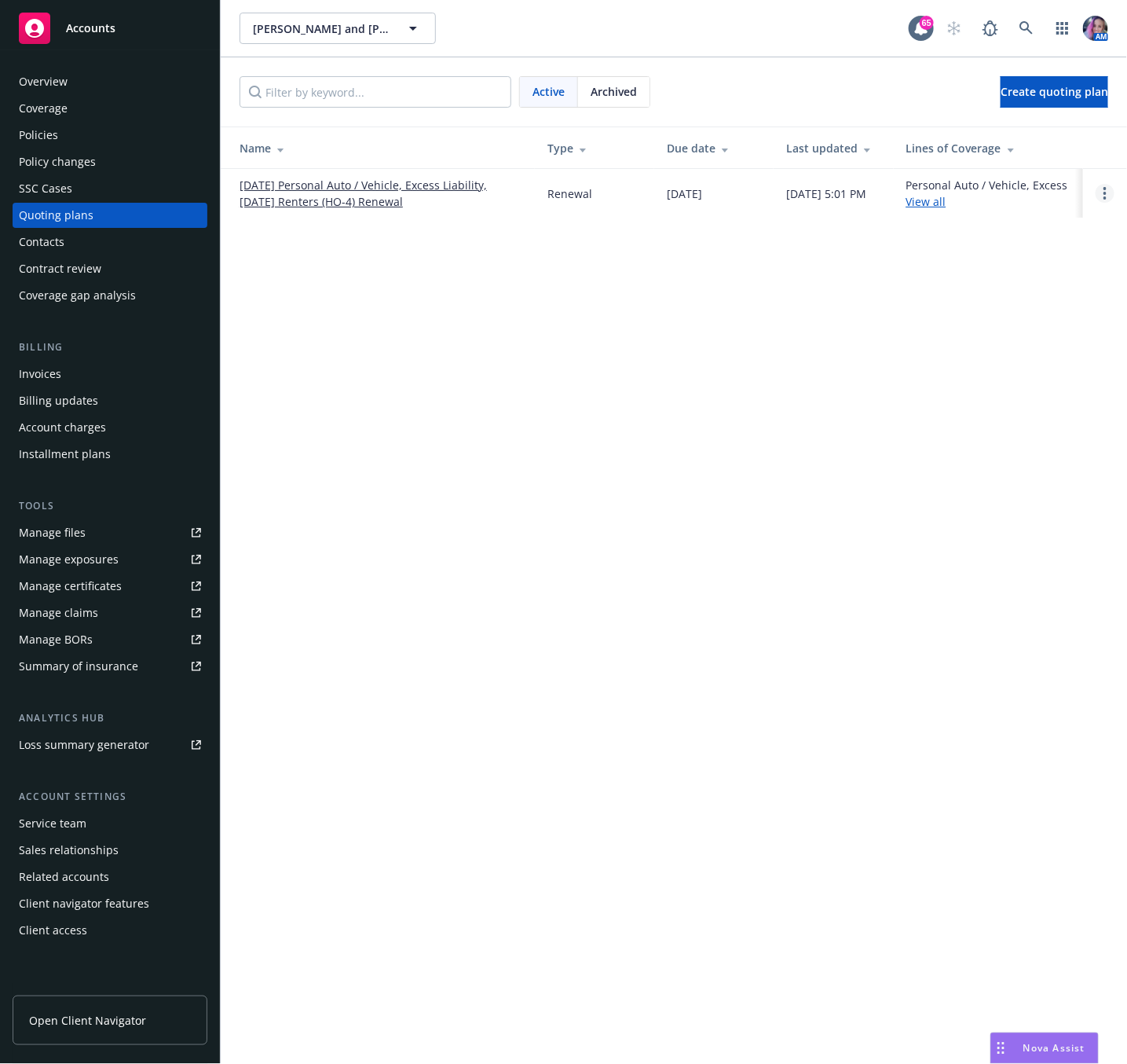
click at [1101, 199] on link "Open options" at bounding box center [1105, 193] width 18 height 18
click at [1007, 197] on span "Archive" at bounding box center [994, 190] width 77 height 15
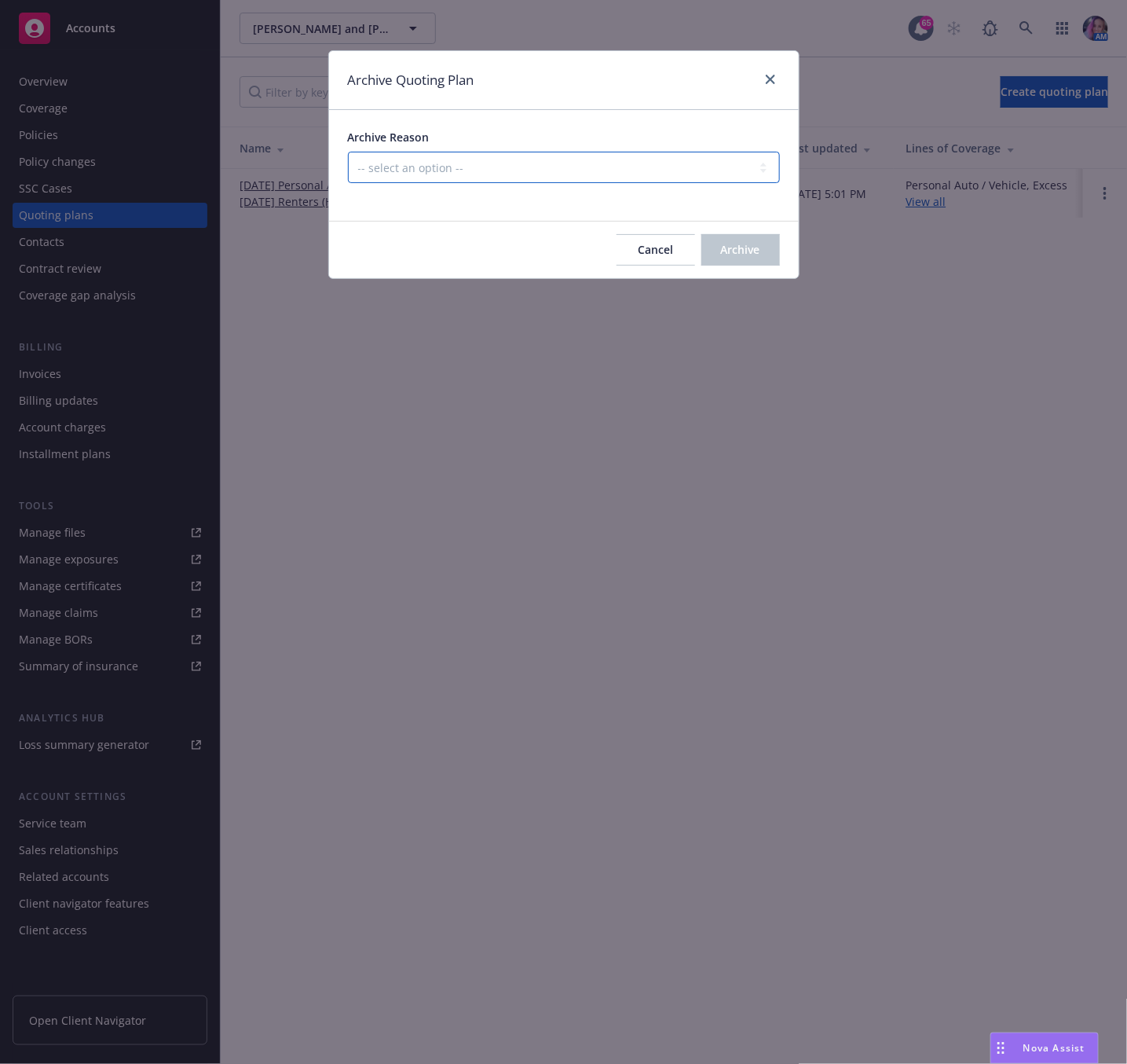
click at [476, 154] on select "-- select an option -- All policies in this renewal plan are auto-renewed Creat…" at bounding box center [564, 167] width 432 height 31
select select "ARCHIVED_RENEWAL_POLICY_AUTO_RENEWED"
click at [348, 152] on select "-- select an option -- All policies in this renewal plan are auto-renewed Creat…" at bounding box center [564, 167] width 432 height 31
click at [721, 253] on span "Archive" at bounding box center [740, 249] width 40 height 15
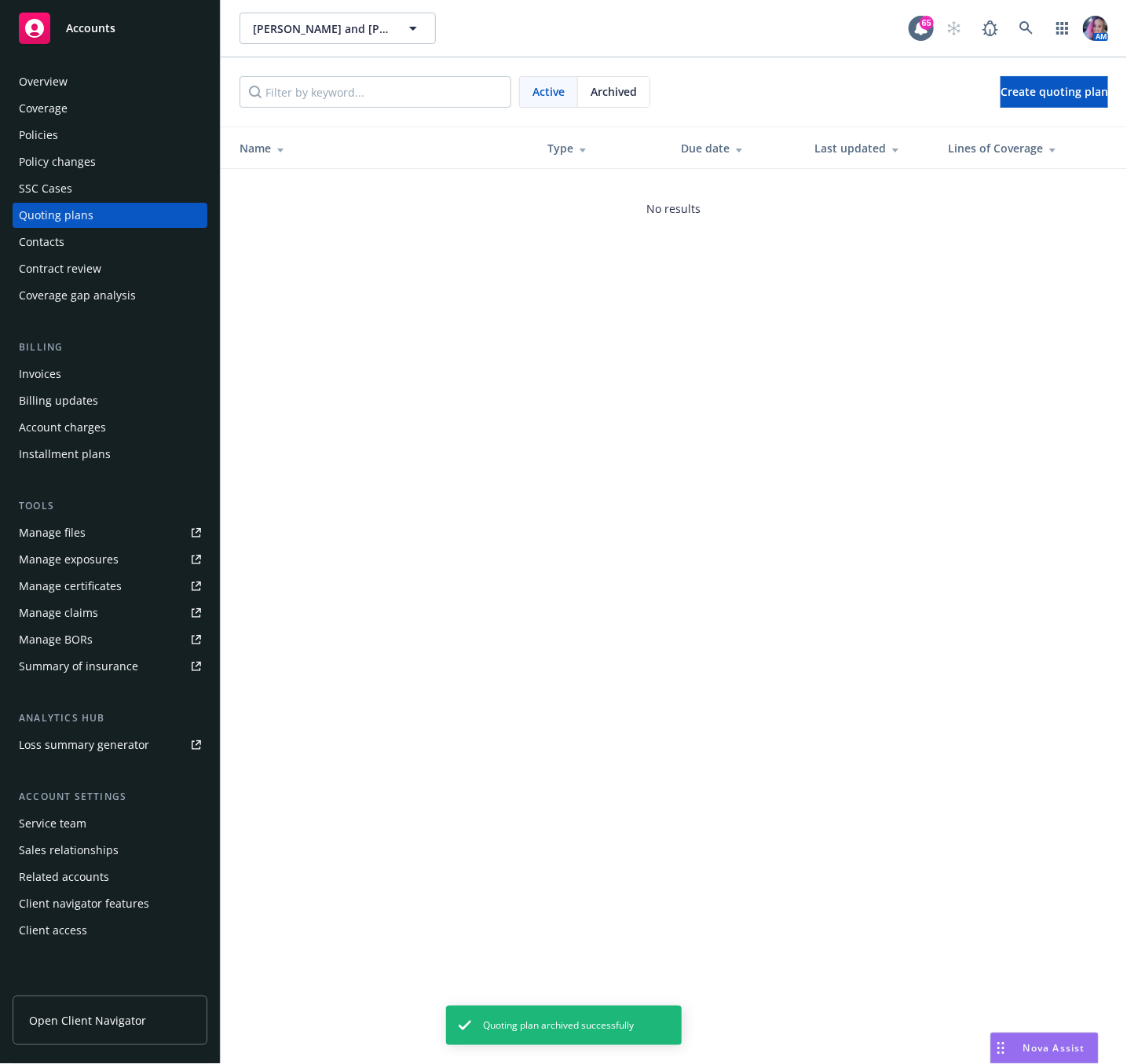
click at [61, 137] on div "Policies" at bounding box center [110, 135] width 182 height 25
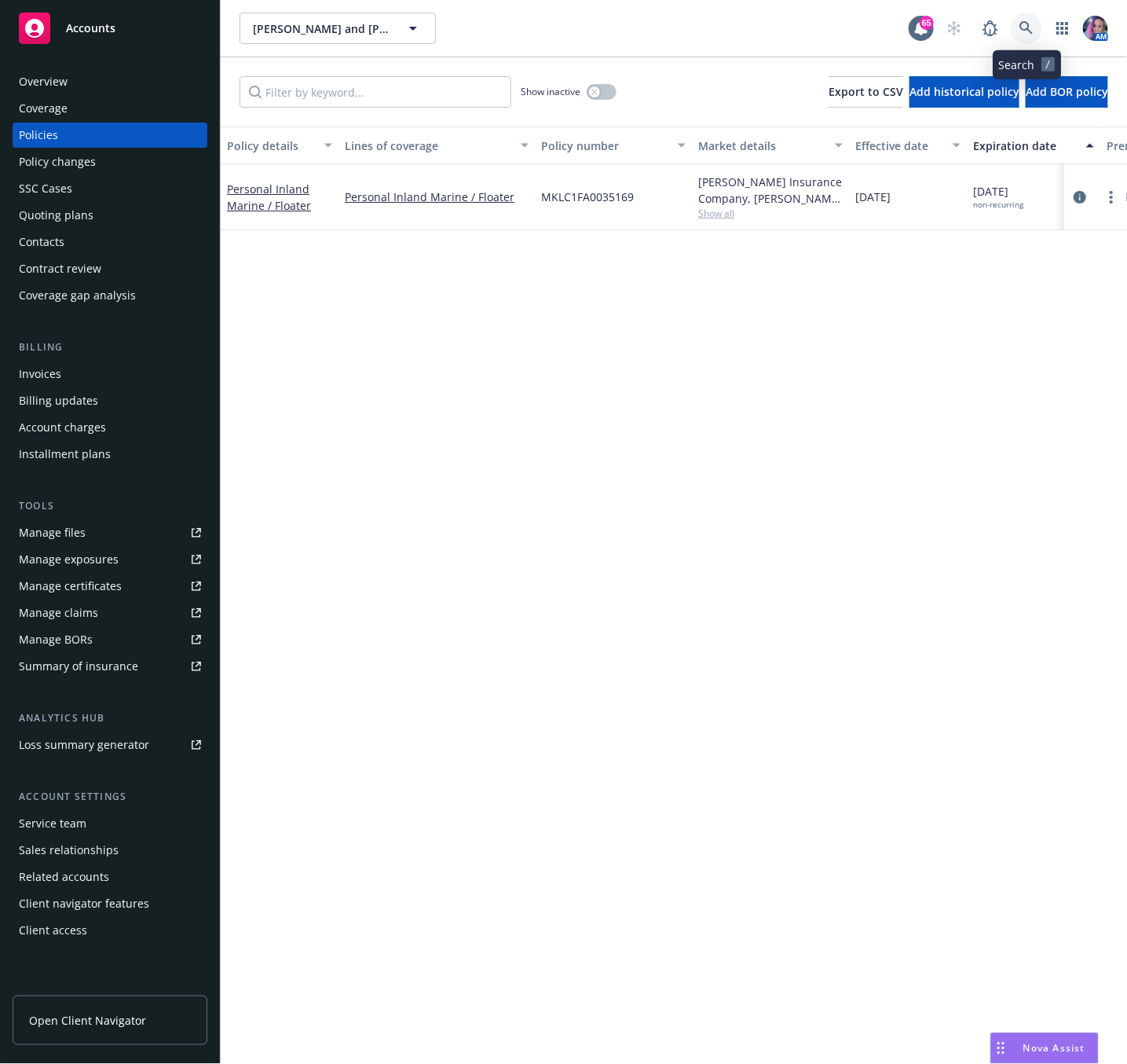
click at [1023, 38] on link at bounding box center [1026, 28] width 31 height 31
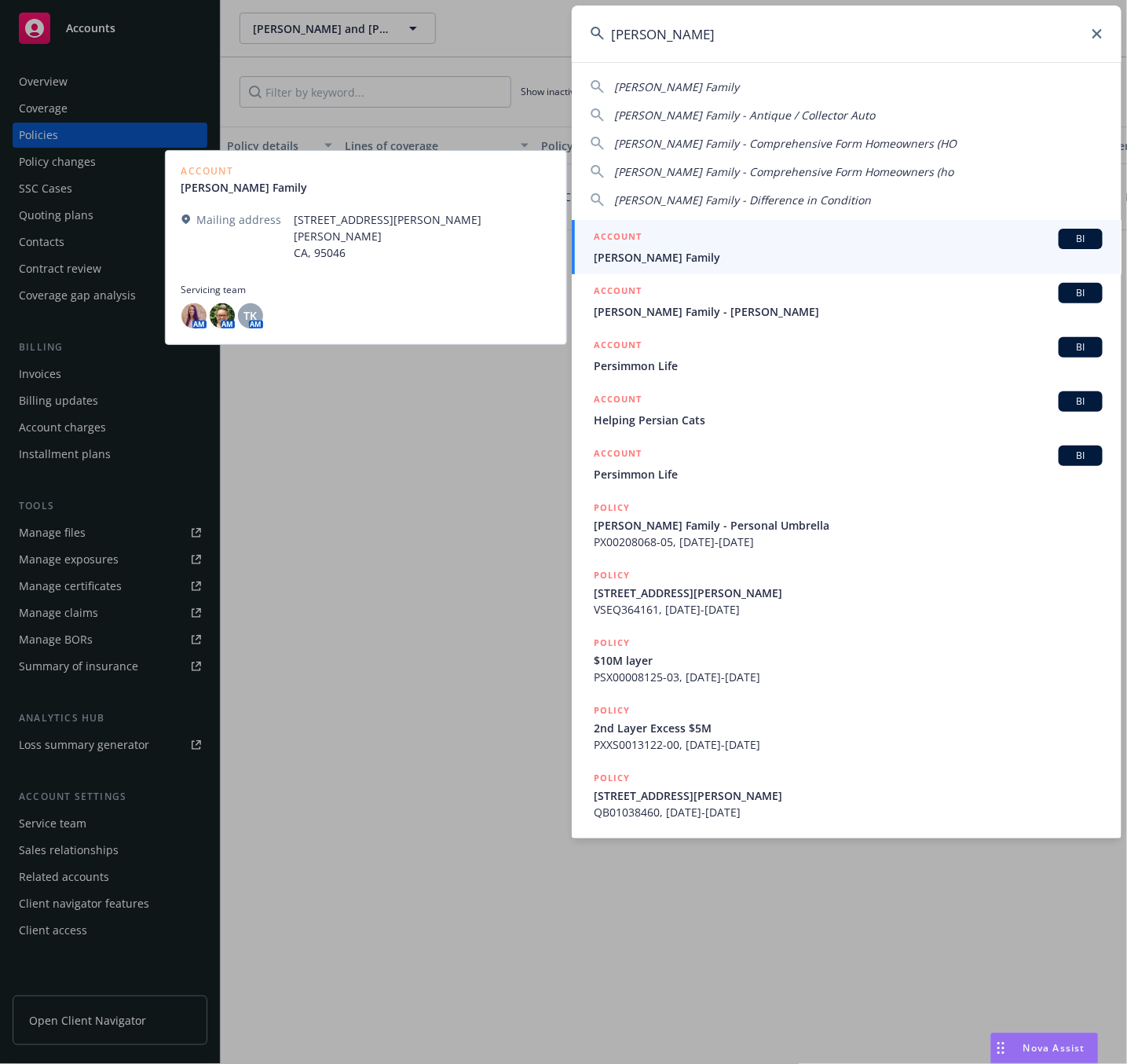
type input "[PERSON_NAME]"
click at [639, 252] on span "[PERSON_NAME] Family" at bounding box center [848, 257] width 509 height 16
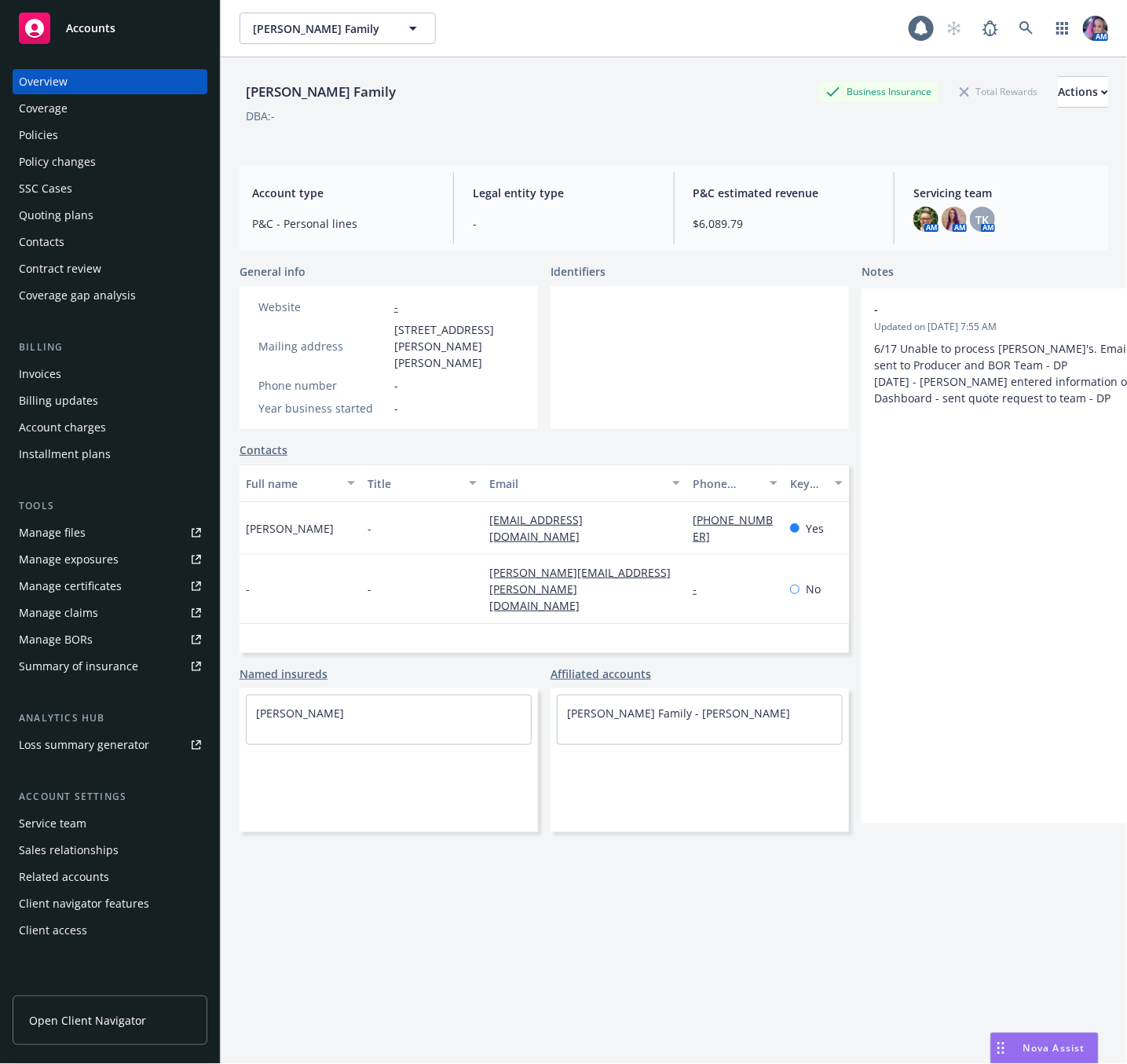
click at [47, 132] on div "Policies" at bounding box center [38, 135] width 40 height 25
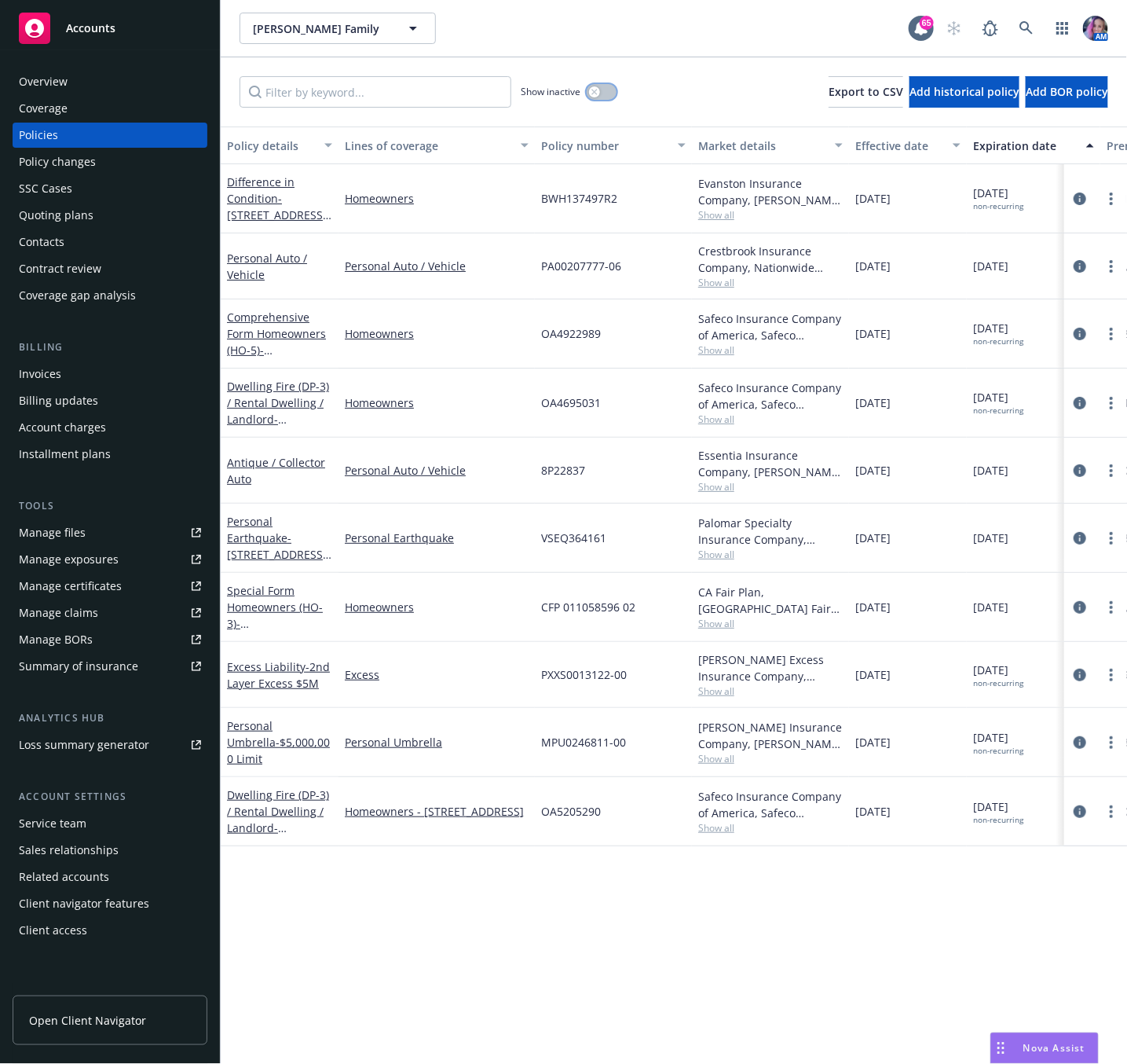
click at [597, 92] on icon "button" at bounding box center [594, 92] width 6 height 6
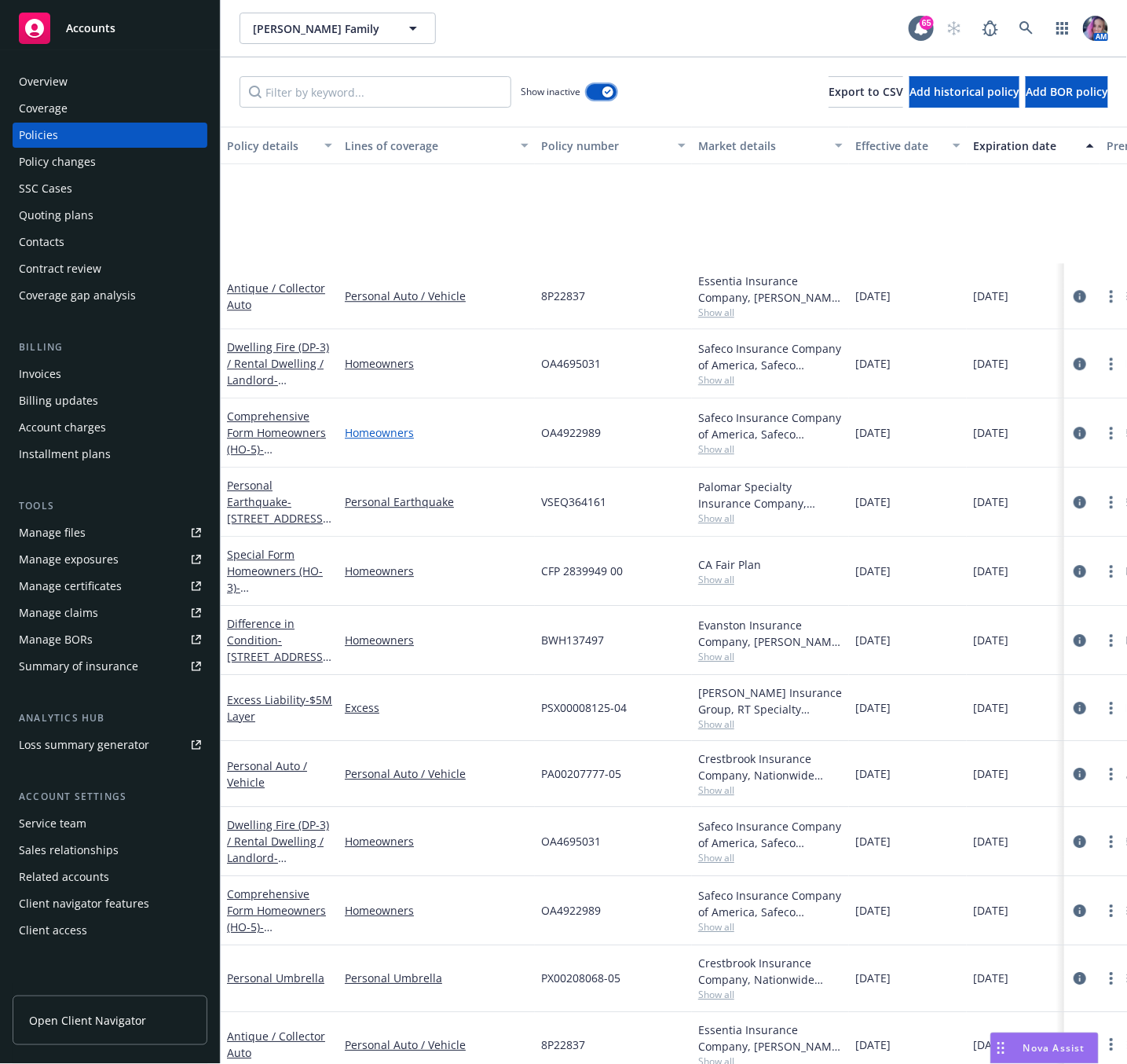
scroll to position [1768, 0]
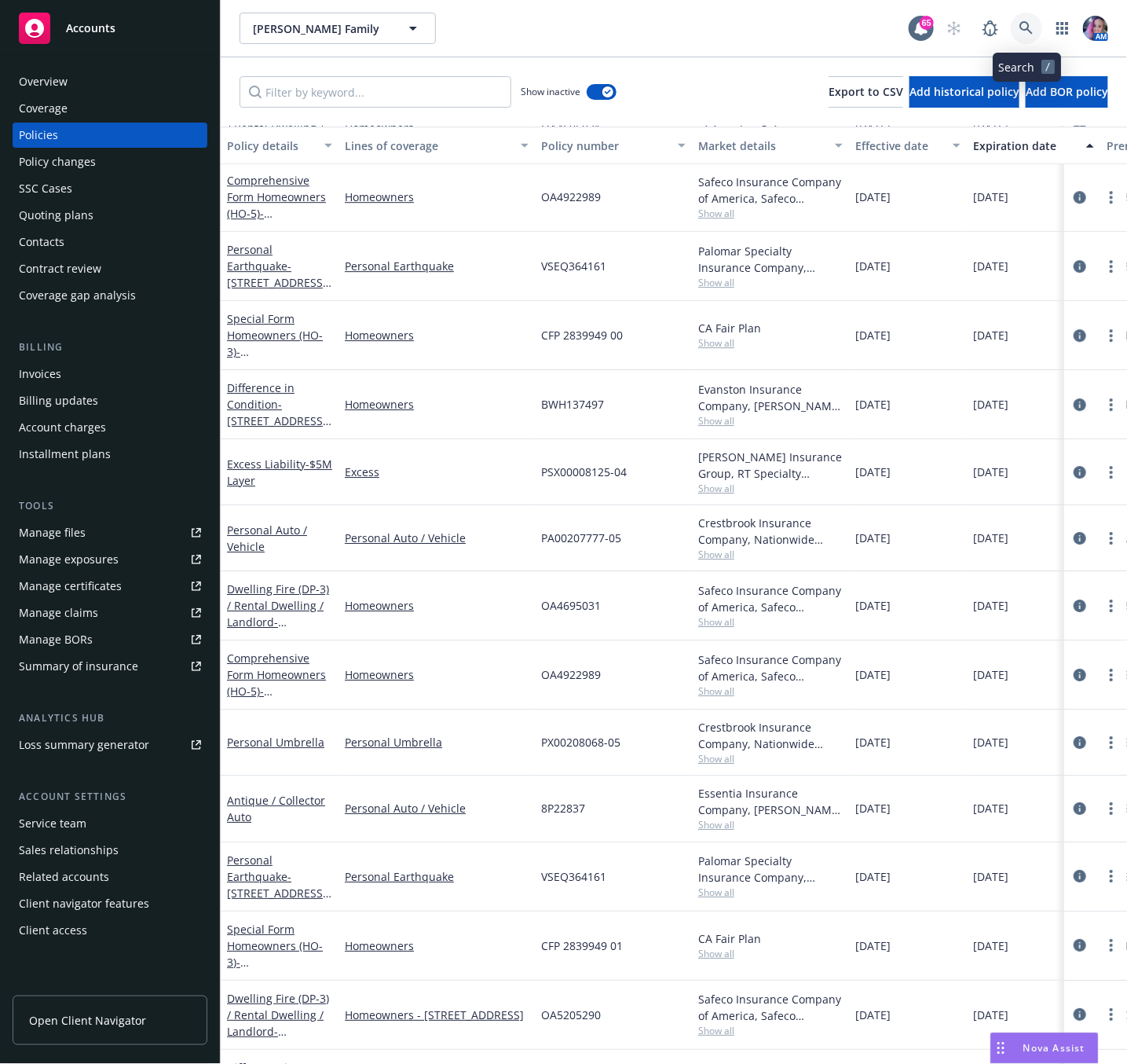
click at [1030, 26] on icon at bounding box center [1026, 28] width 14 height 14
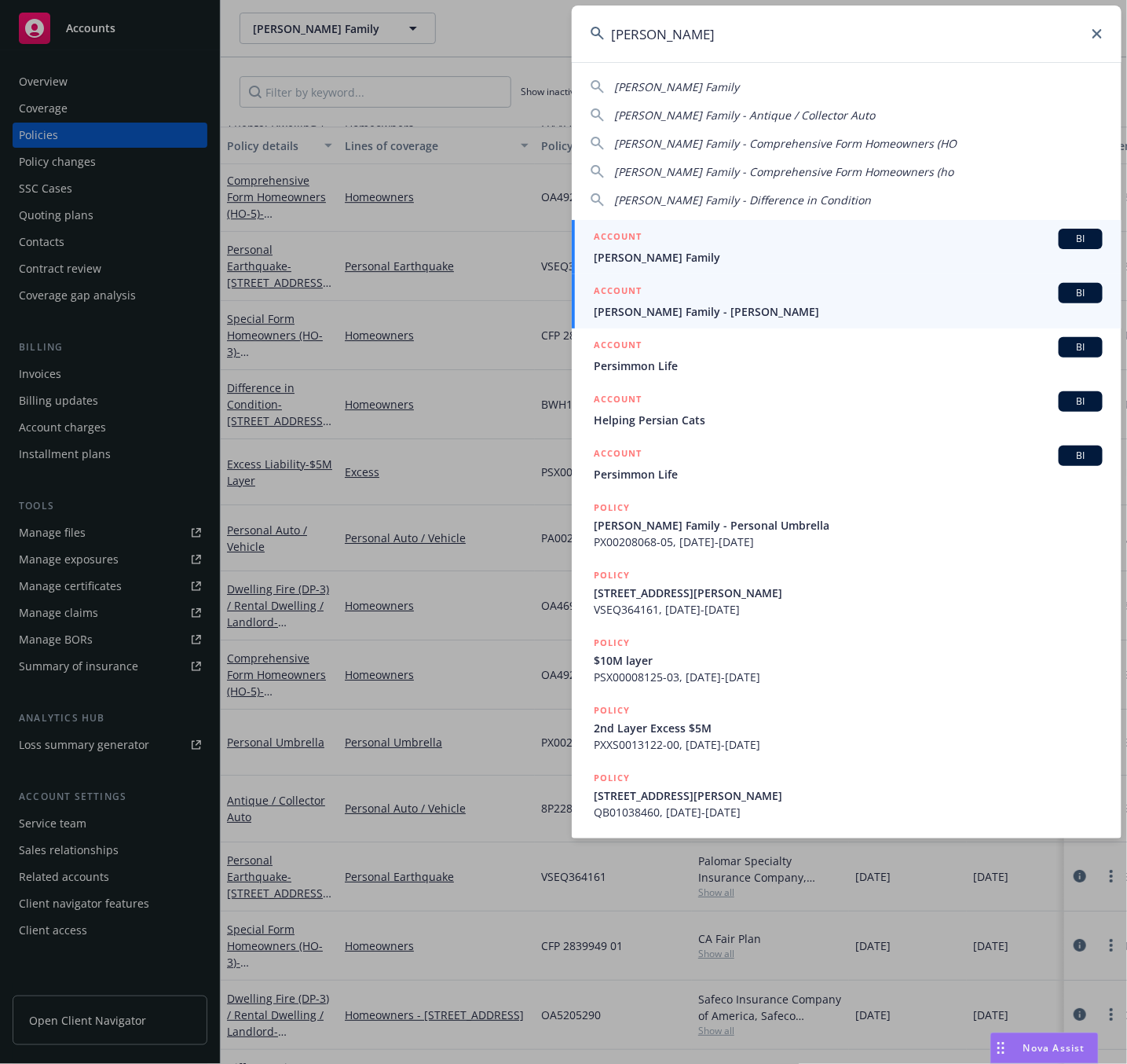
type input "[PERSON_NAME]"
click at [637, 306] on span "[PERSON_NAME] Family - [PERSON_NAME]" at bounding box center [848, 311] width 509 height 16
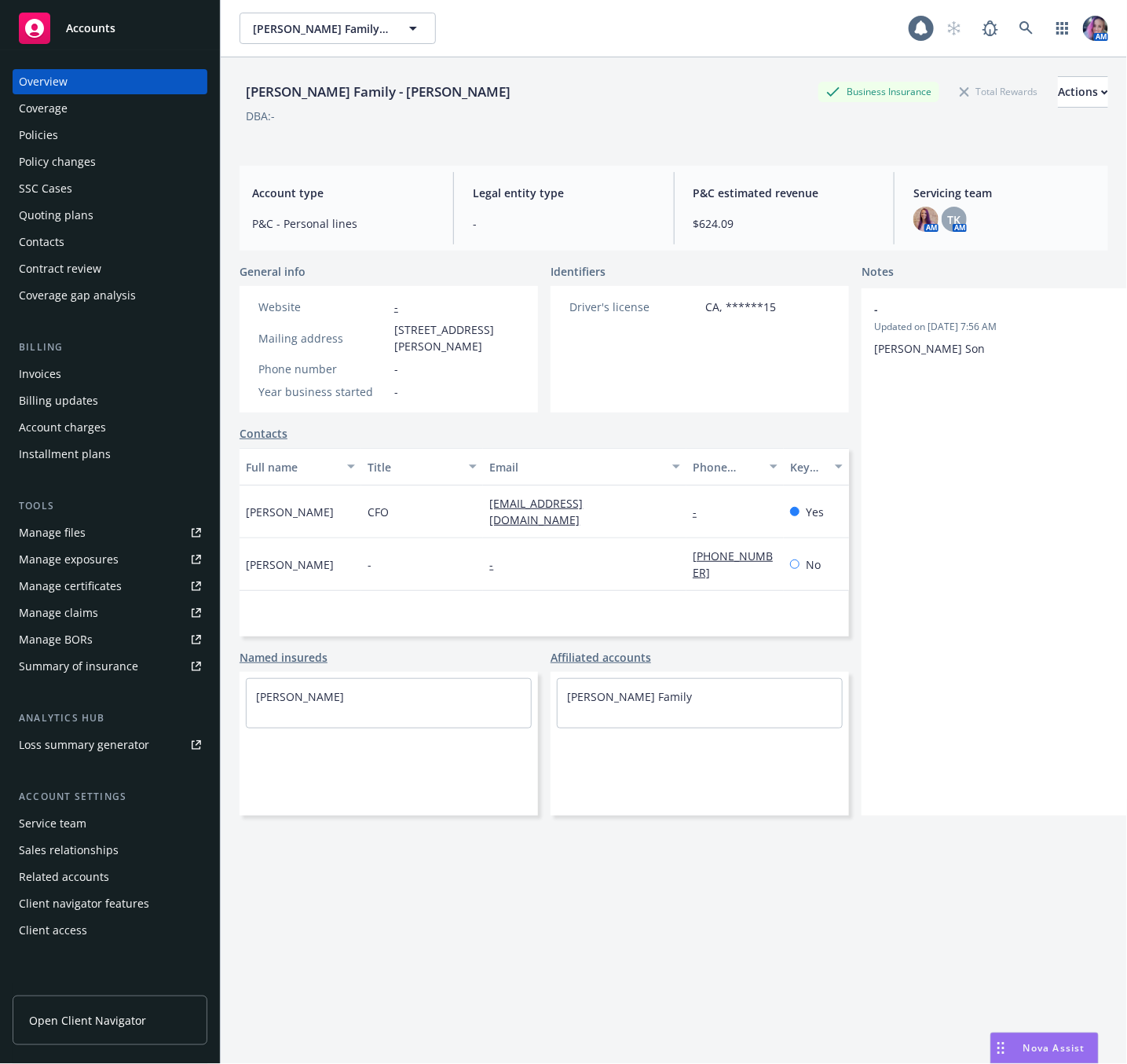
click at [107, 138] on div "Policies" at bounding box center [110, 135] width 182 height 25
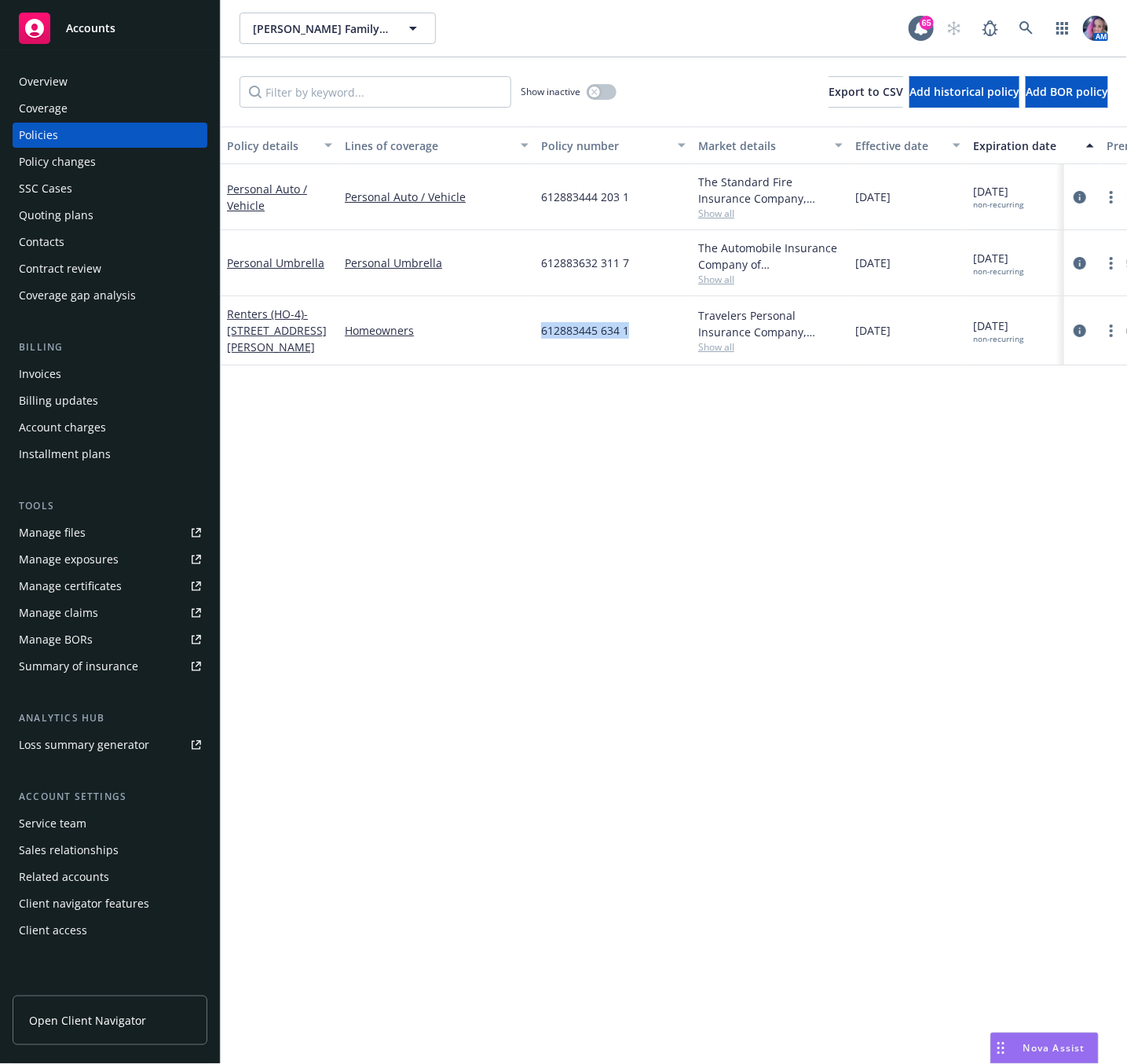
drag, startPoint x: 542, startPoint y: 326, endPoint x: 633, endPoint y: 333, distance: 91.3
click at [633, 333] on div "612883445 634 1" at bounding box center [613, 330] width 157 height 69
click at [1030, 27] on icon at bounding box center [1026, 28] width 15 height 15
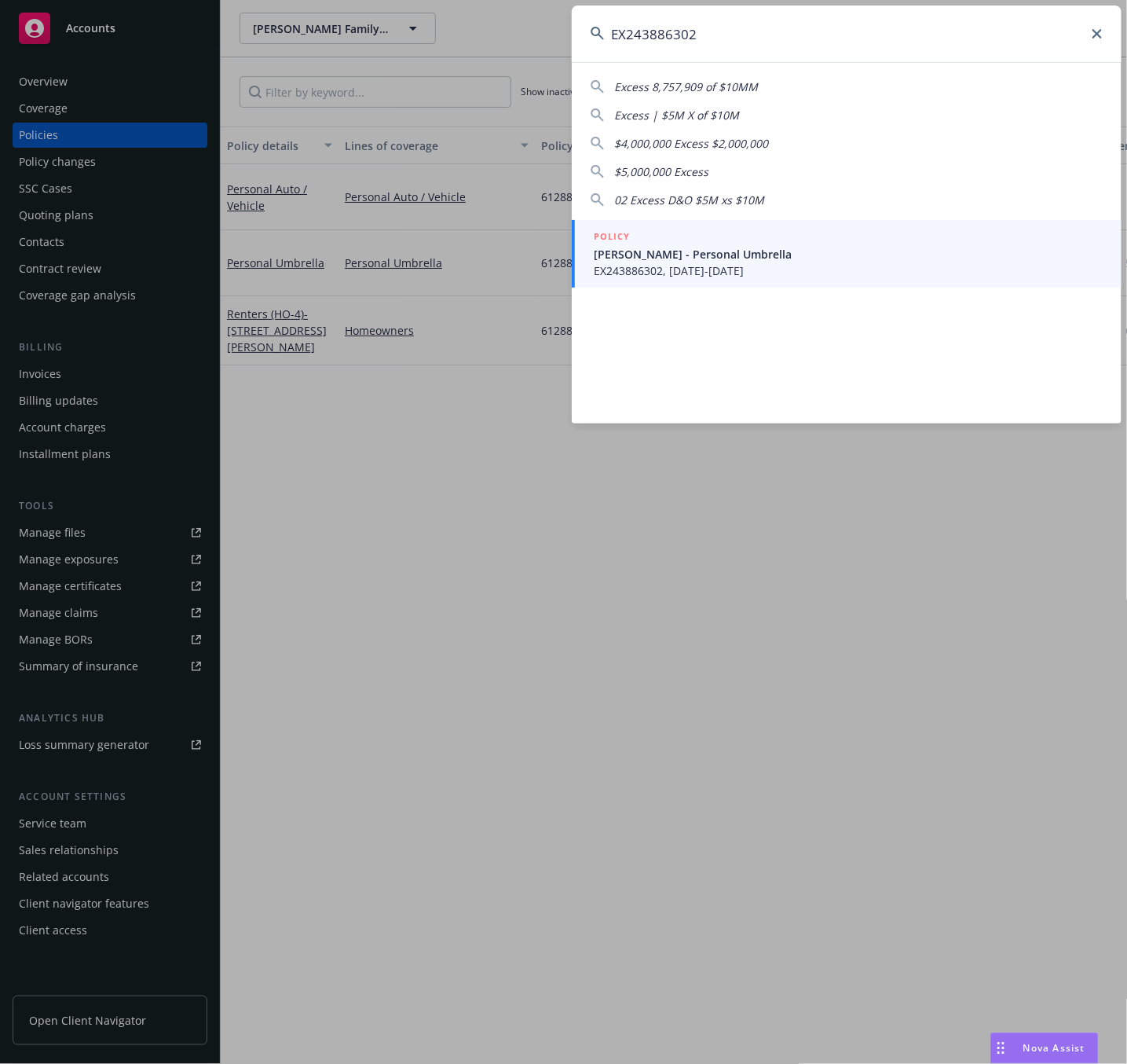
type input "EX243886302"
click at [740, 252] on span "[PERSON_NAME] - Personal Umbrella" at bounding box center [848, 254] width 509 height 16
